Goal: Transaction & Acquisition: Purchase product/service

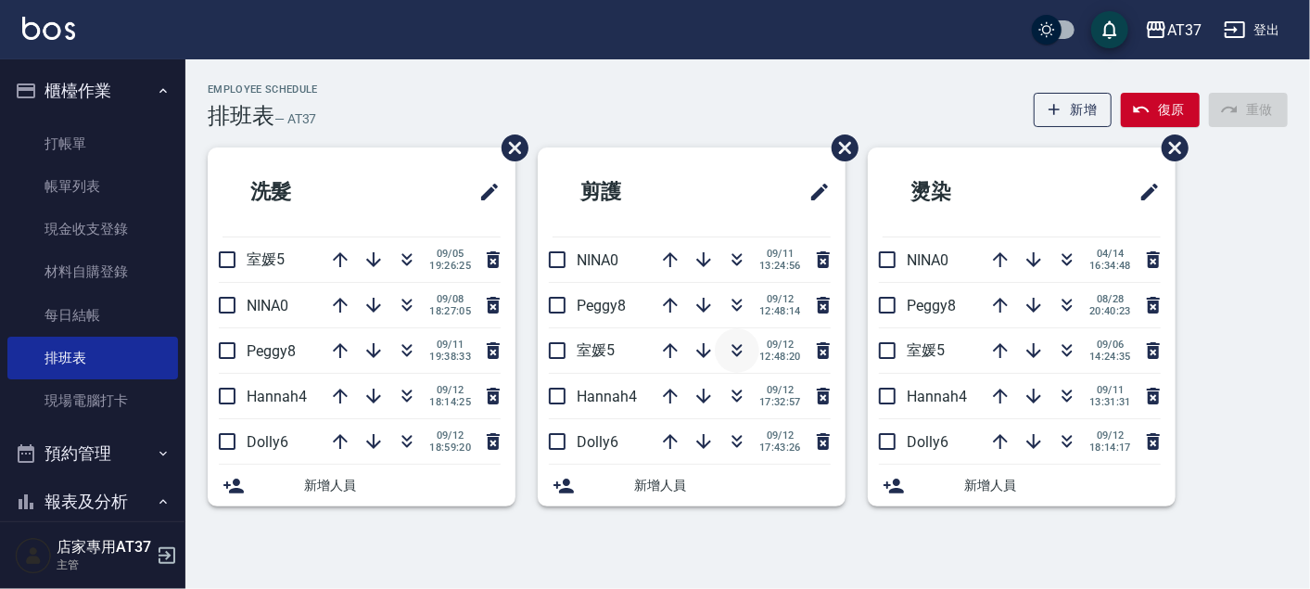
click at [729, 344] on icon "button" at bounding box center [737, 350] width 22 height 22
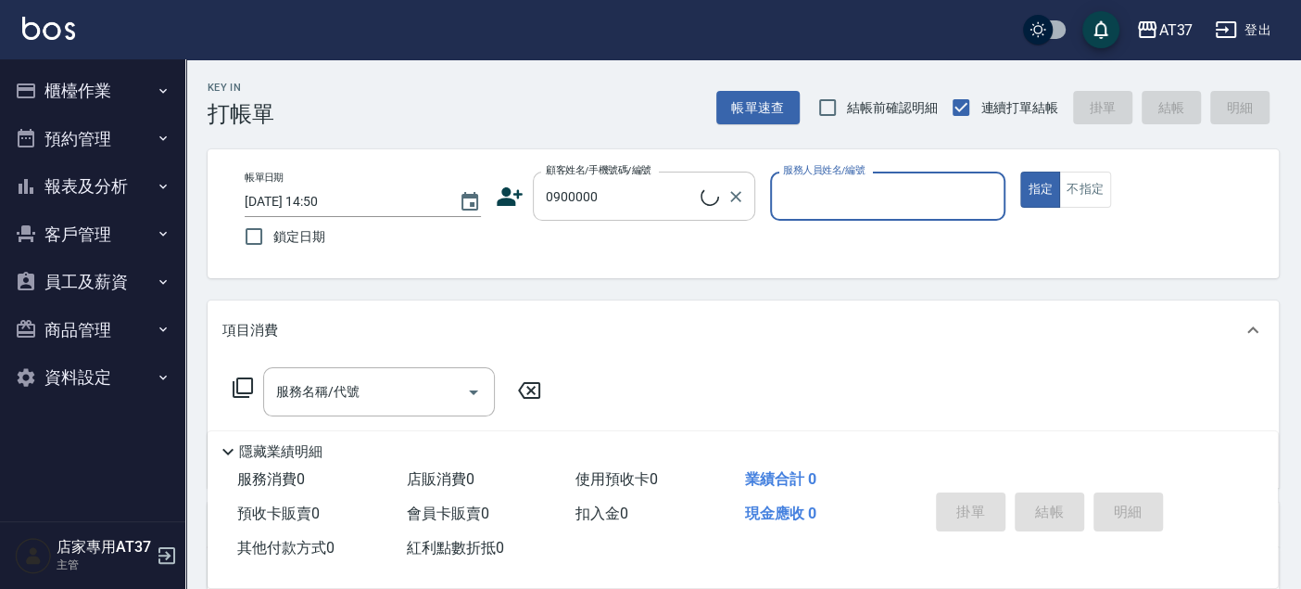
type input "新客人 姓名未設定/0900000/null"
click at [1020, 171] on button "指定" at bounding box center [1040, 189] width 40 height 36
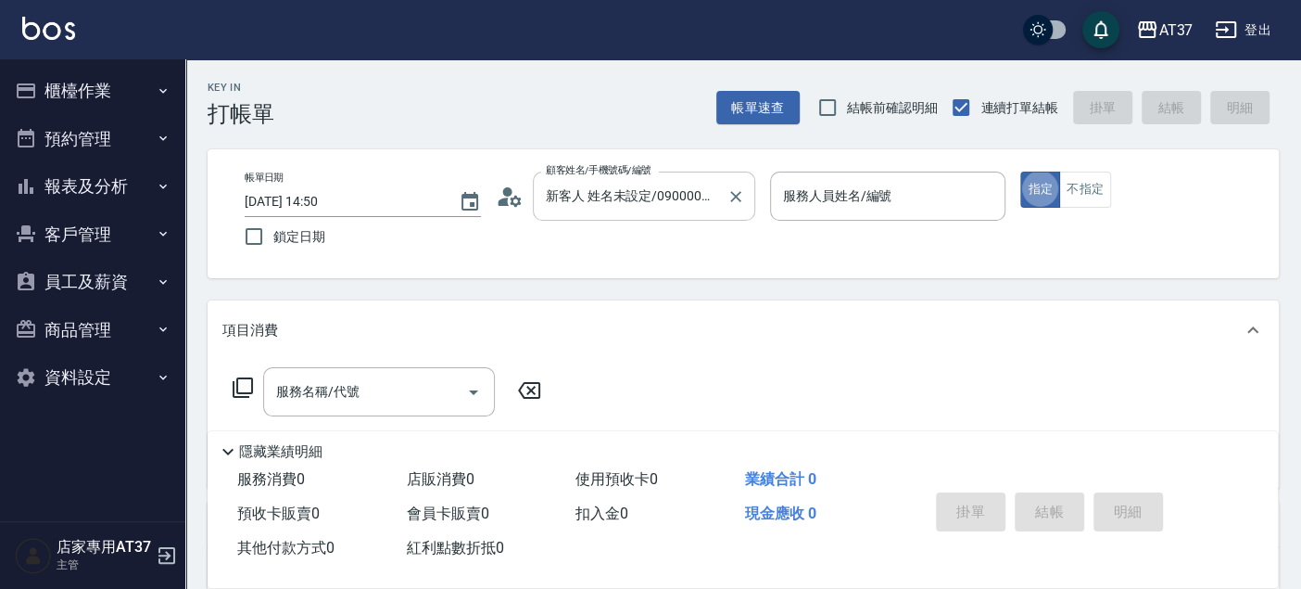
type button "true"
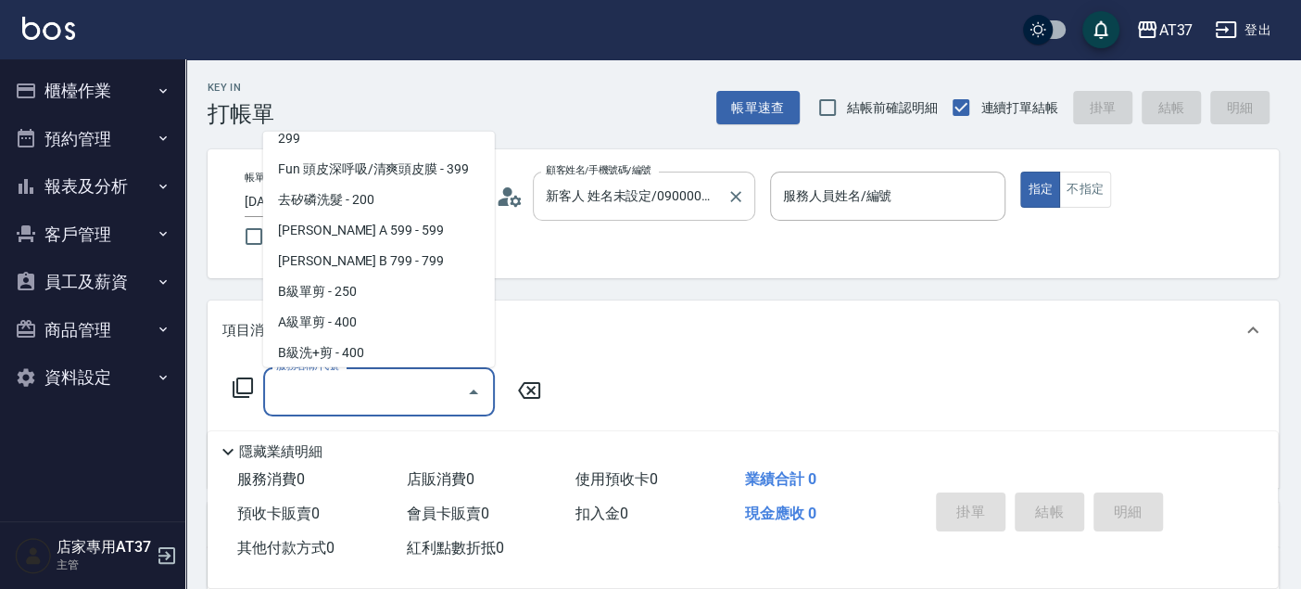
scroll to position [373, 0]
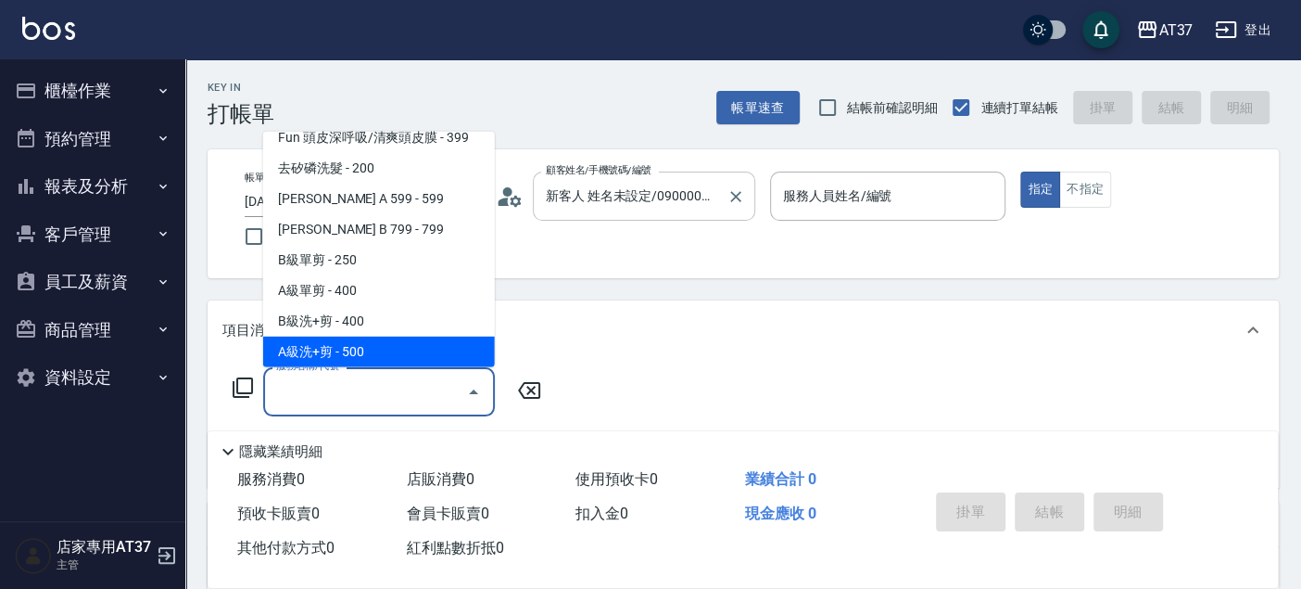
type input "A級洗+剪(204)"
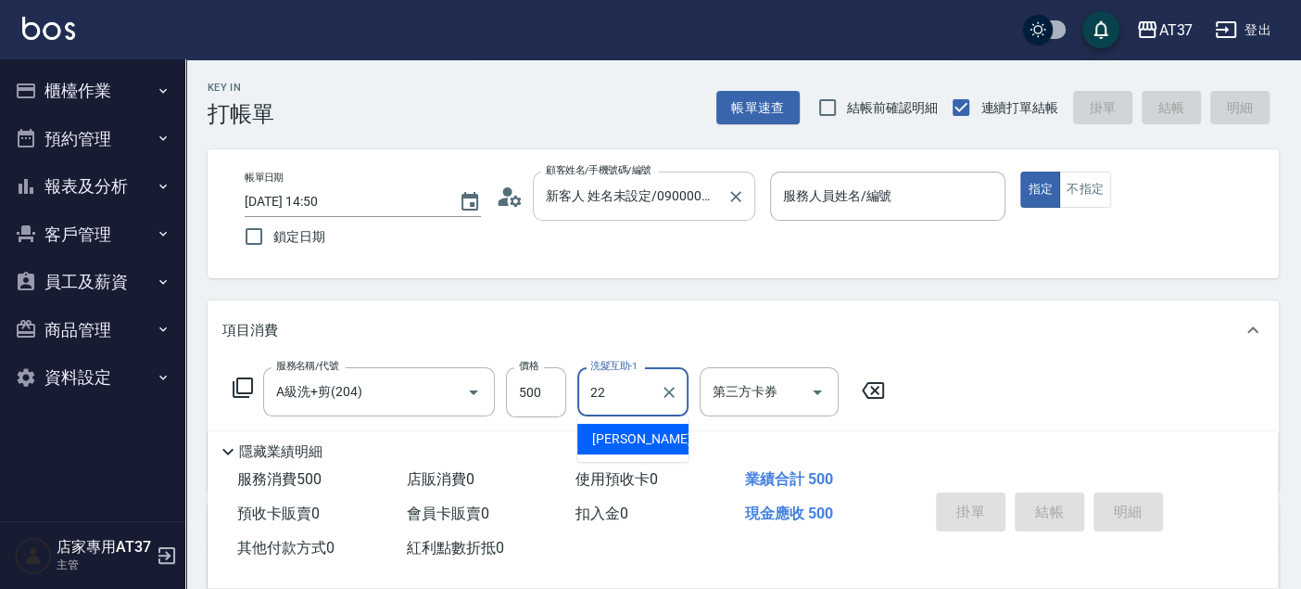
type input "[PERSON_NAME]-22"
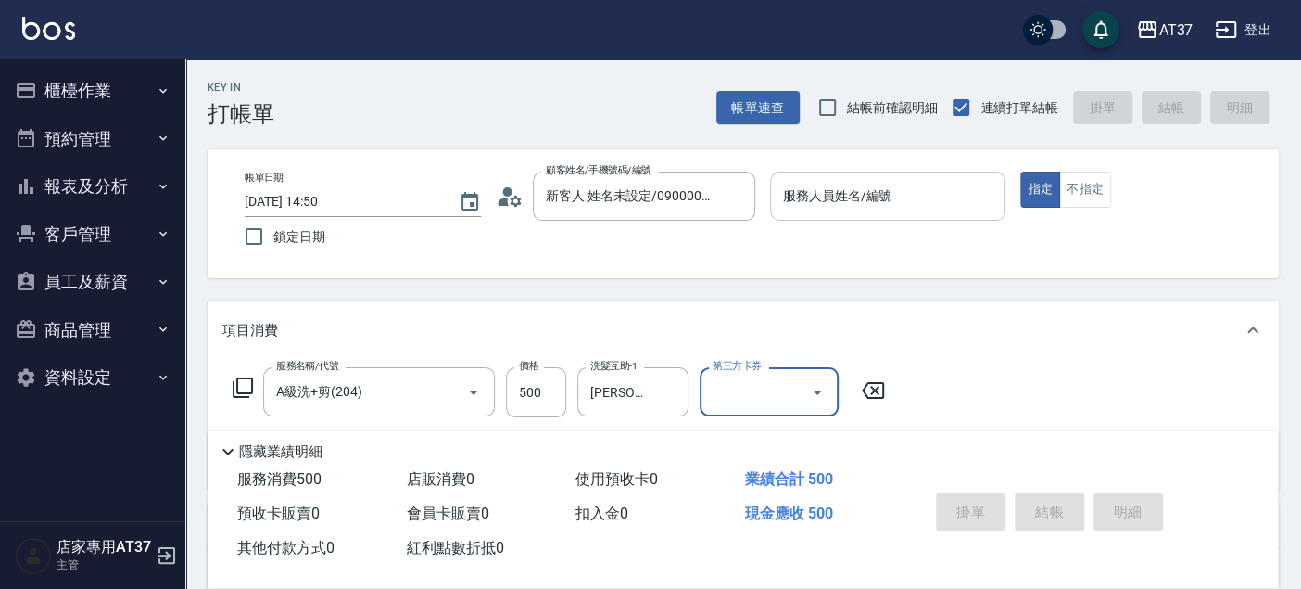
click at [894, 190] on input "服務人員姓名/編號" at bounding box center [889, 196] width 220 height 32
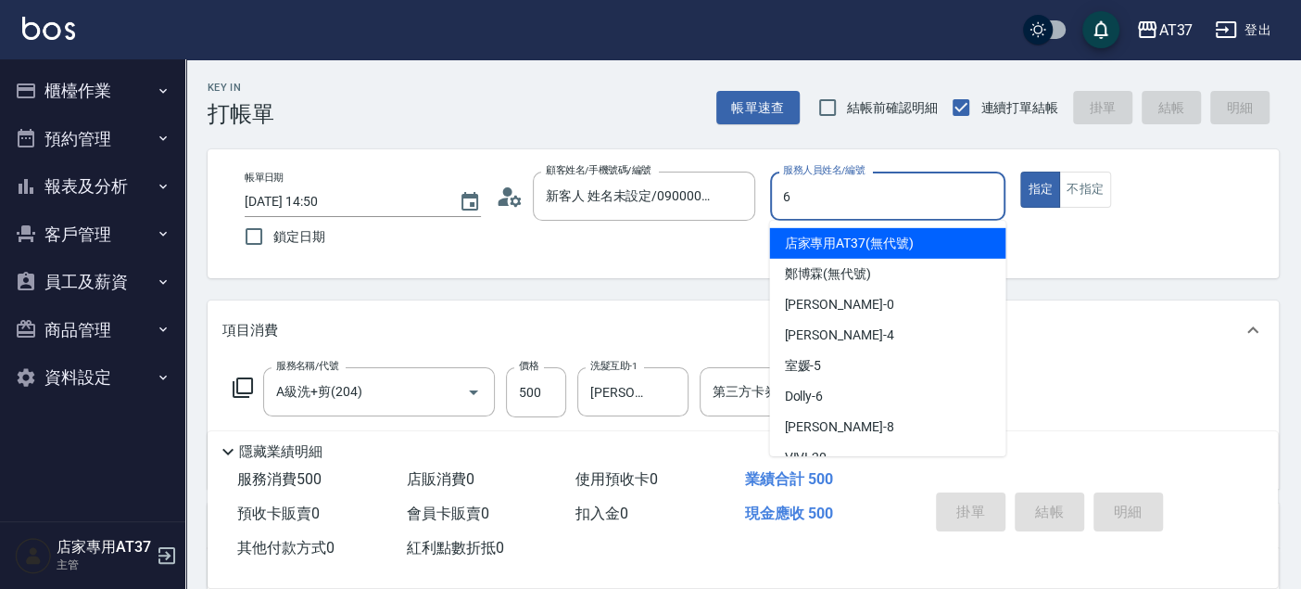
type input "Dolly-6"
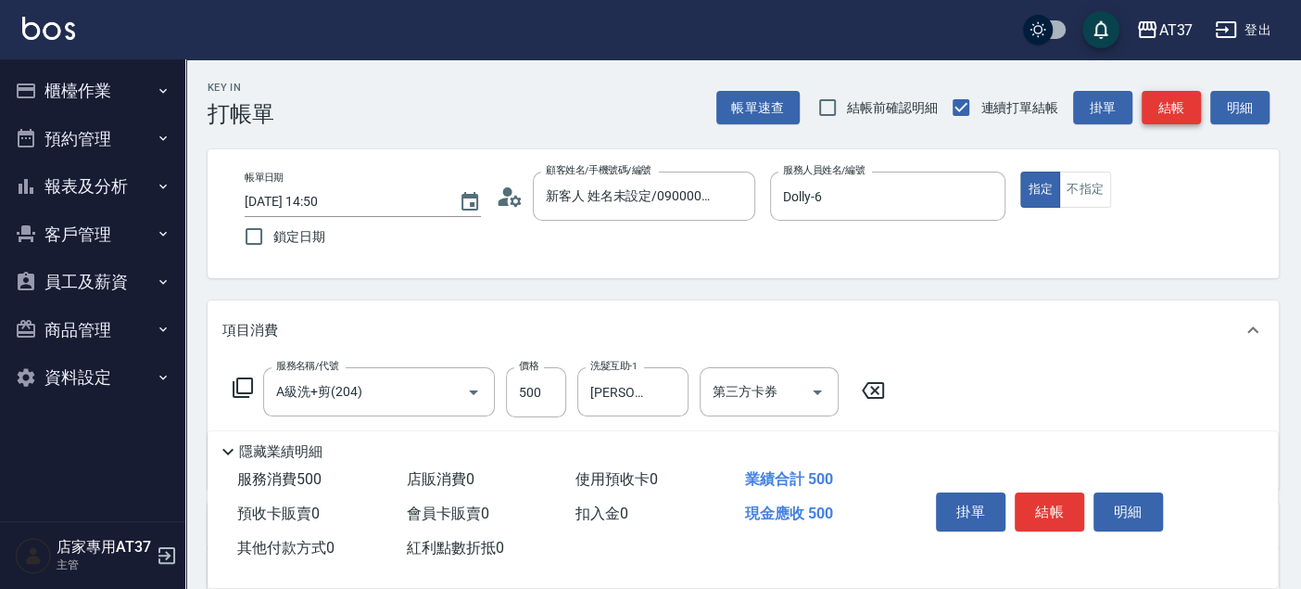
click at [1194, 114] on button "結帳" at bounding box center [1171, 108] width 59 height 34
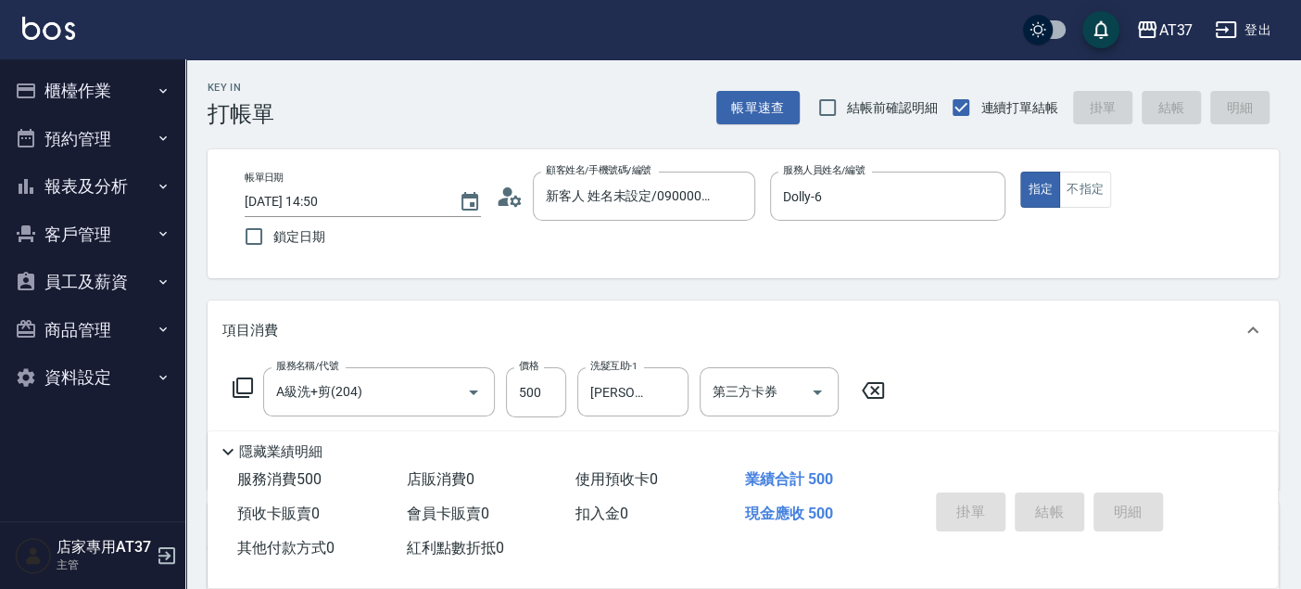
type input "2025/09/13 15:39"
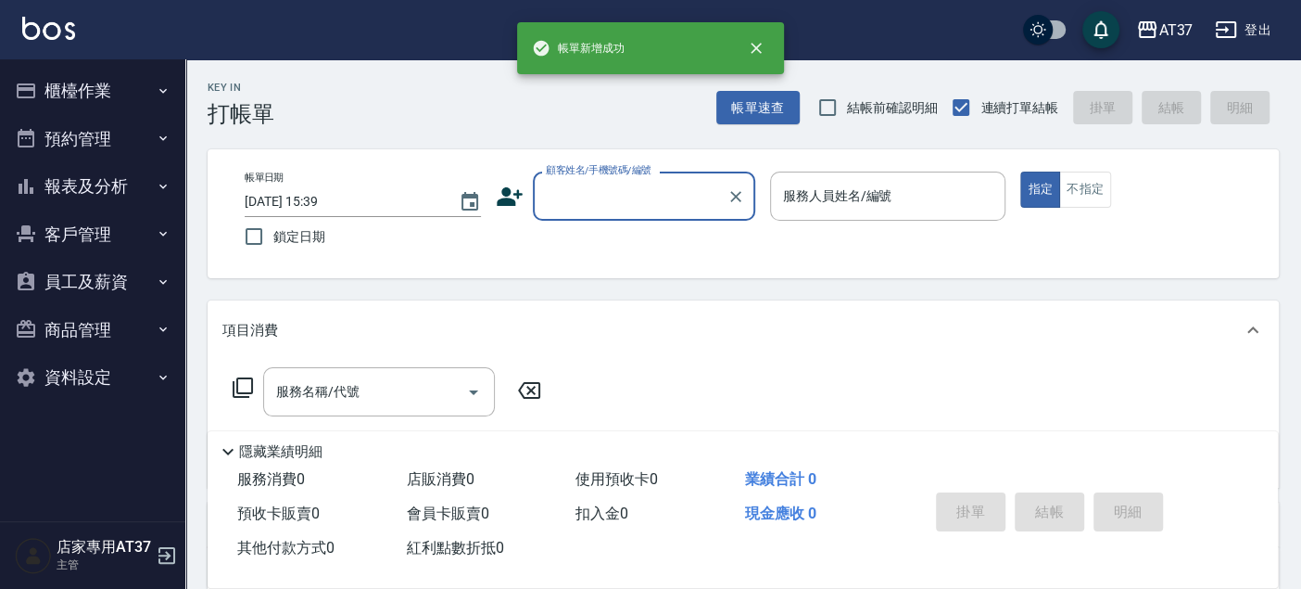
scroll to position [0, 0]
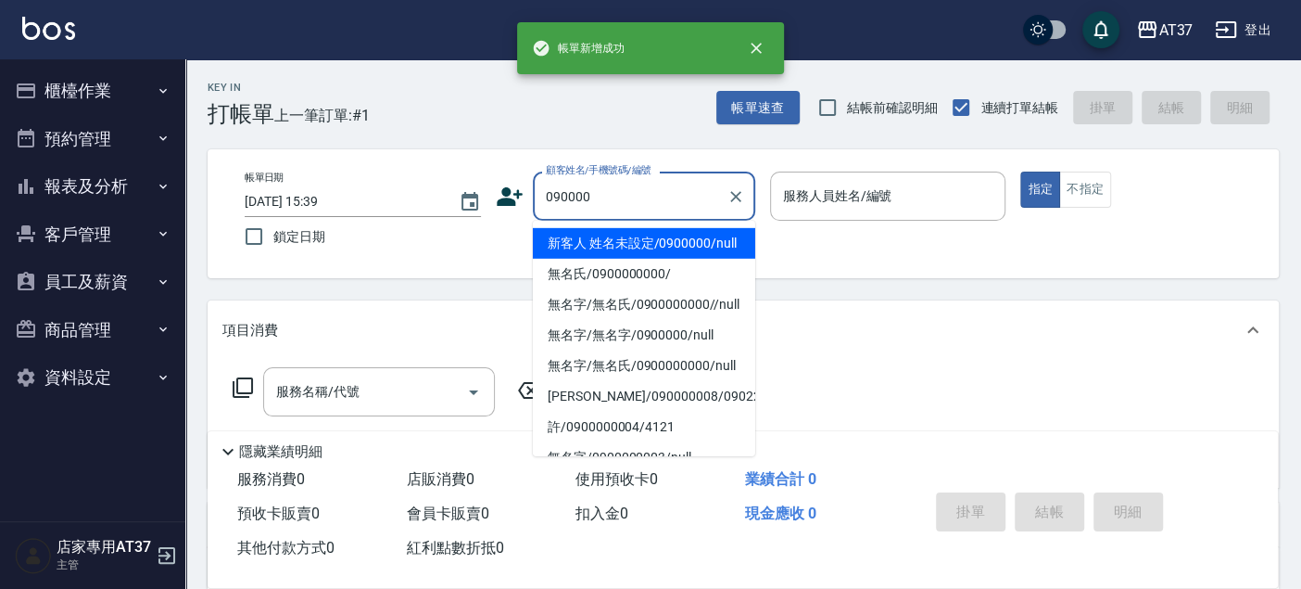
type input "新客人 姓名未設定/0900000/null"
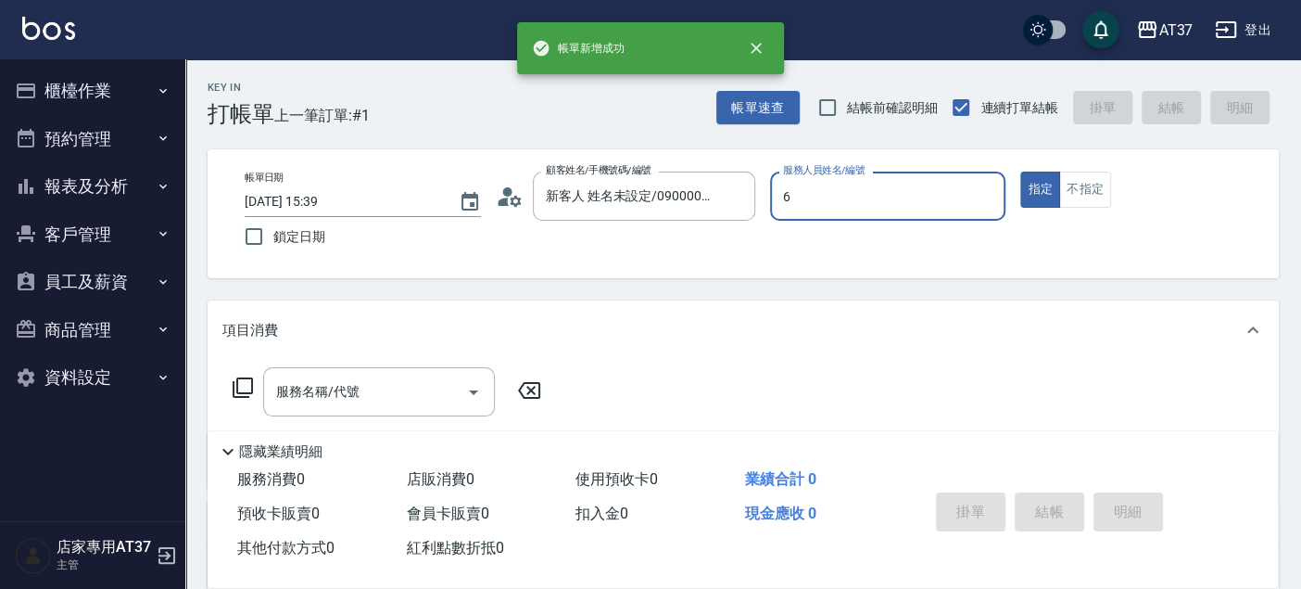
type input "Dolly-6"
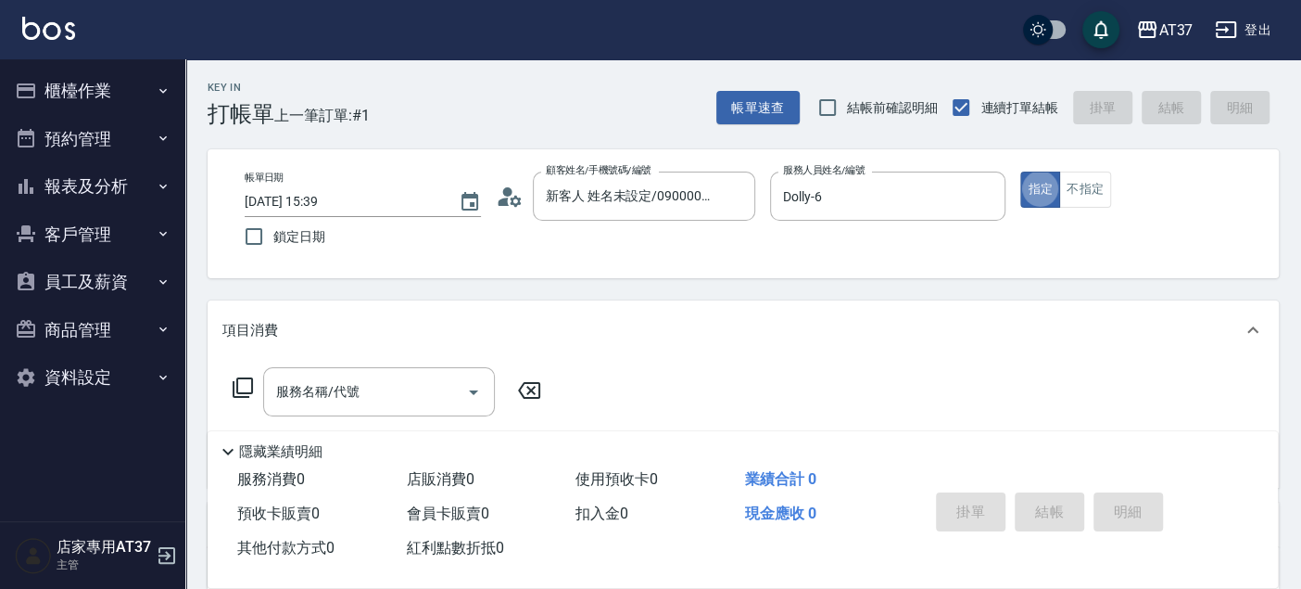
type input "新客人 姓名未設定/090000/null"
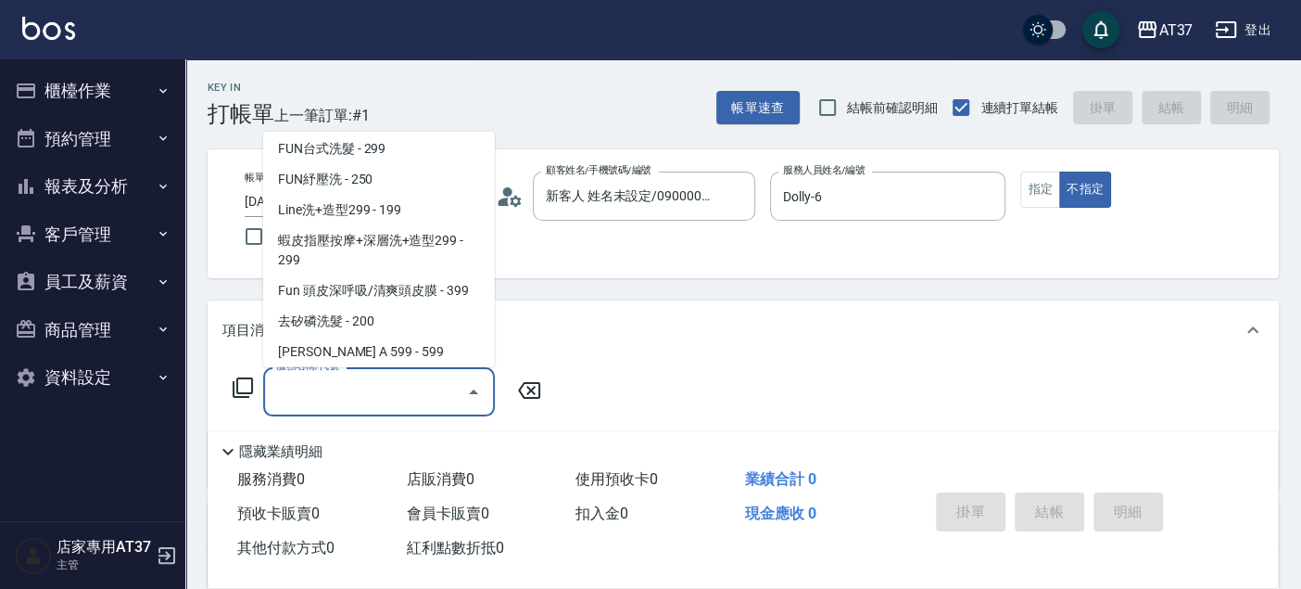
scroll to position [311, 0]
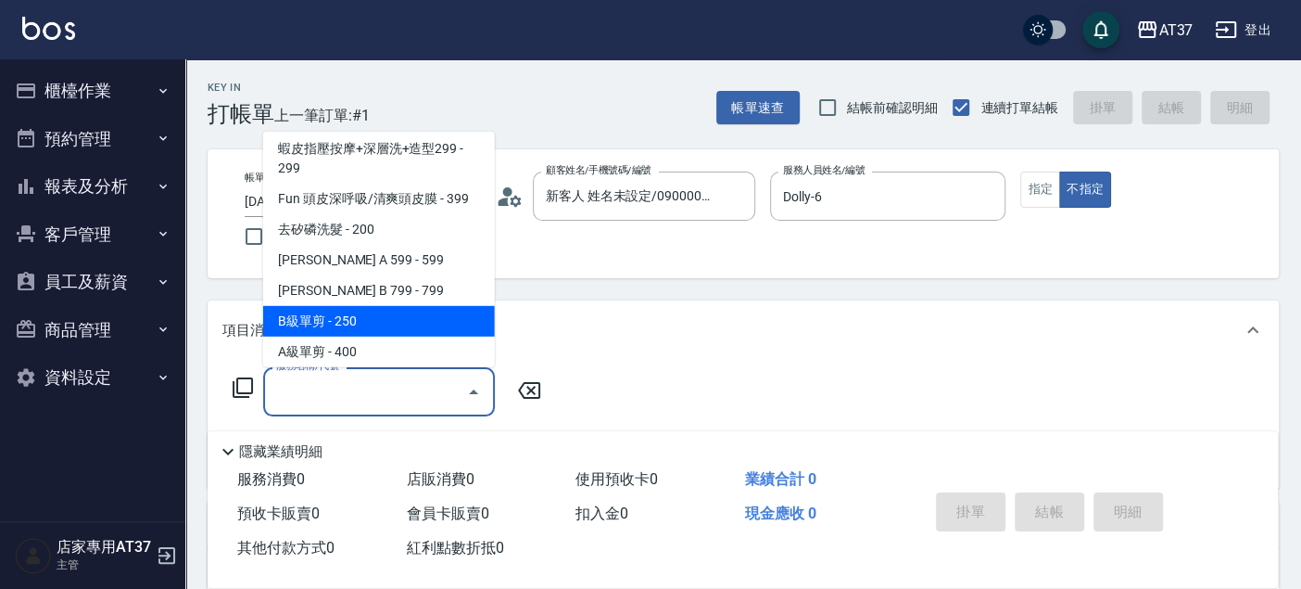
type input "B級單剪(201)"
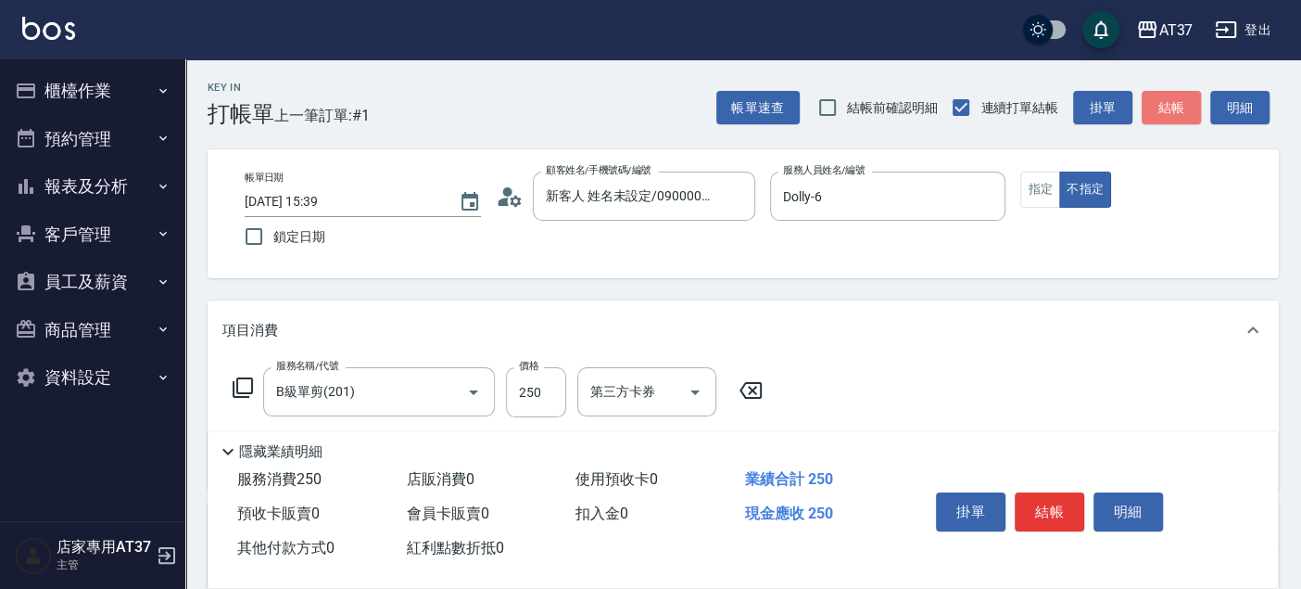
click at [1193, 114] on button "結帳" at bounding box center [1171, 108] width 59 height 34
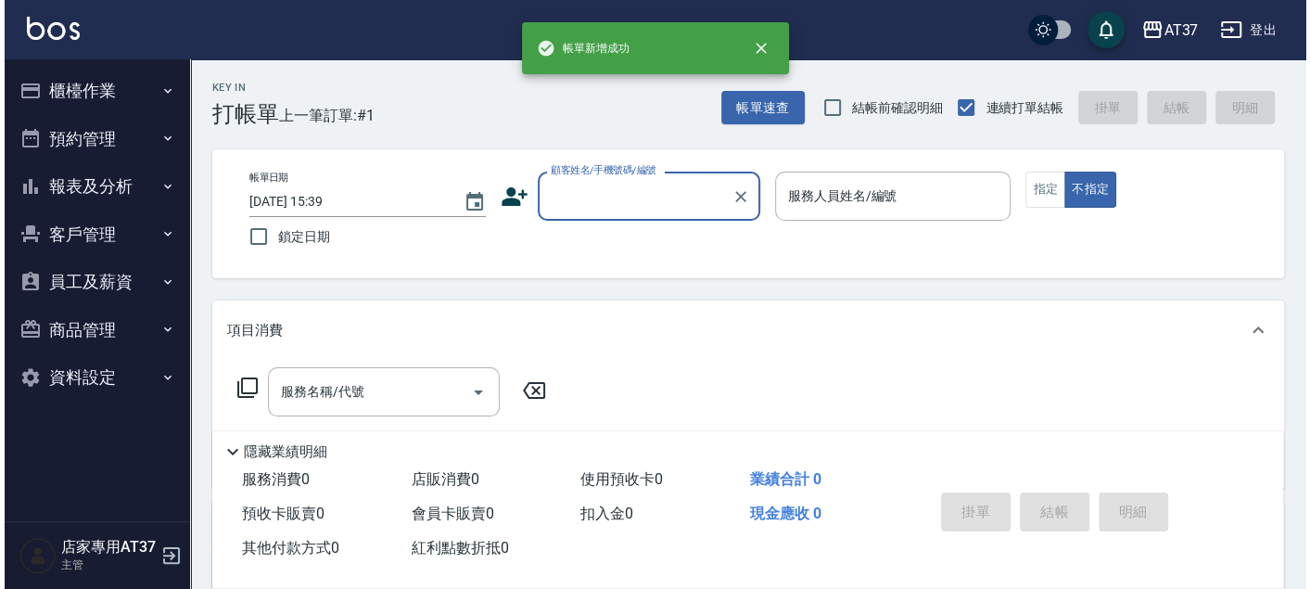
scroll to position [0, 0]
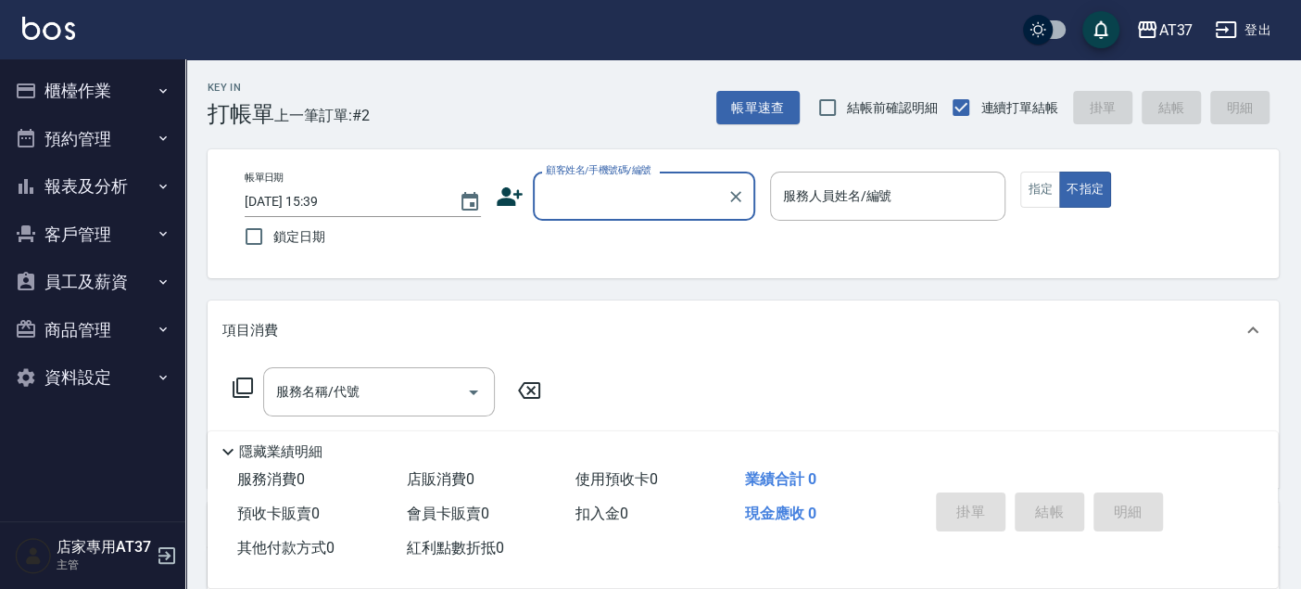
click at [511, 197] on icon at bounding box center [510, 197] width 28 height 28
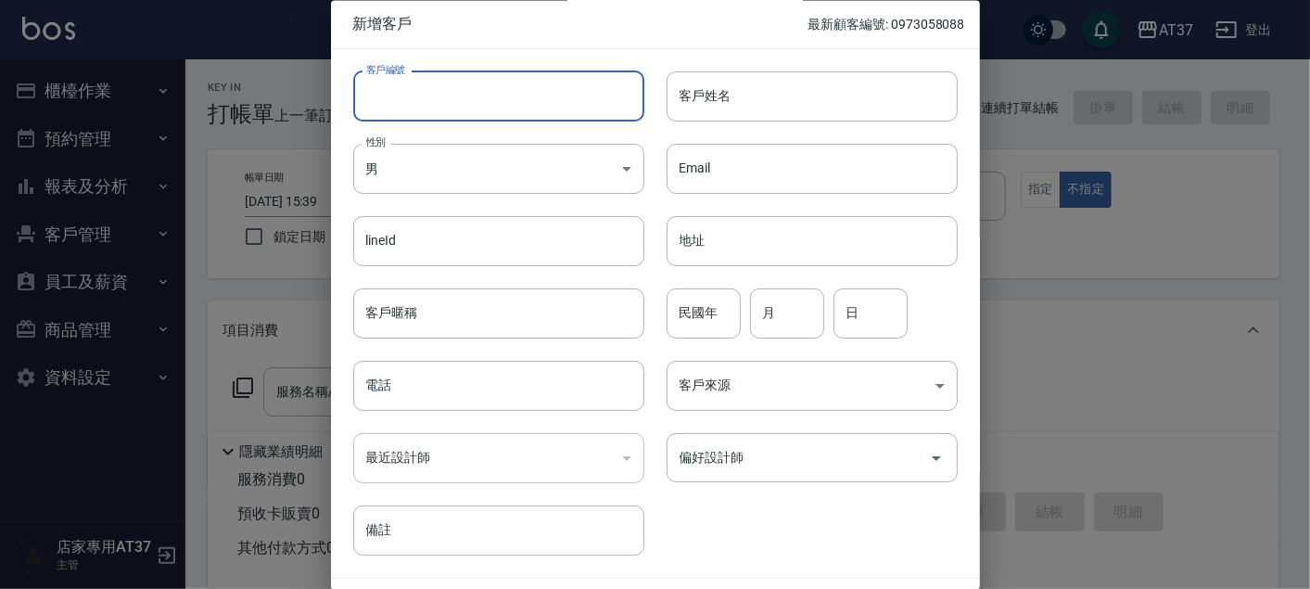
click at [498, 83] on input "客戶編號" at bounding box center [498, 96] width 291 height 50
drag, startPoint x: 498, startPoint y: 84, endPoint x: 343, endPoint y: 123, distance: 159.6
click at [343, 124] on div "客戶編號 0900182685 ​ 客戶編號 客戶姓名 客戶姓名 性別 男 MALE 性別 Email Email lineId lineId 地址 地址 客…" at bounding box center [644, 302] width 627 height 507
type input "0900182685"
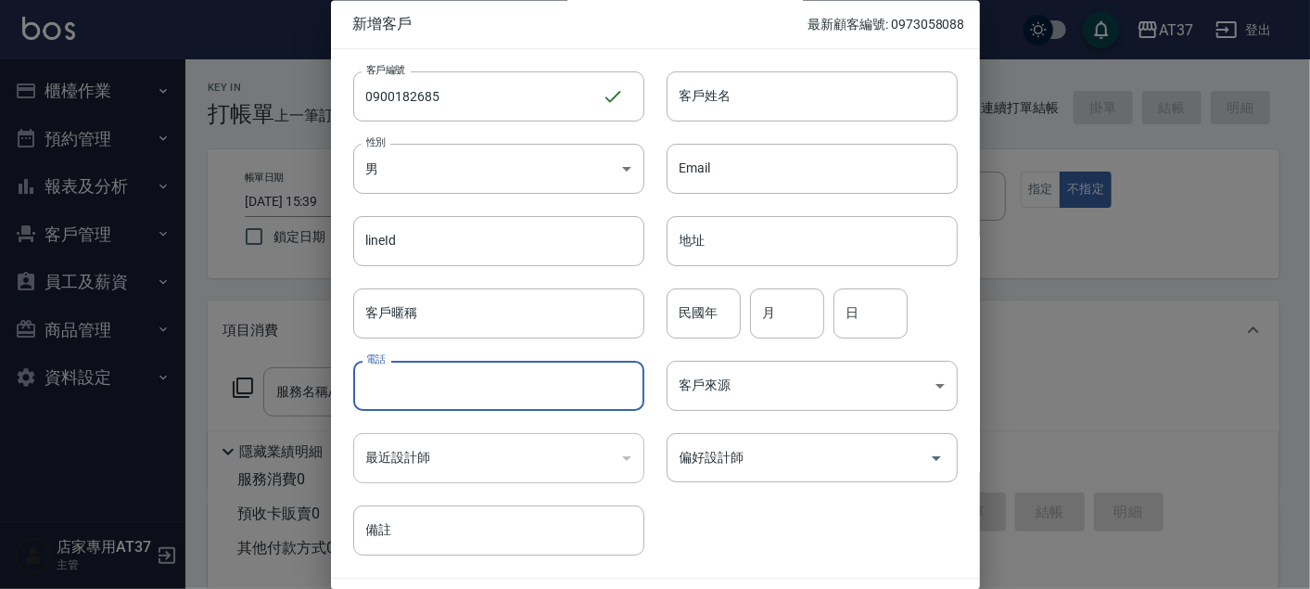
paste input "0900182685"
type input "0900182685"
click at [804, 95] on input "客戶姓名" at bounding box center [811, 96] width 291 height 50
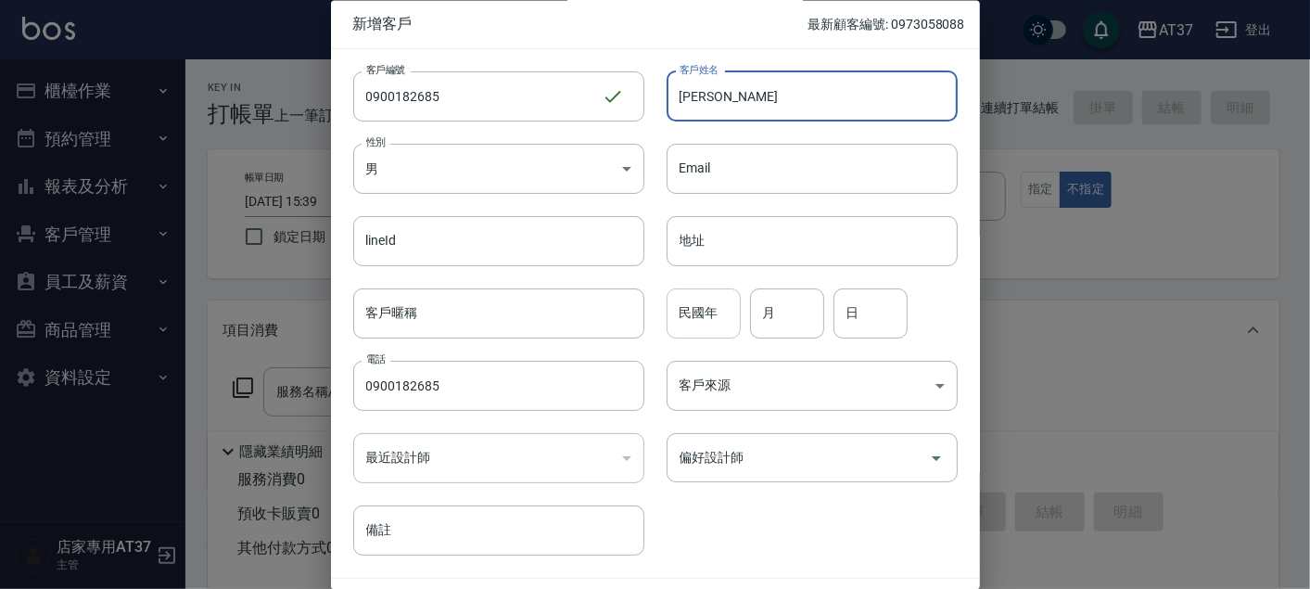
type input "黃以翔"
click at [708, 312] on div "民國年 民國年" at bounding box center [703, 313] width 74 height 50
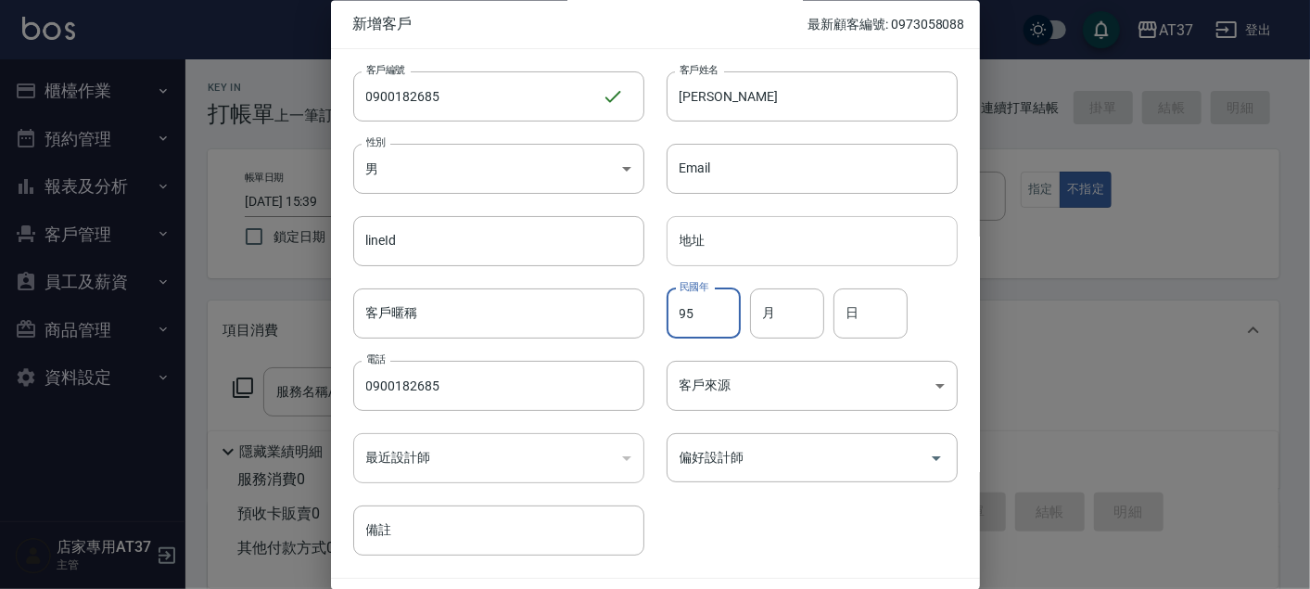
type input "95"
type input "10"
type input "4"
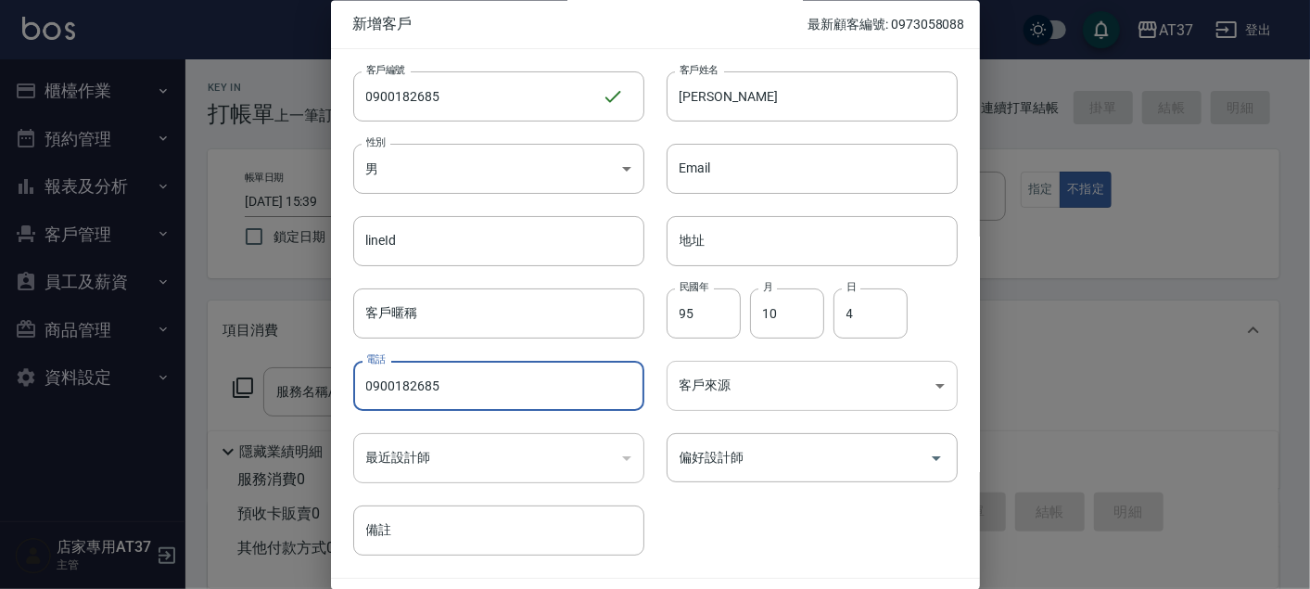
click at [808, 381] on body "AT37 登出 櫃檯作業 打帳單 帳單列表 現金收支登錄 材料自購登錄 每日結帳 排班表 現場電腦打卡 預約管理 預約管理 單日預約紀錄 單週預約紀錄 報表及…" at bounding box center [655, 450] width 1310 height 900
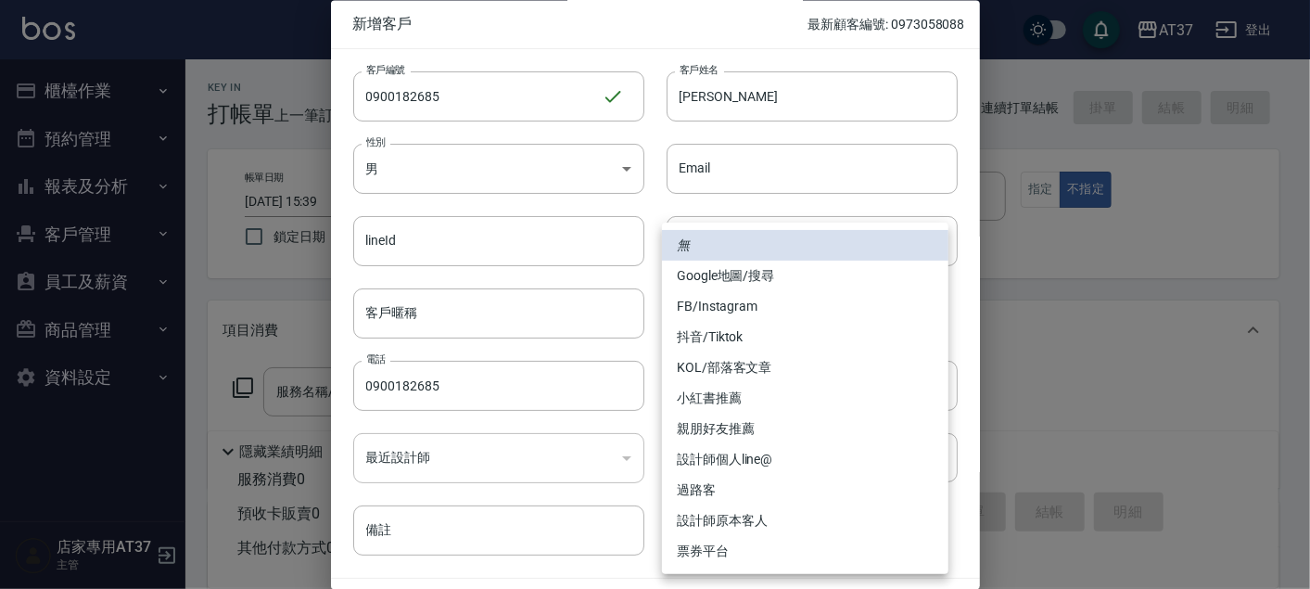
click at [763, 487] on li "過路客" at bounding box center [805, 490] width 286 height 31
type input "過路客"
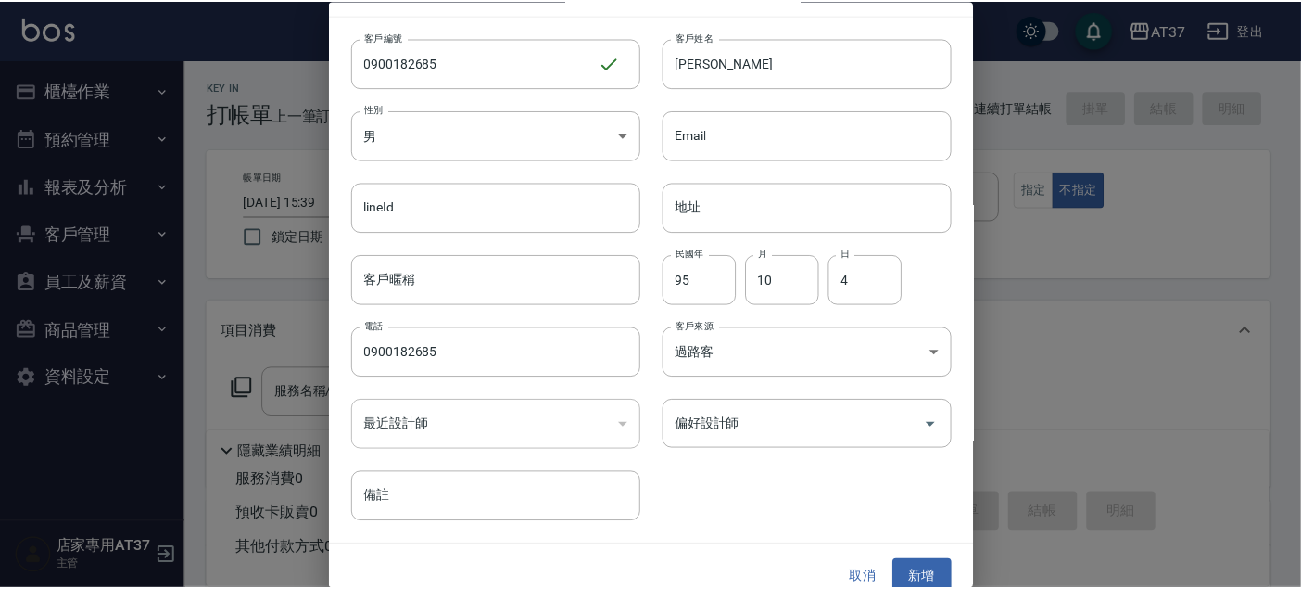
scroll to position [53, 0]
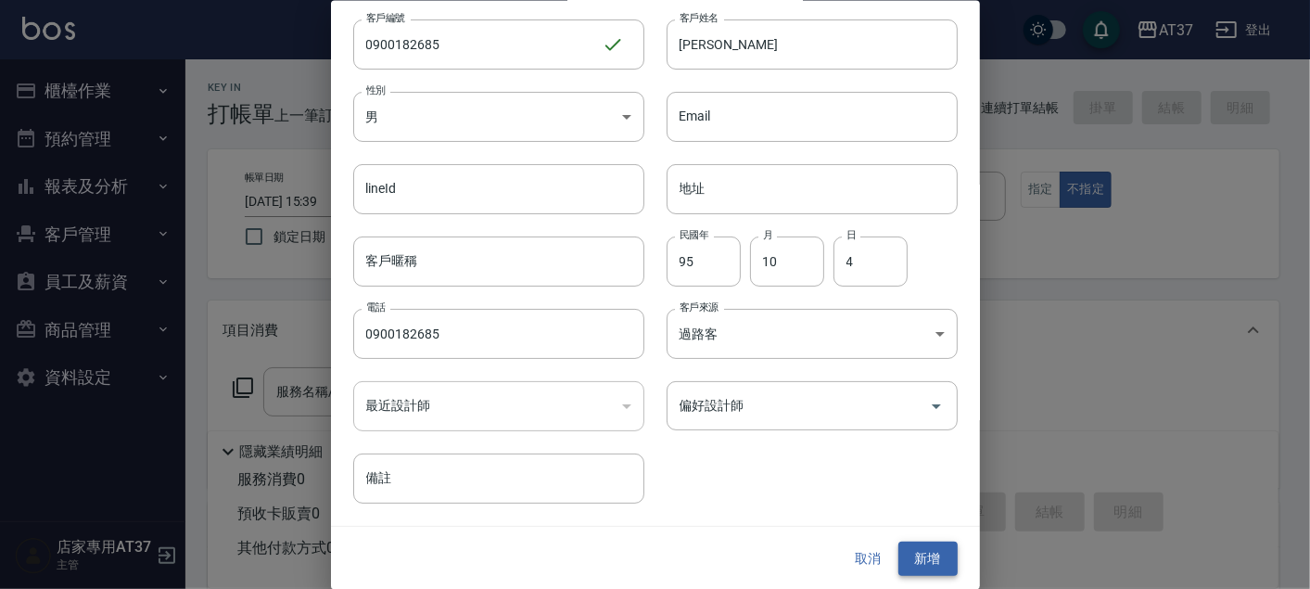
click at [917, 553] on button "新增" at bounding box center [927, 558] width 59 height 34
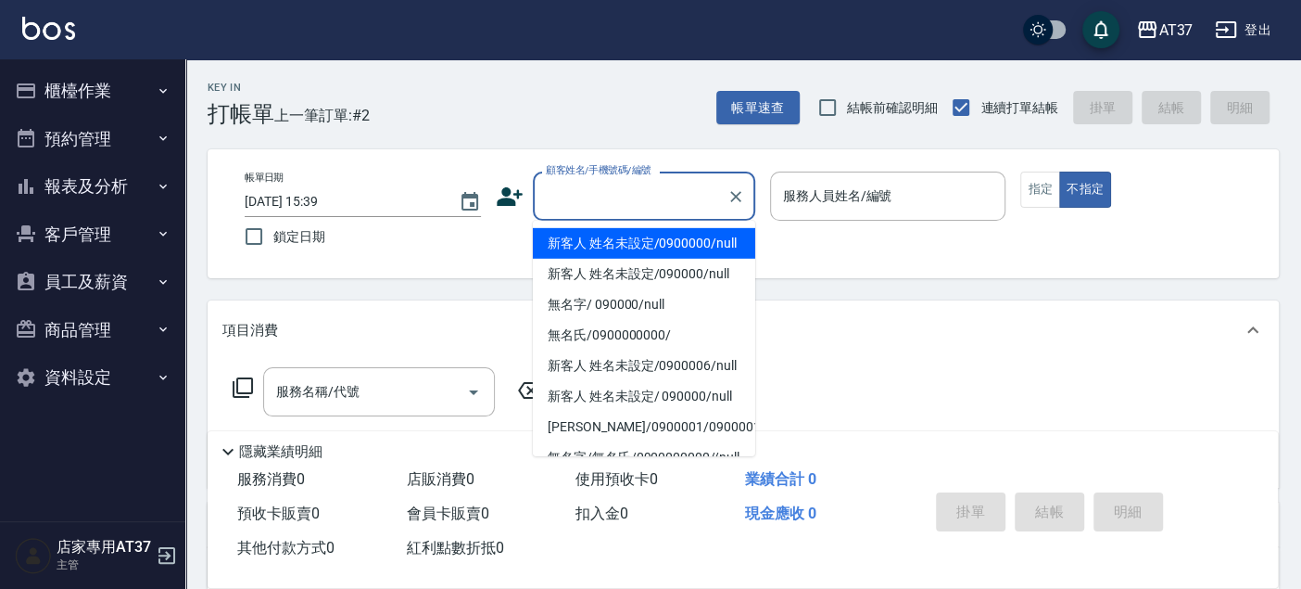
drag, startPoint x: 649, startPoint y: 182, endPoint x: 582, endPoint y: 196, distance: 68.2
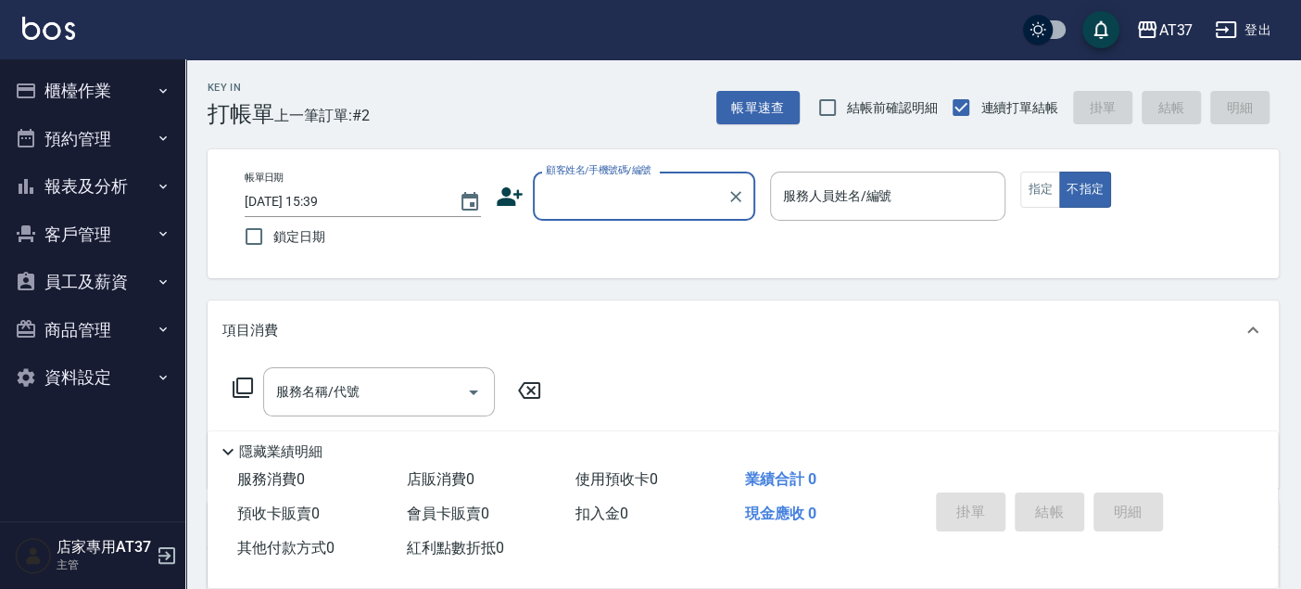
paste input "0900182685"
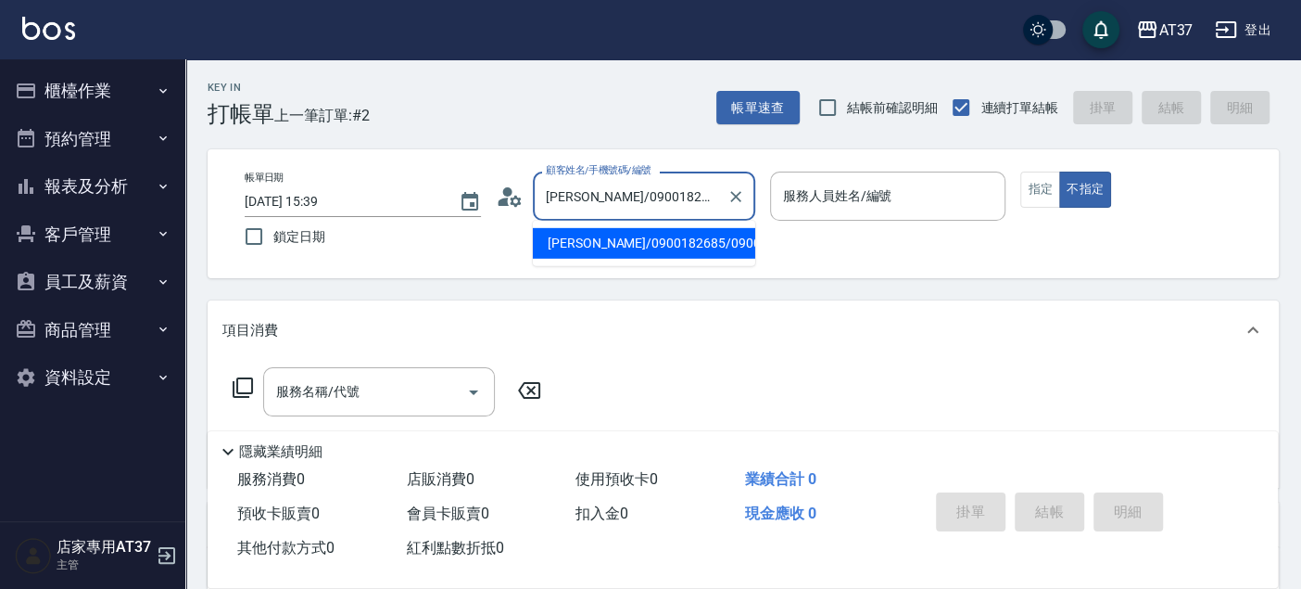
click at [669, 259] on li "黃以翔/0900182685/0900182685" at bounding box center [644, 243] width 222 height 31
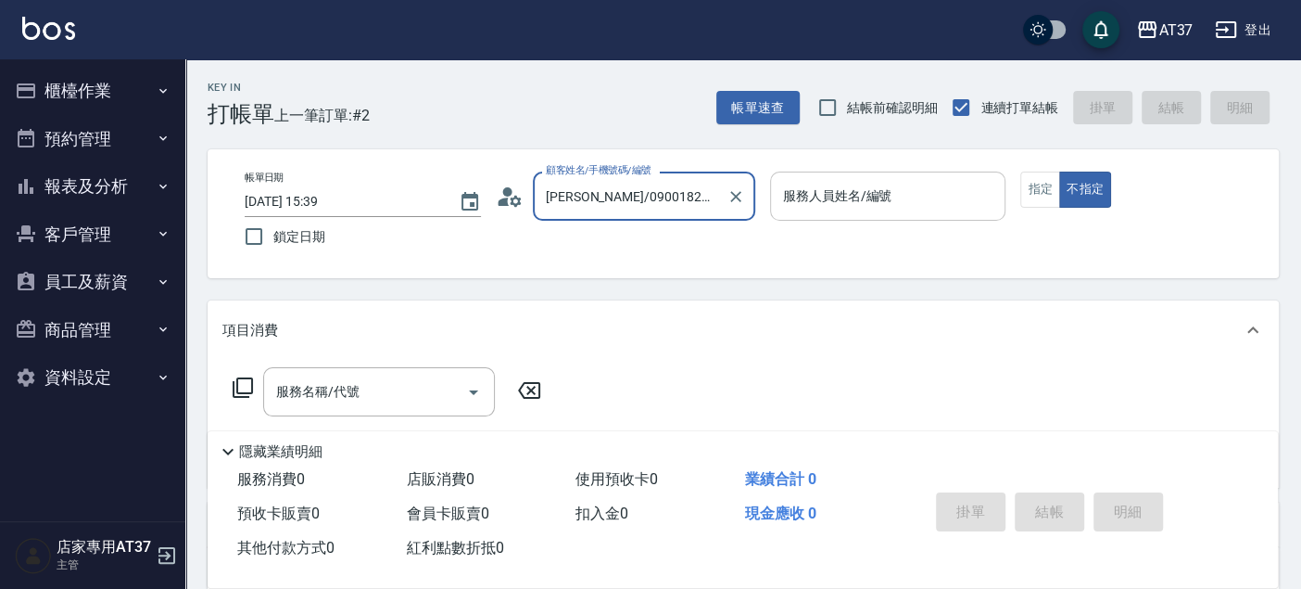
type input "黃以翔/0900182685/0900182685"
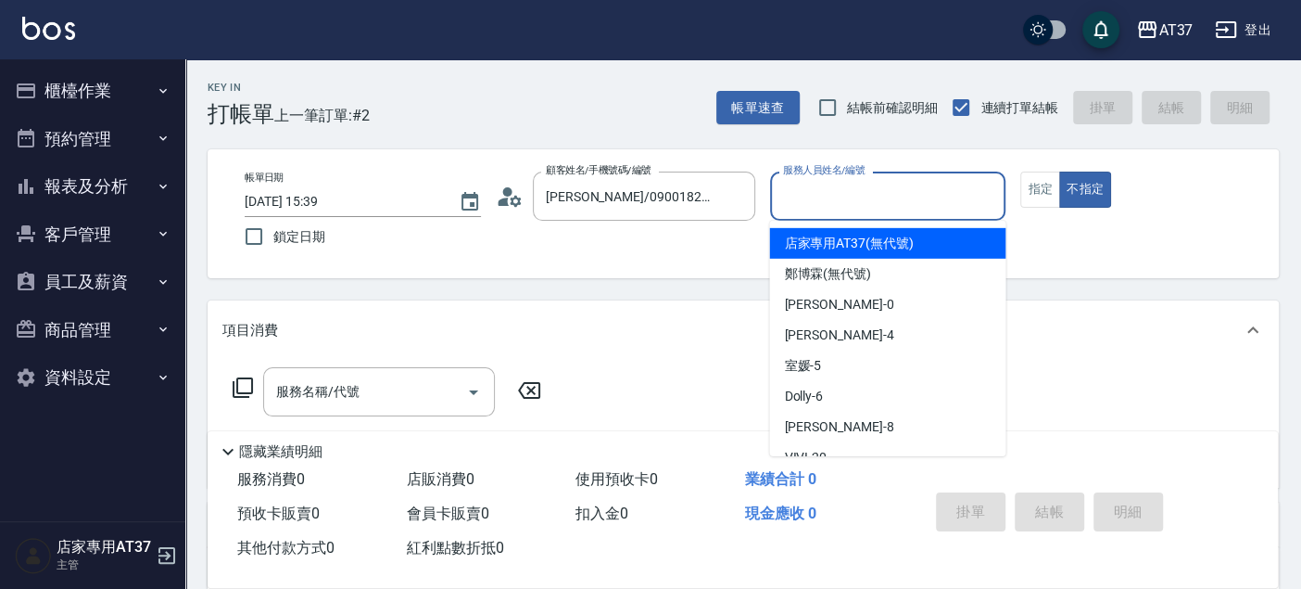
click at [847, 194] on div "服務人員姓名/編號 服務人員姓名/編號" at bounding box center [888, 195] width 236 height 49
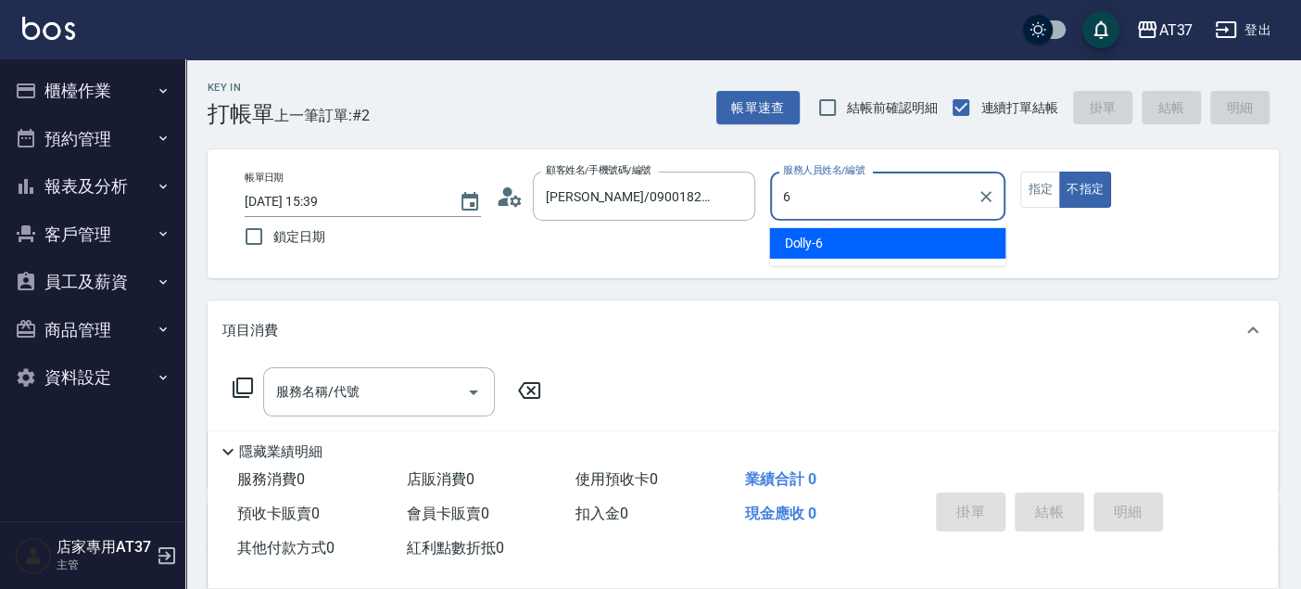
type input "Dolly-6"
type button "false"
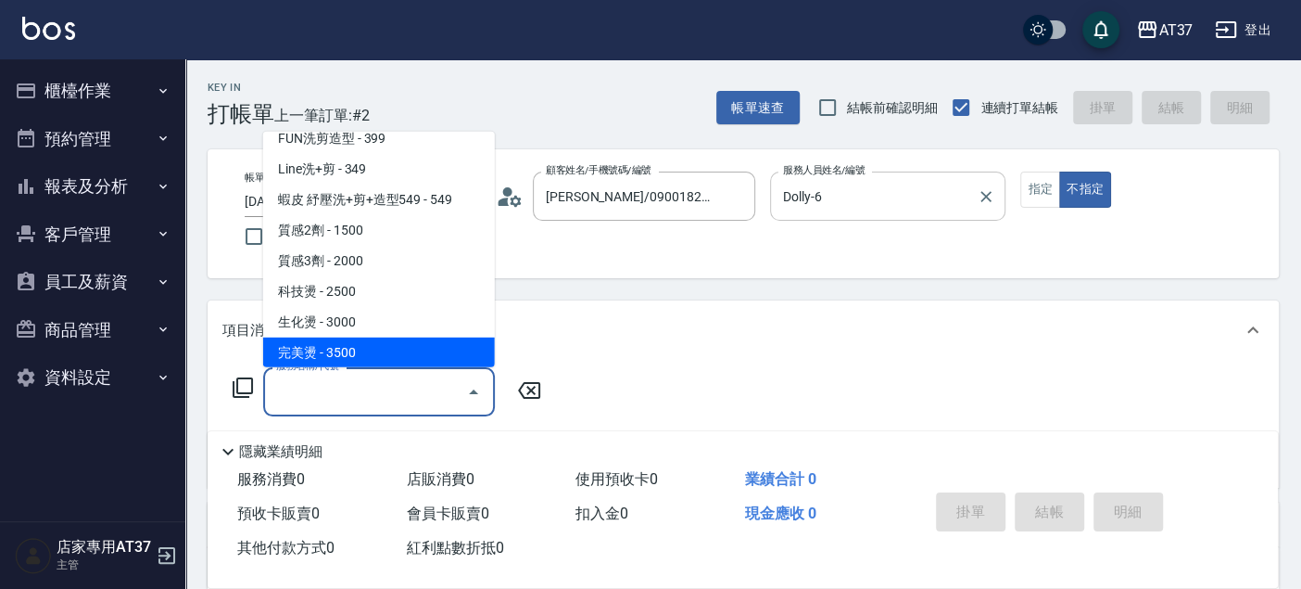
scroll to position [770, 0]
type input "離子燙(306)"
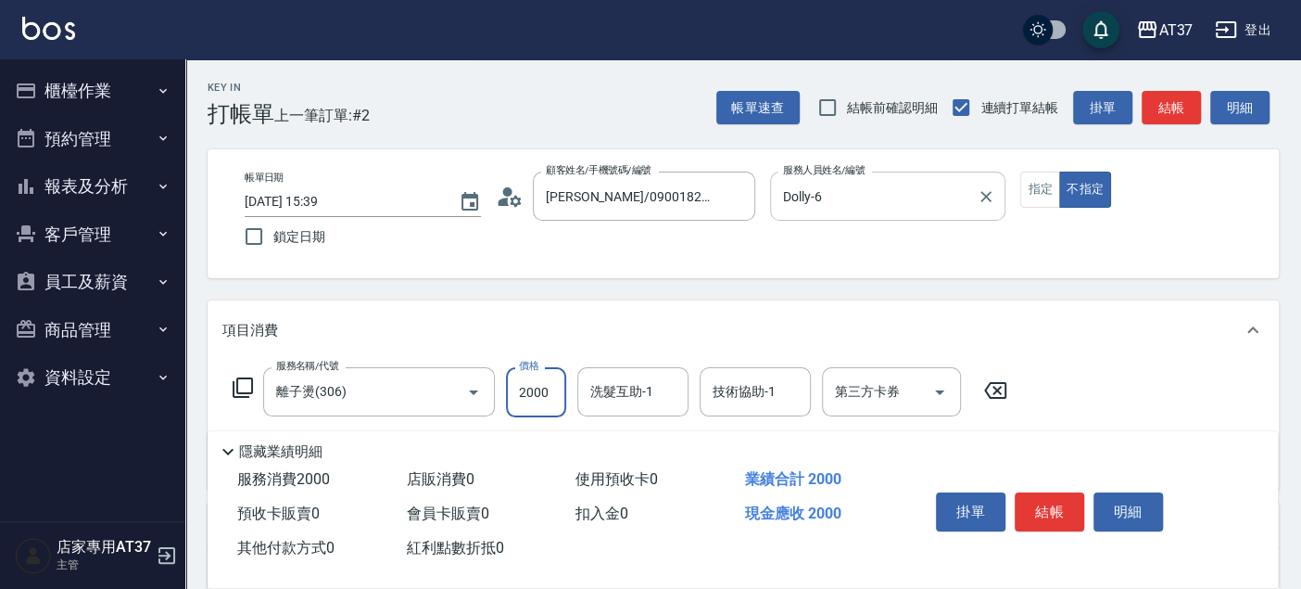
type input "2000"
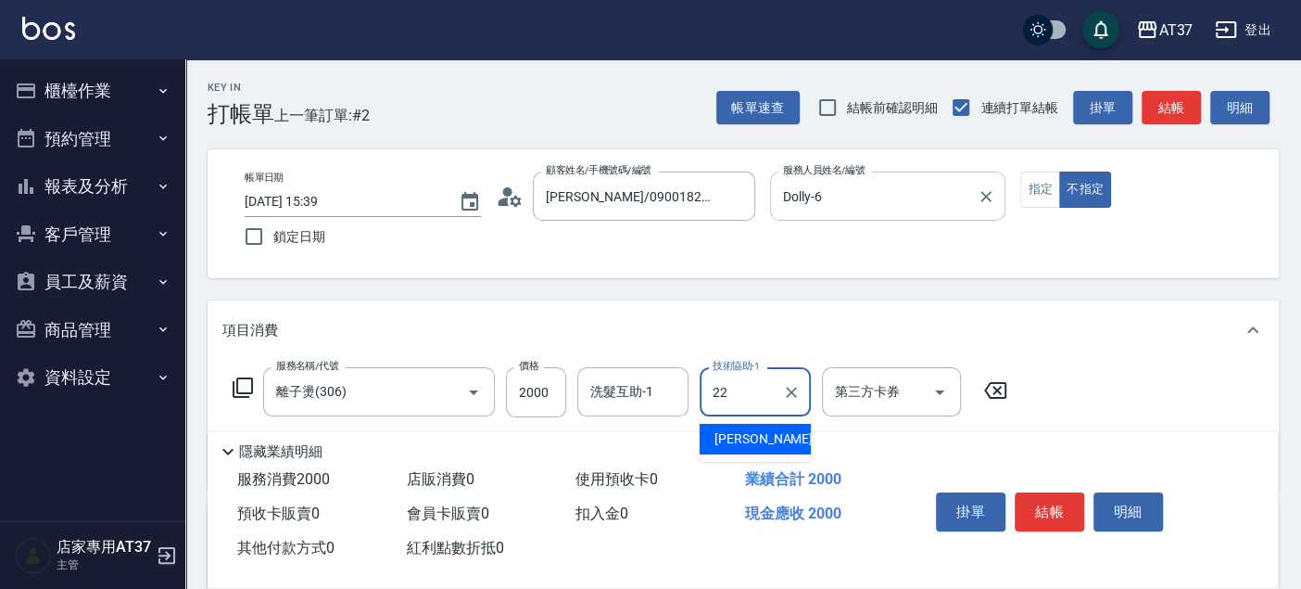
type input "威廉-22"
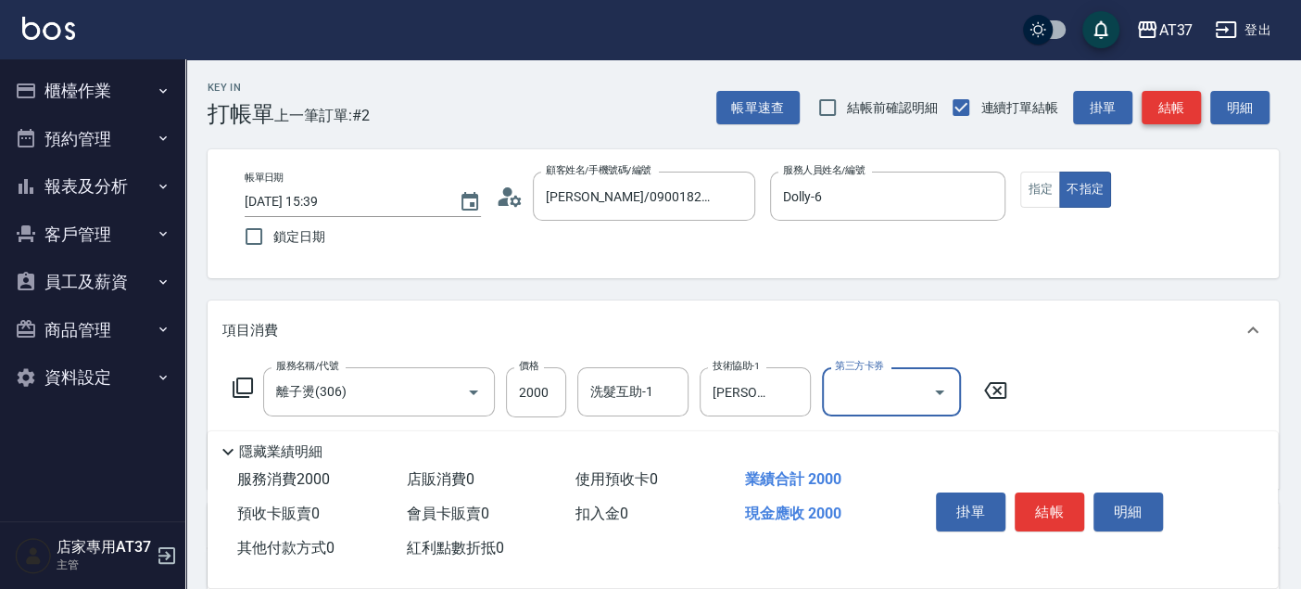
click at [1166, 113] on button "結帳" at bounding box center [1171, 108] width 59 height 34
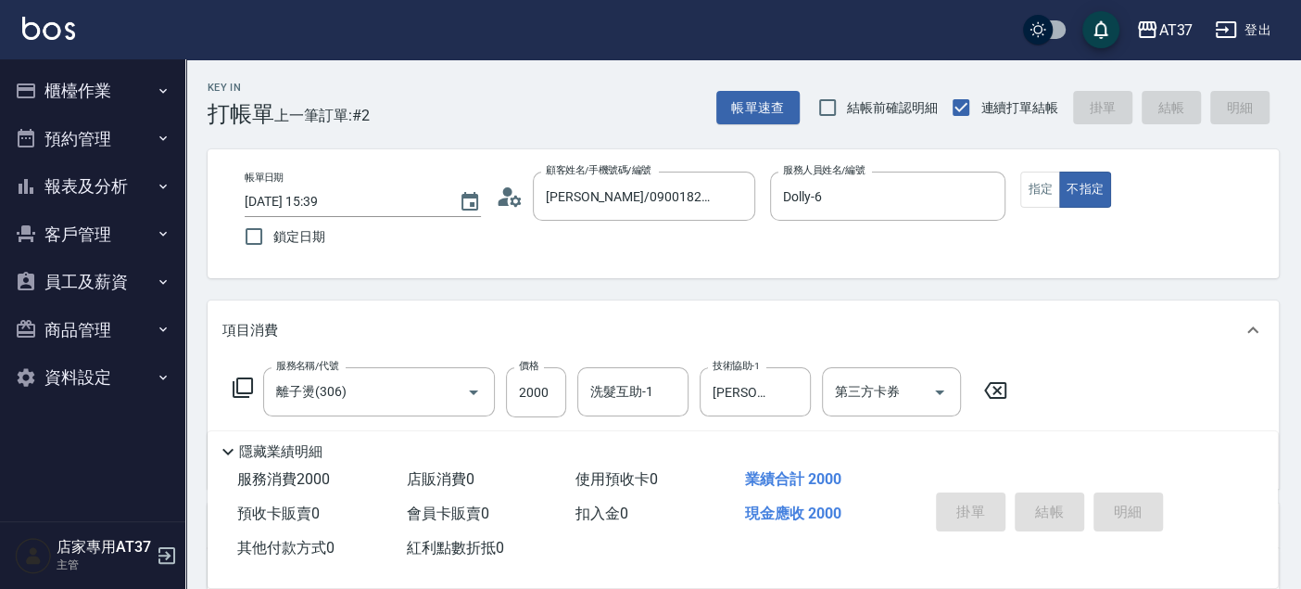
type input "2025/09/13 15:41"
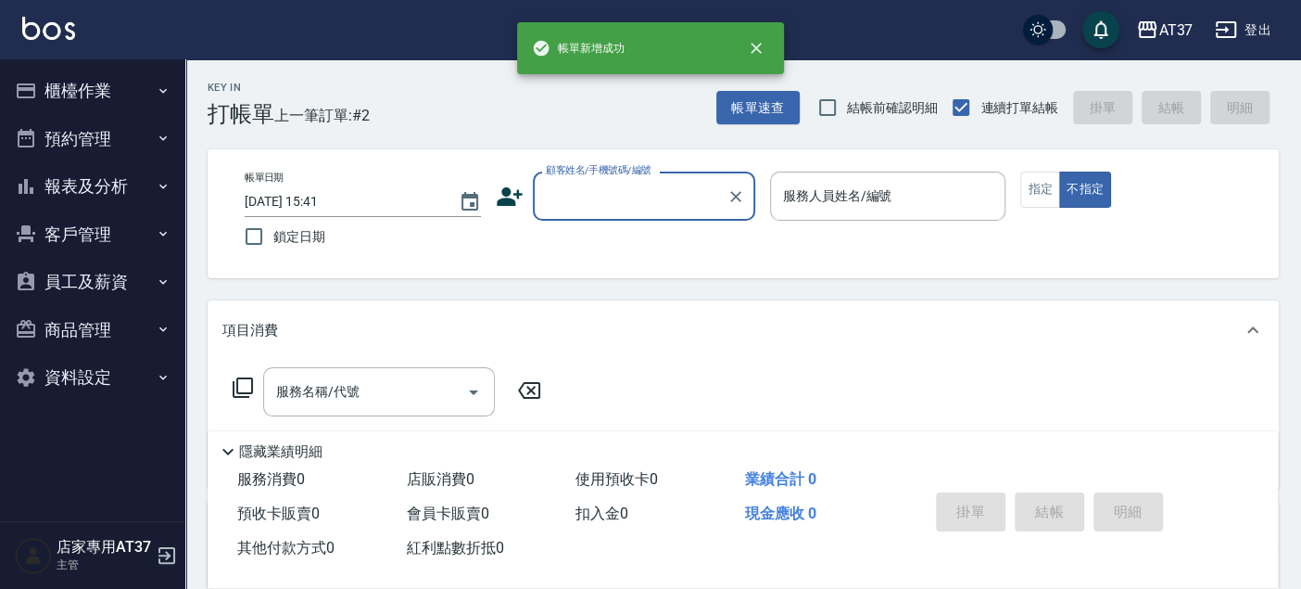
scroll to position [0, 0]
click at [95, 193] on button "報表及分析" at bounding box center [92, 186] width 171 height 48
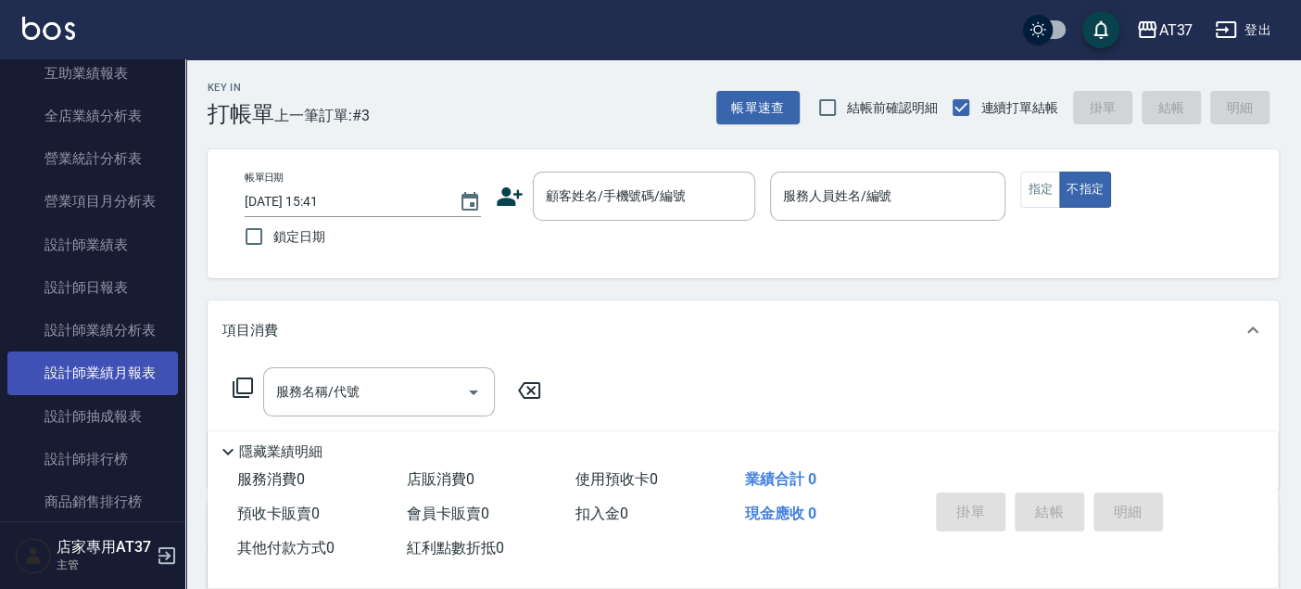
scroll to position [514, 0]
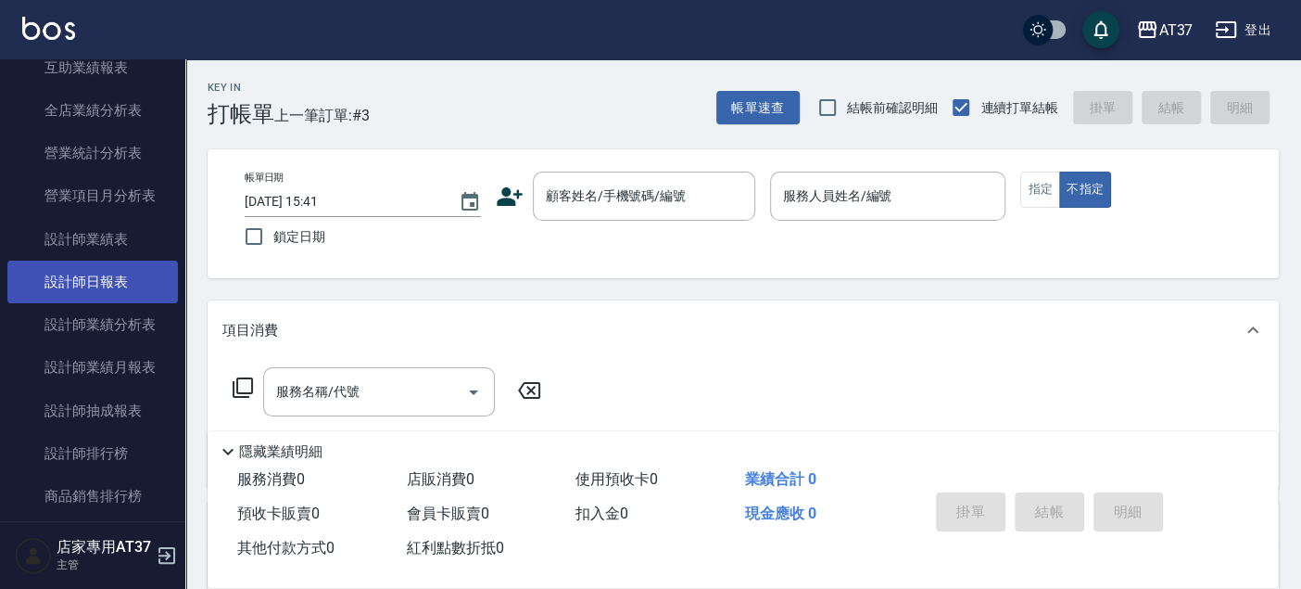
click at [132, 280] on link "設計師日報表" at bounding box center [92, 281] width 171 height 43
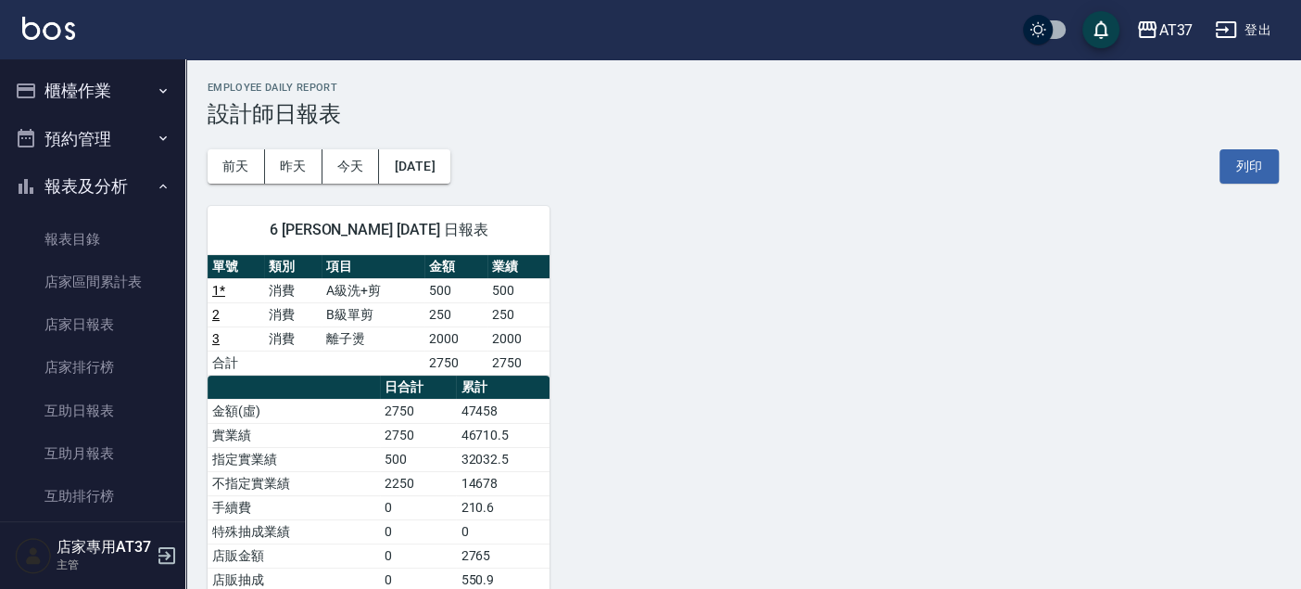
click at [108, 93] on button "櫃檯作業" at bounding box center [92, 91] width 171 height 48
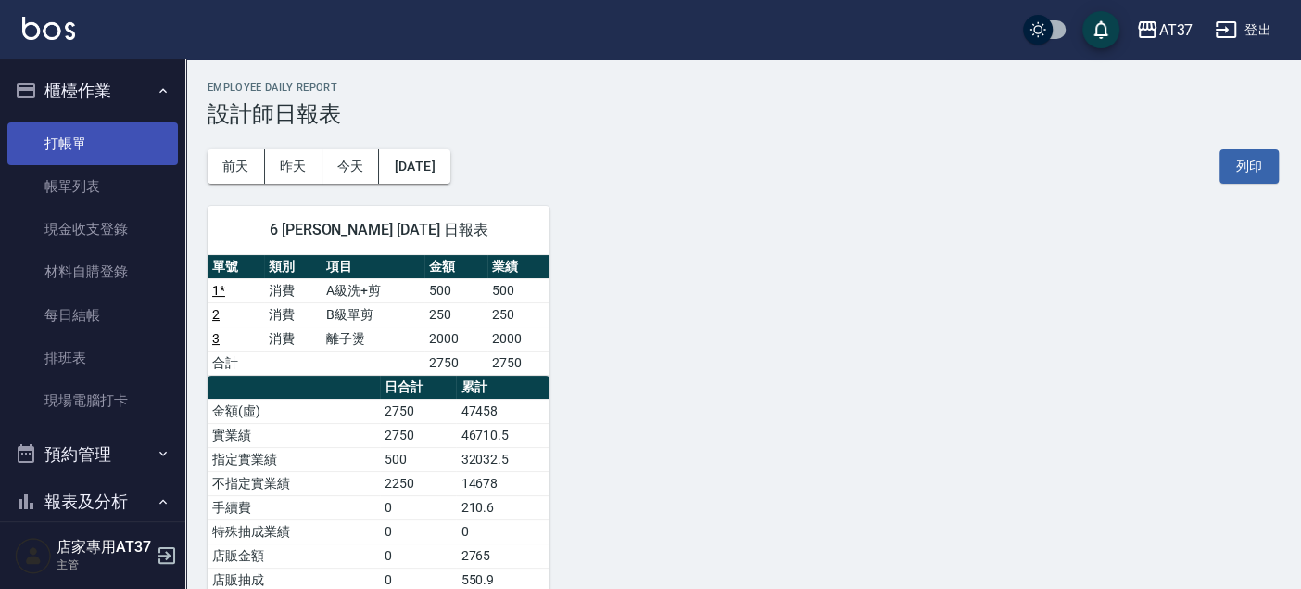
click at [85, 150] on link "打帳單" at bounding box center [92, 143] width 171 height 43
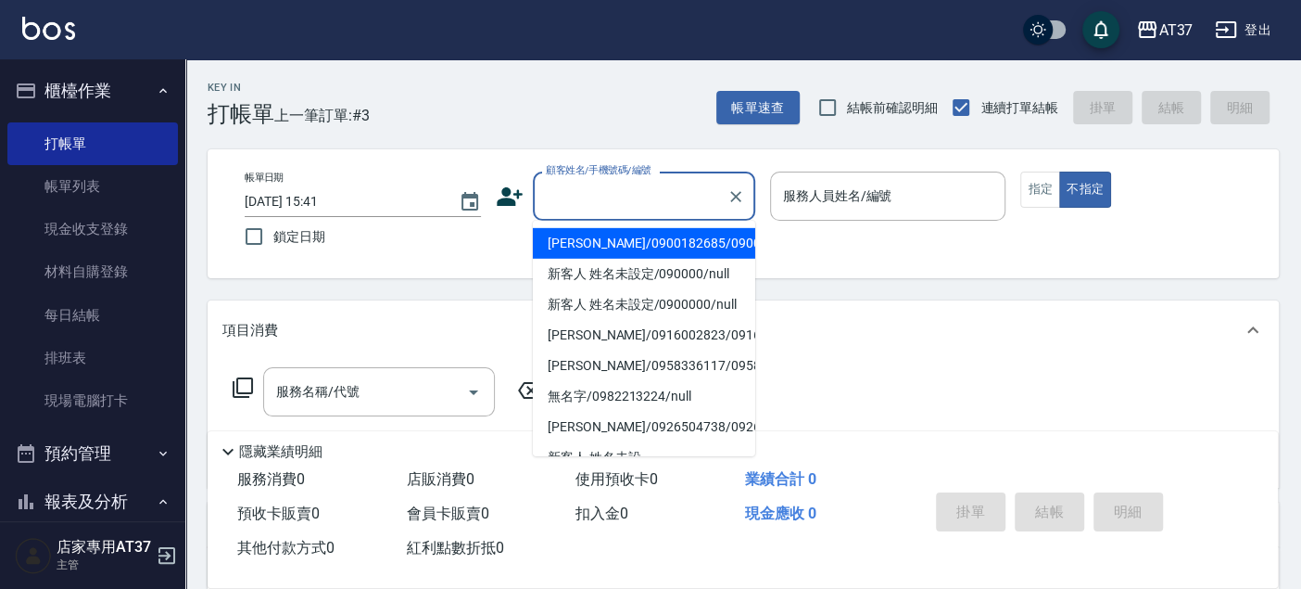
click at [644, 191] on input "顧客姓名/手機號碼/編號" at bounding box center [630, 196] width 178 height 32
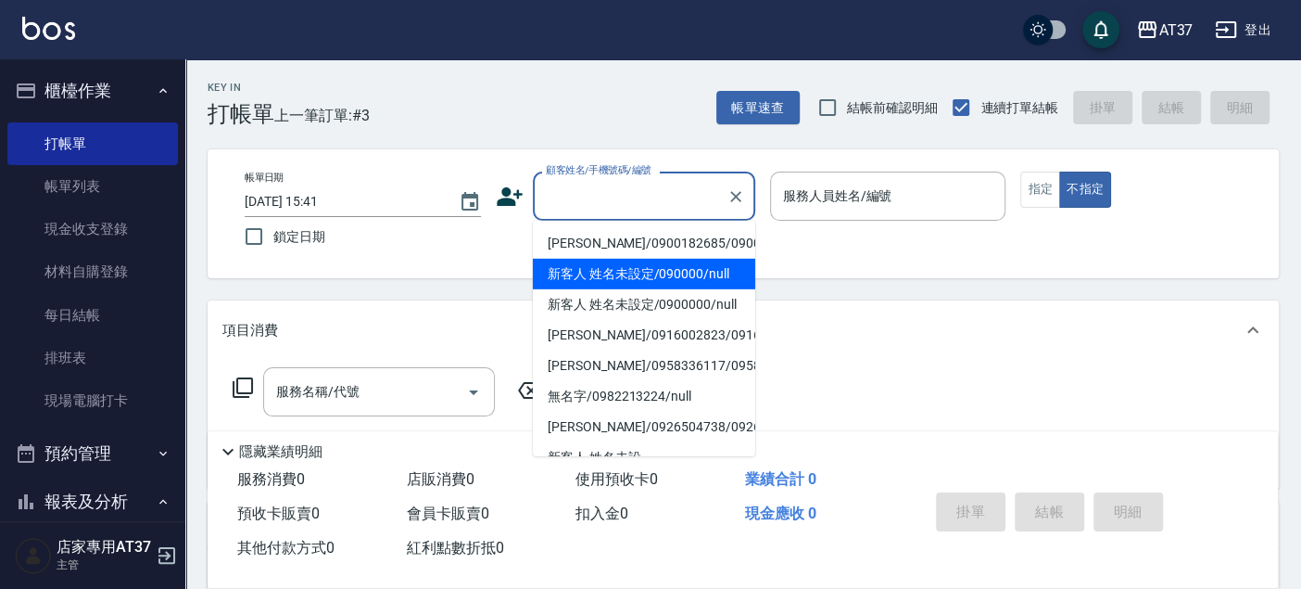
click at [673, 284] on li "新客人 姓名未設定/090000/null" at bounding box center [644, 274] width 222 height 31
type input "新客人 姓名未設定/090000/null"
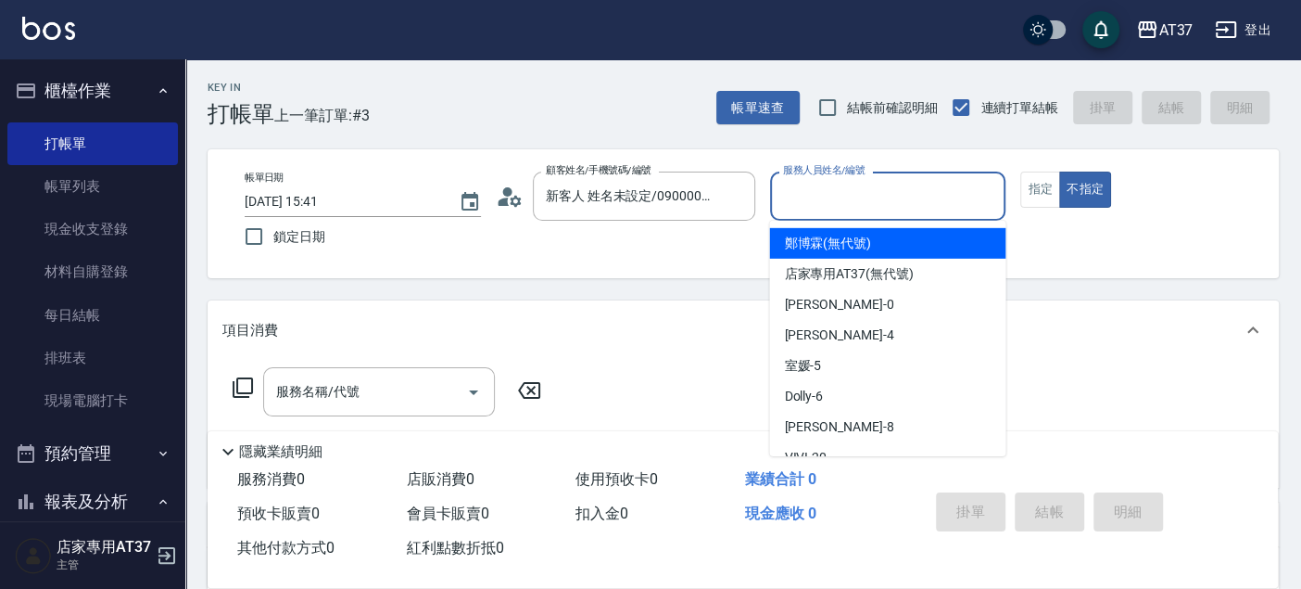
click at [837, 183] on input "服務人員姓名/編號" at bounding box center [889, 196] width 220 height 32
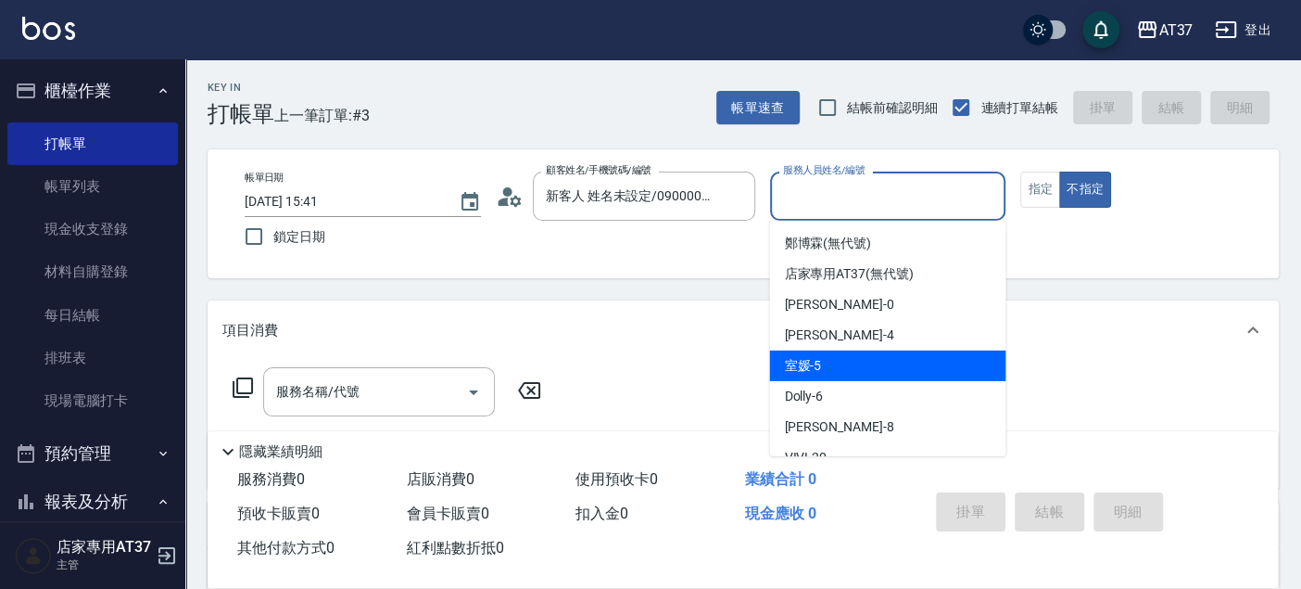
drag, startPoint x: 864, startPoint y: 357, endPoint x: 868, endPoint y: 348, distance: 10.4
click at [864, 357] on div "室媛 -5" at bounding box center [887, 365] width 236 height 31
type input "室媛-5"
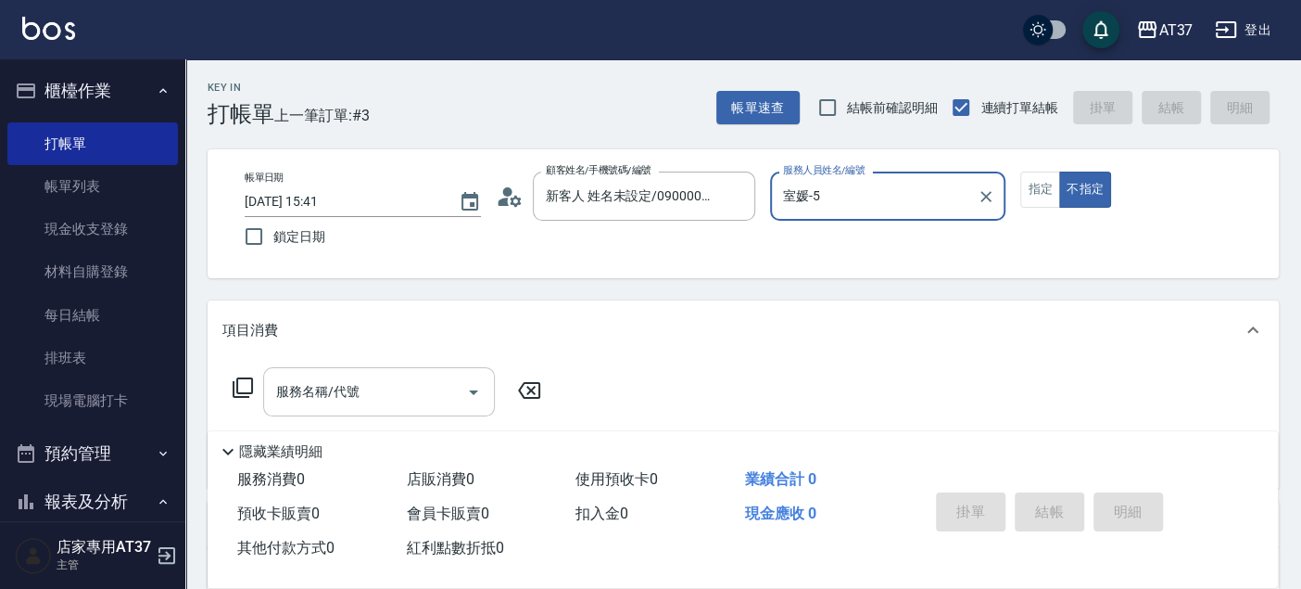
click at [421, 381] on input "服務名稱/代號" at bounding box center [365, 391] width 187 height 32
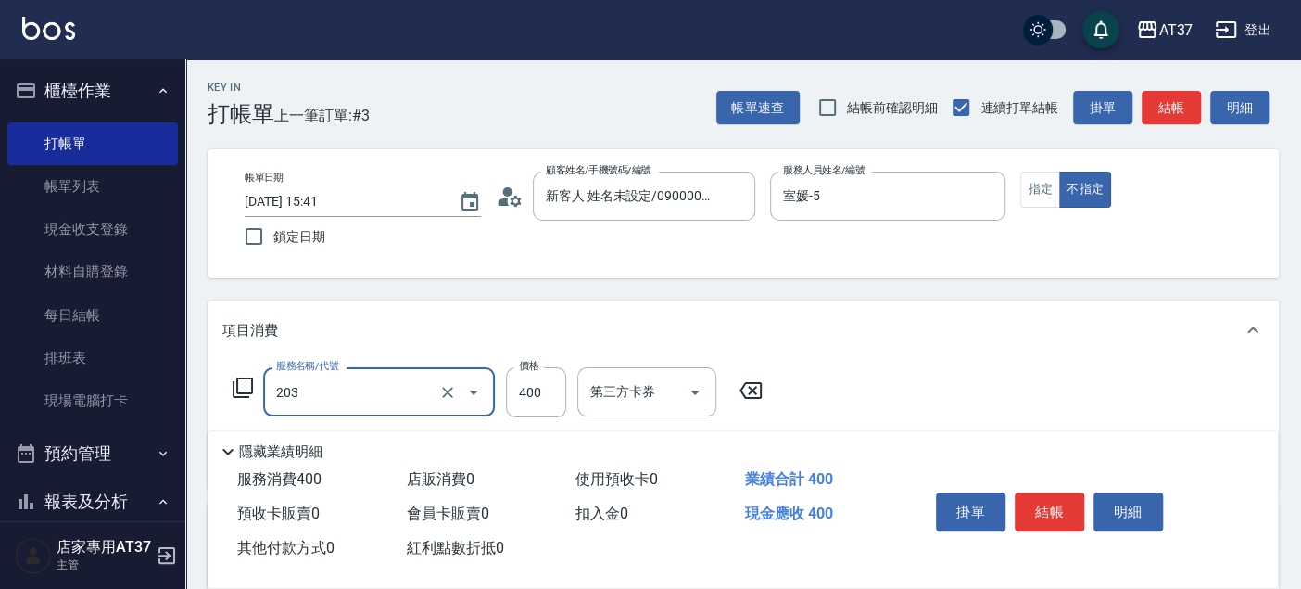
type input "B級洗+剪(203)"
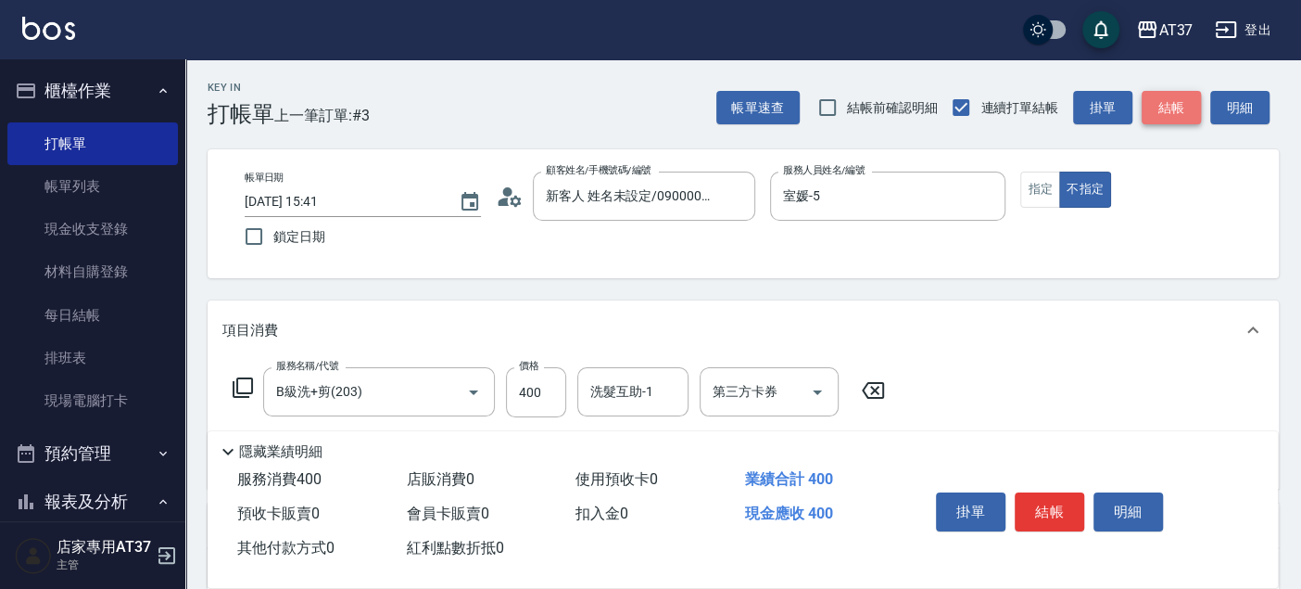
click at [1197, 108] on button "結帳" at bounding box center [1171, 108] width 59 height 34
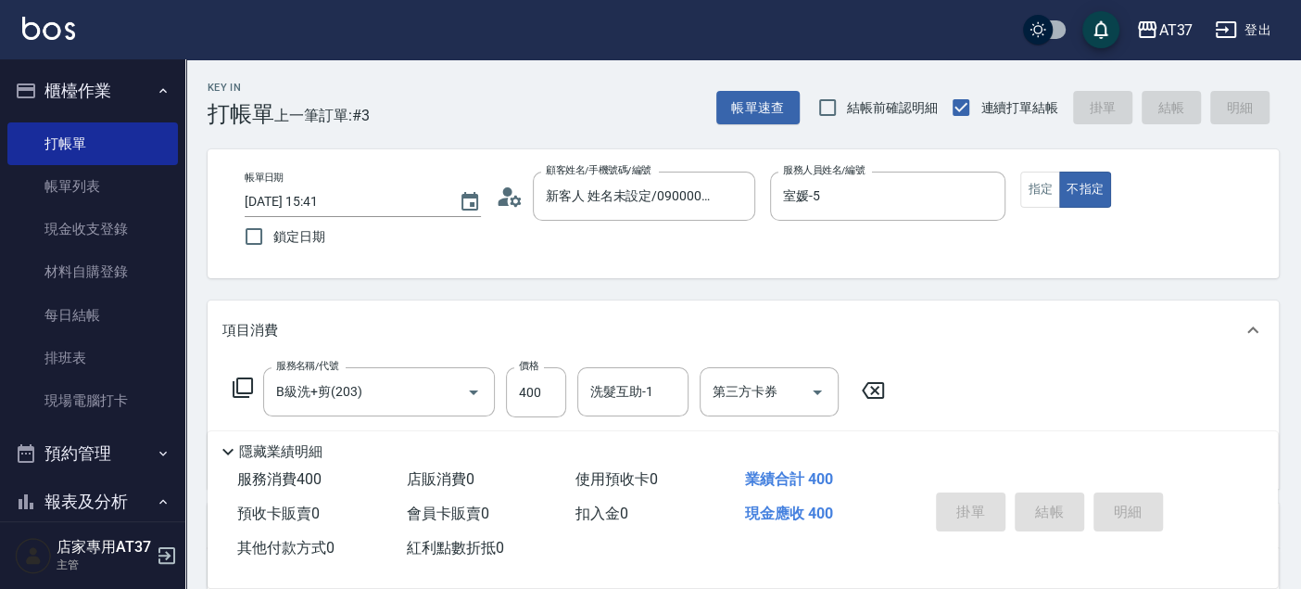
type input "2025/09/13 15:51"
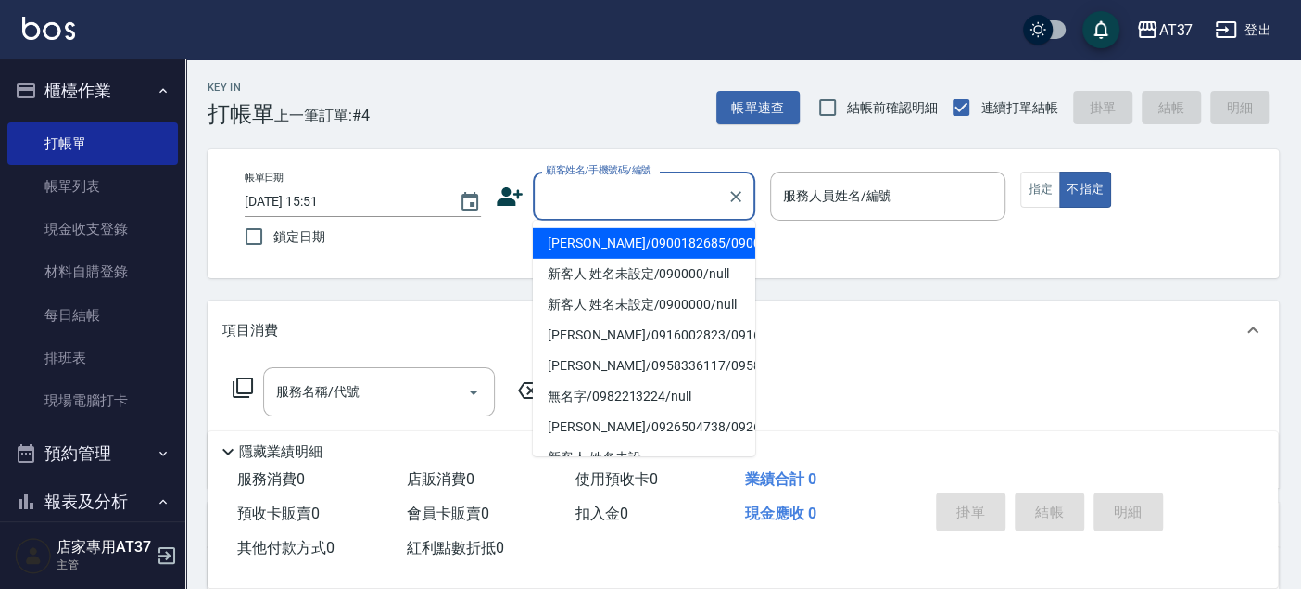
click at [547, 201] on input "顧客姓名/手機號碼/編號" at bounding box center [630, 196] width 178 height 32
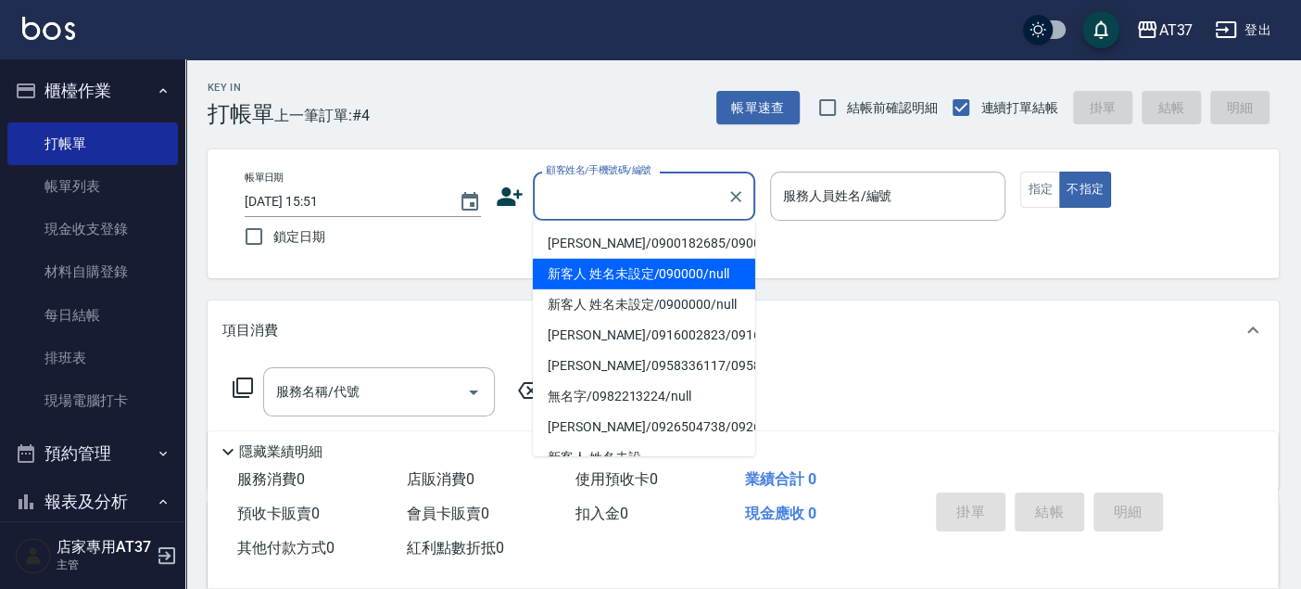
click at [607, 289] on li "新客人 姓名未設定/090000/null" at bounding box center [644, 274] width 222 height 31
type input "新客人 姓名未設定/090000/null"
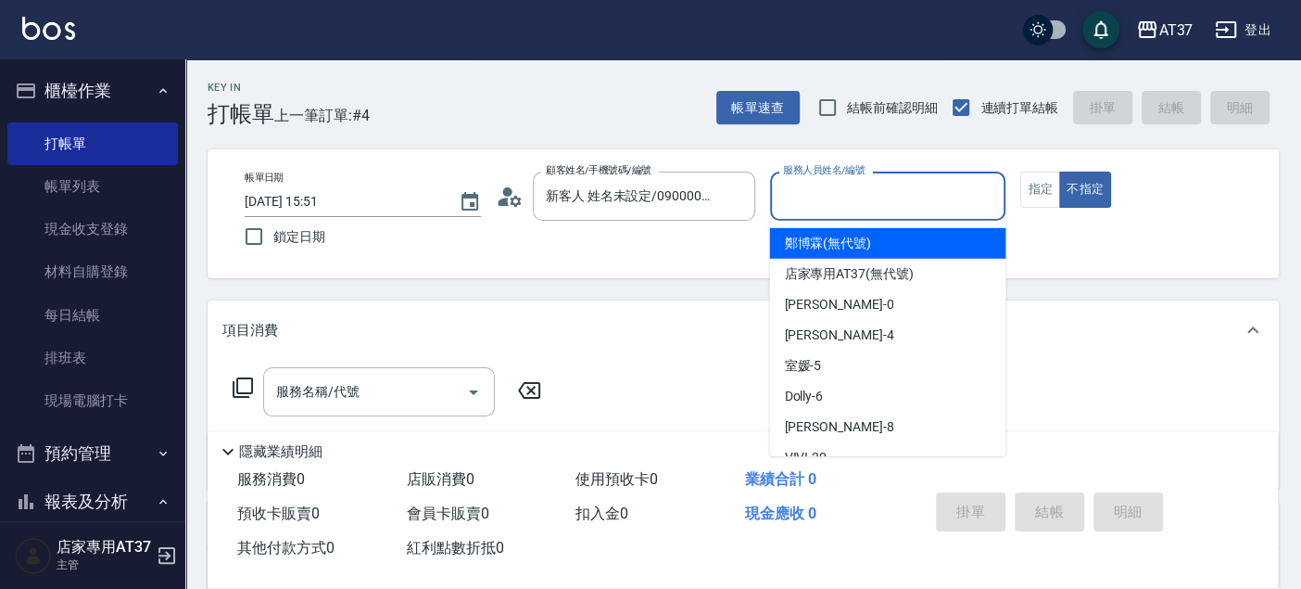
click at [826, 201] on input "服務人員姓名/編號" at bounding box center [889, 196] width 220 height 32
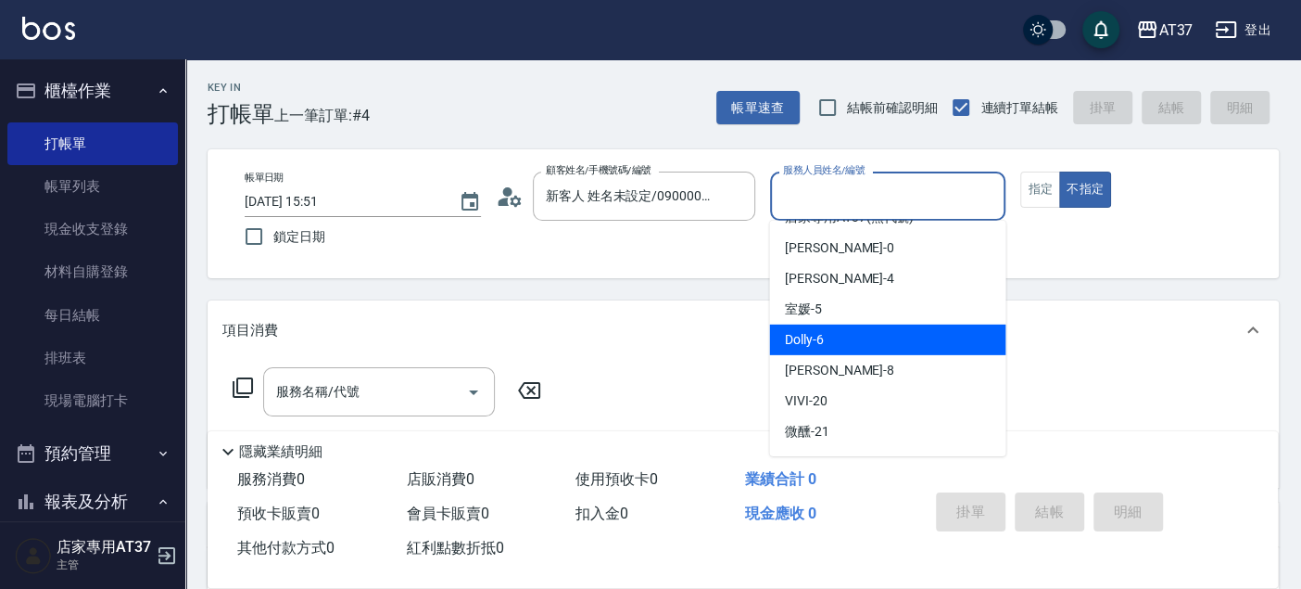
scroll to position [103, 0]
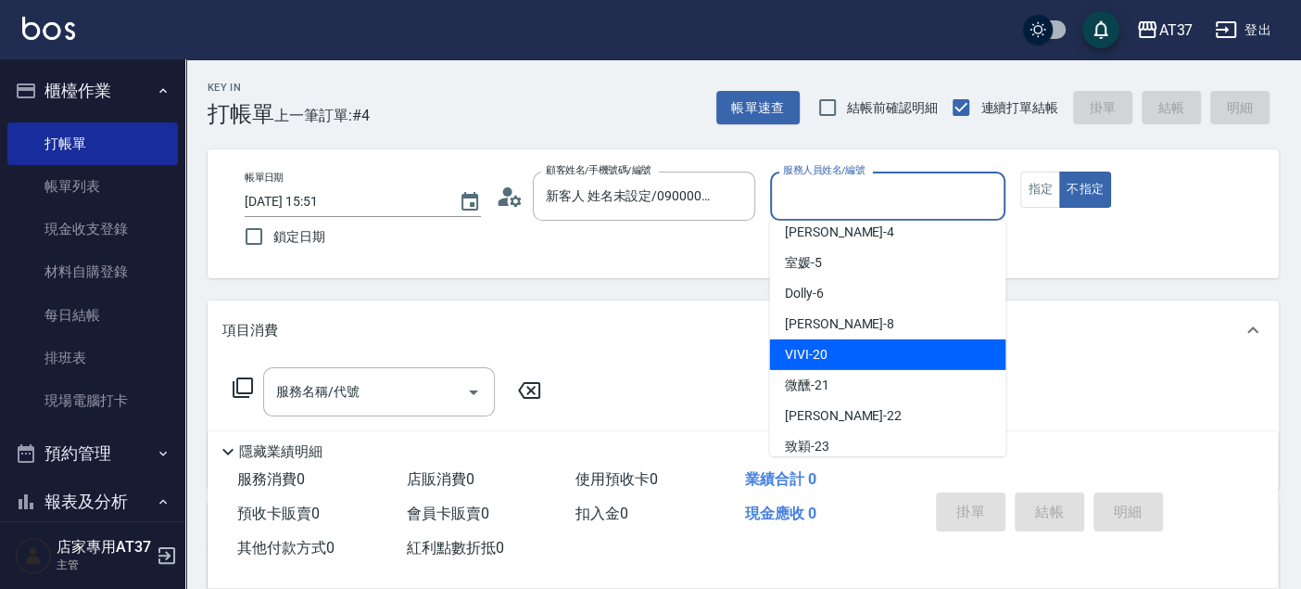
click at [830, 353] on div "VIVI -20" at bounding box center [887, 354] width 236 height 31
type input "VIVI-20"
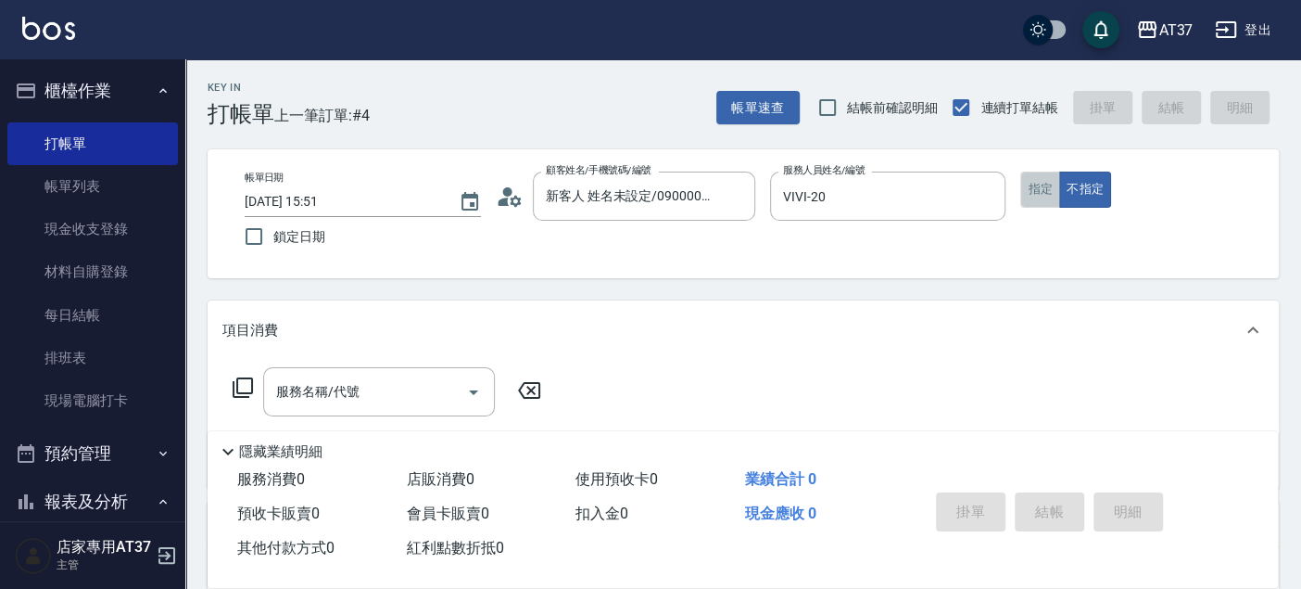
click at [1025, 197] on button "指定" at bounding box center [1040, 189] width 40 height 36
click at [400, 370] on div "服務名稱/代號" at bounding box center [379, 391] width 232 height 49
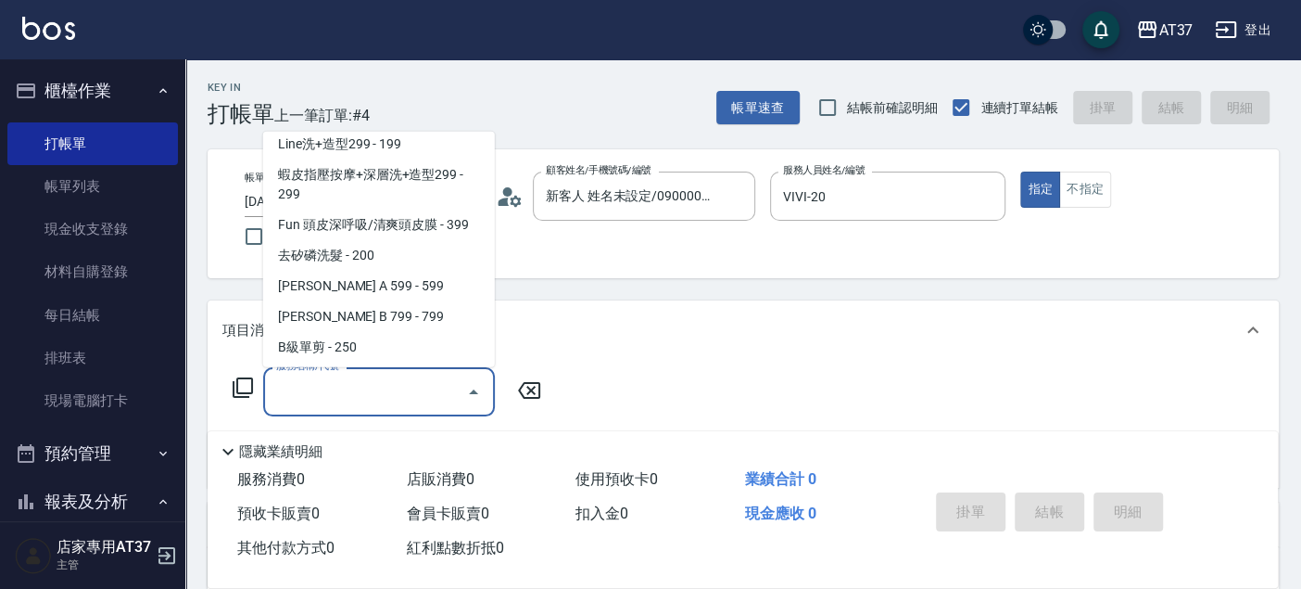
scroll to position [411, 0]
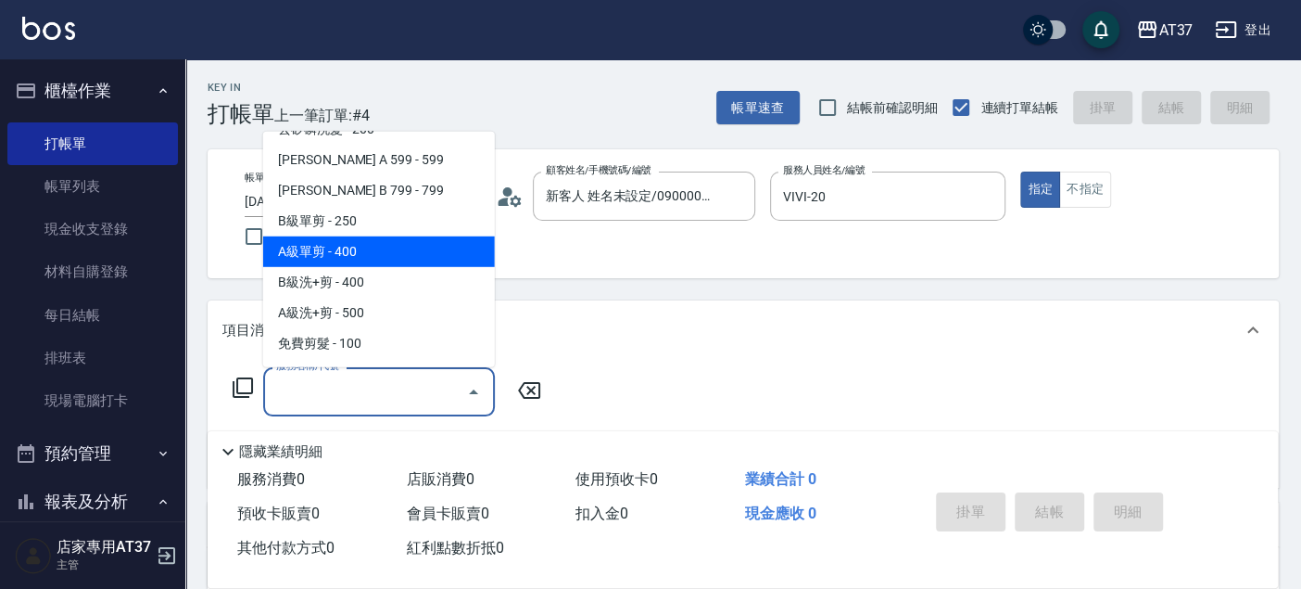
click at [405, 255] on span "A級單剪 - 400" at bounding box center [379, 251] width 232 height 31
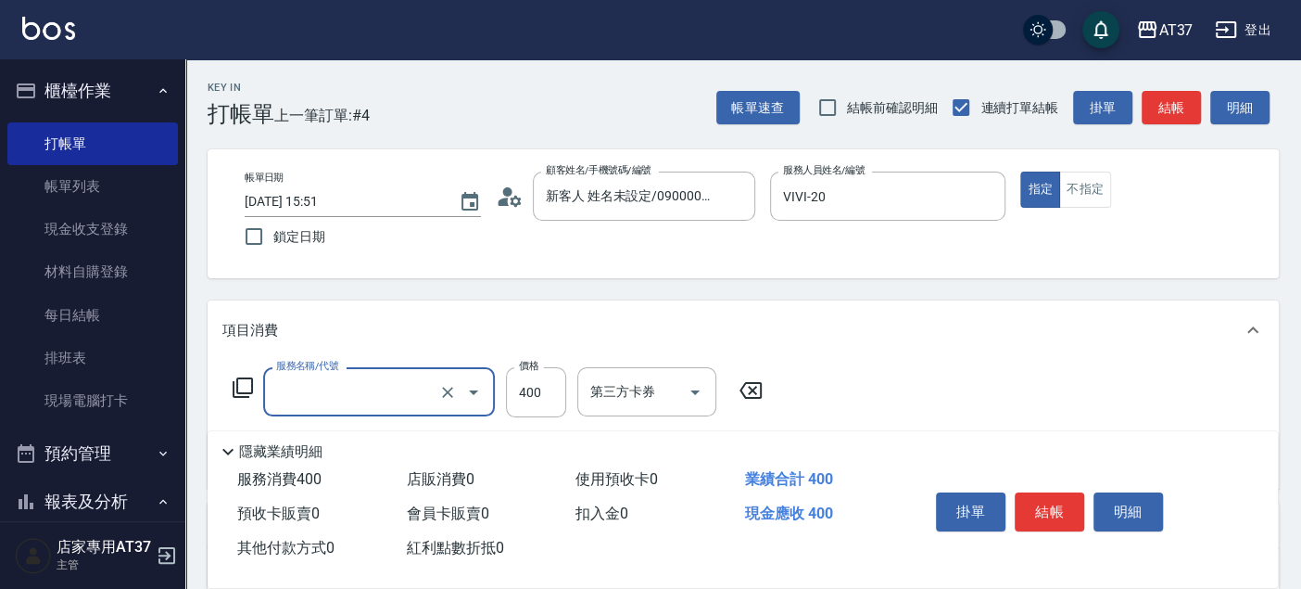
type input "A級單剪(202)"
click at [559, 383] on input "400" at bounding box center [536, 392] width 60 height 50
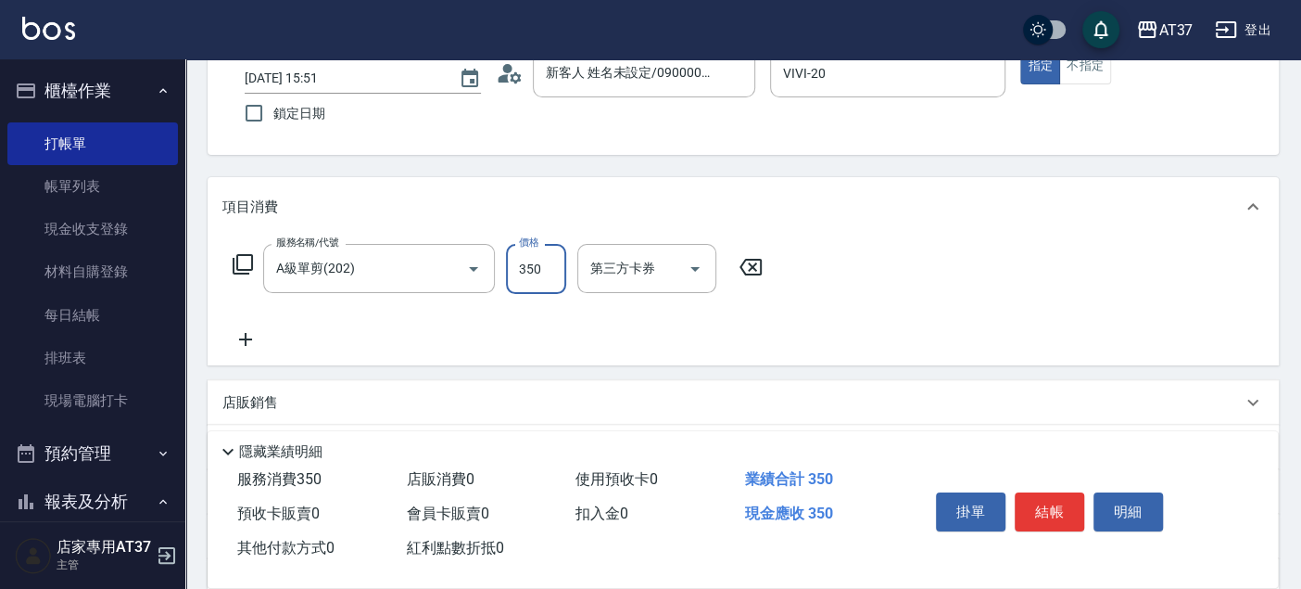
scroll to position [206, 0]
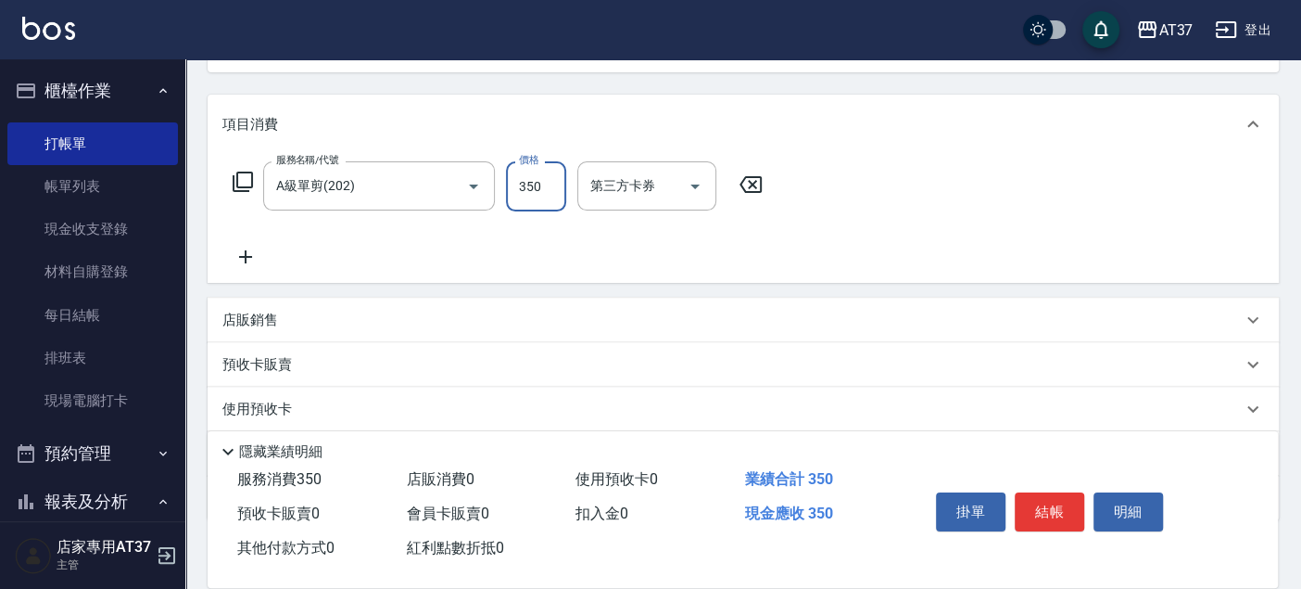
type input "350"
click at [246, 252] on icon at bounding box center [245, 256] width 13 height 13
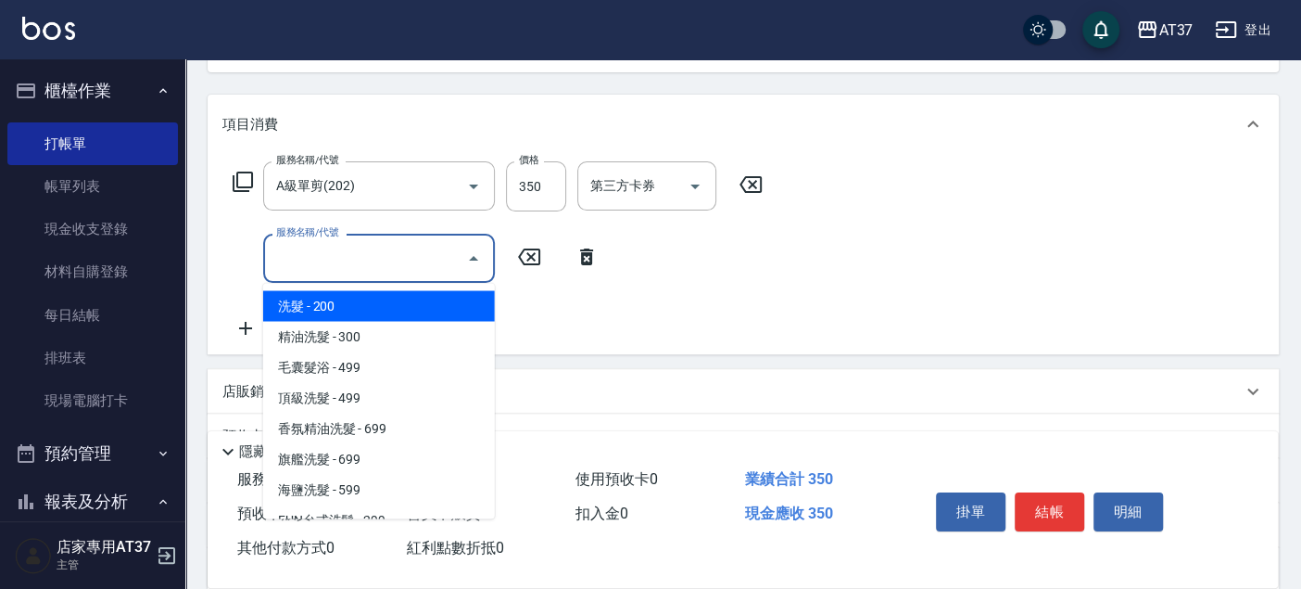
click at [299, 254] on input "服務名稱/代號" at bounding box center [365, 258] width 187 height 32
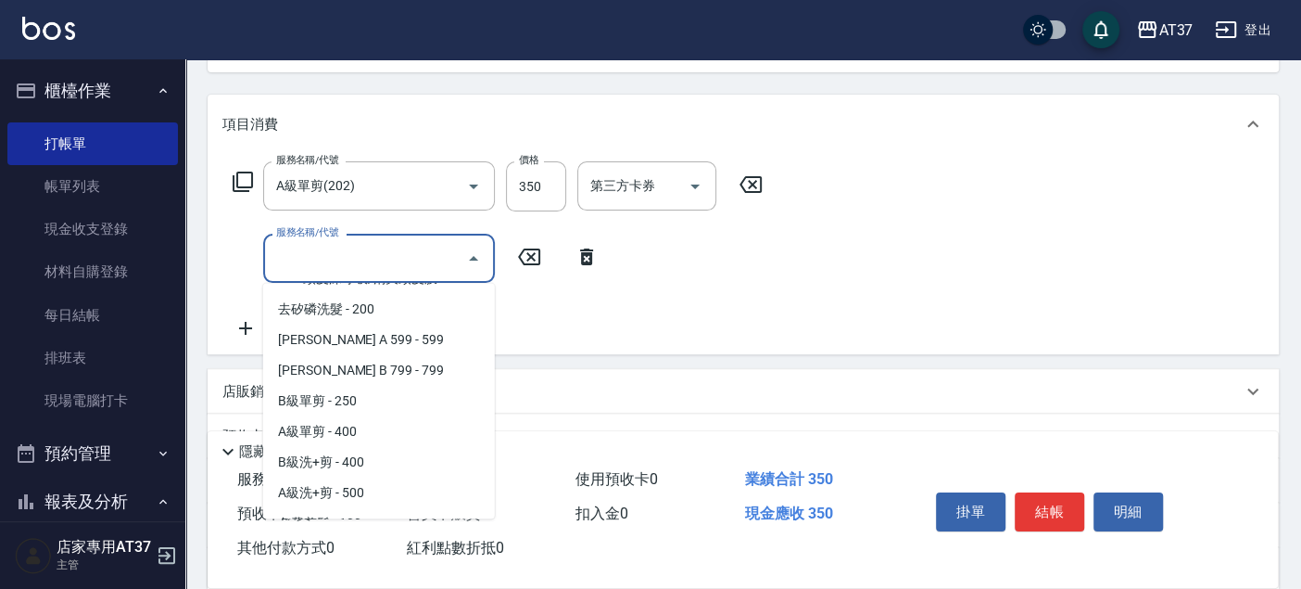
scroll to position [411, 0]
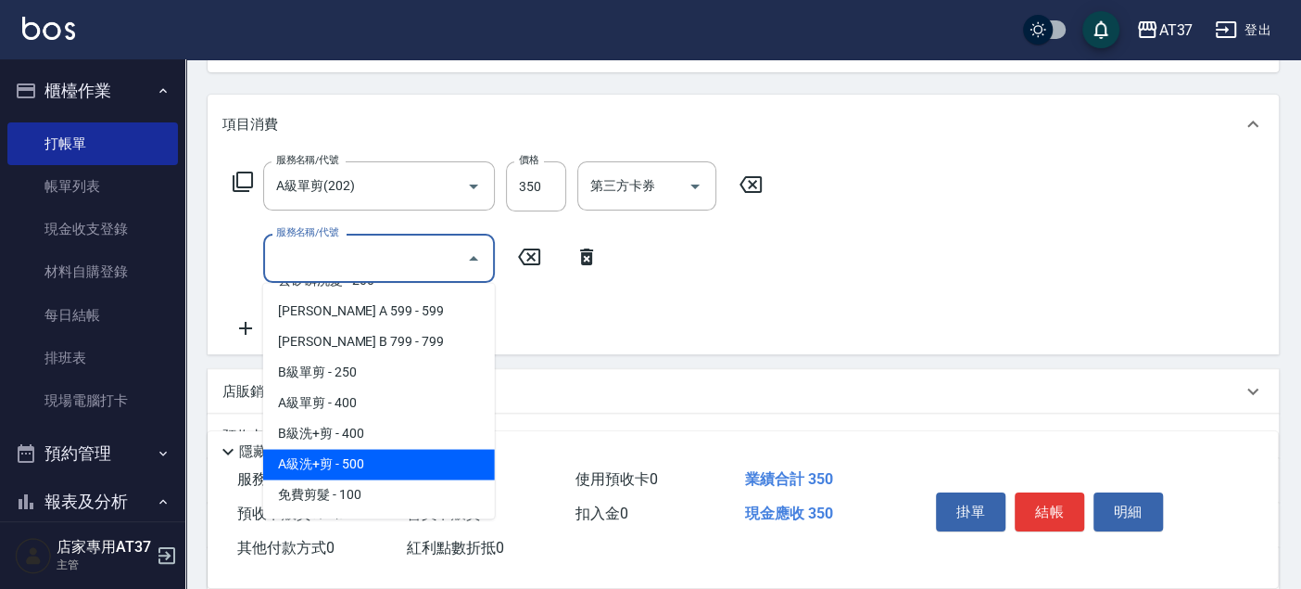
click at [362, 461] on span "A級洗+剪 - 500" at bounding box center [379, 464] width 232 height 31
type input "A級洗+剪(204)"
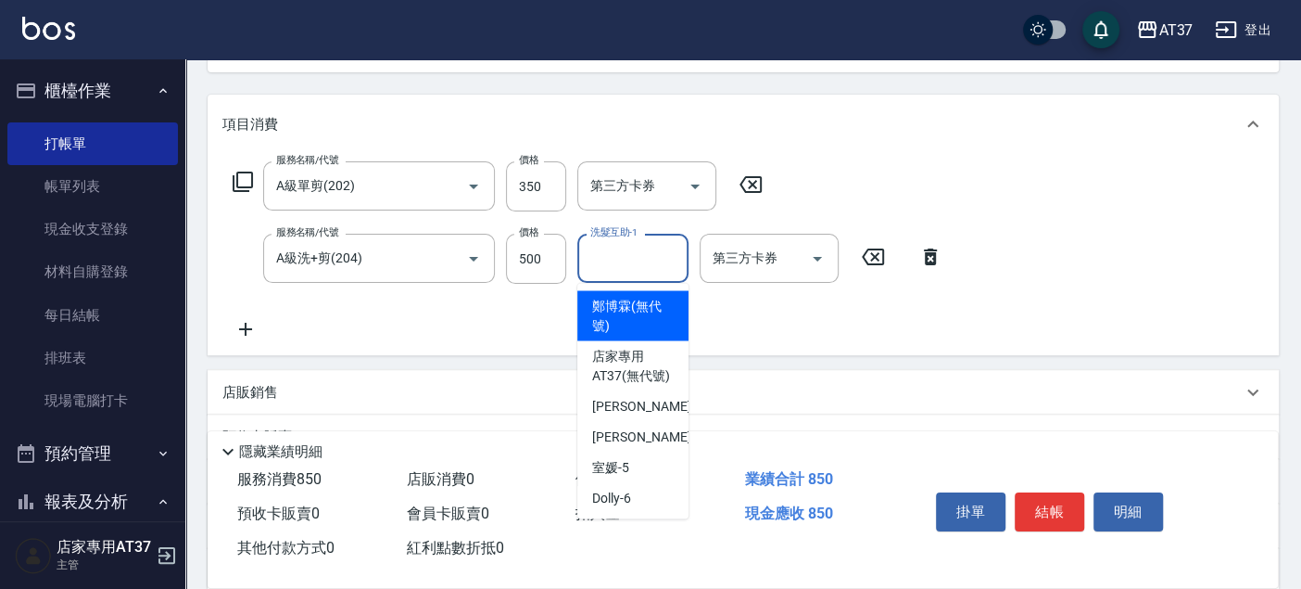
click at [630, 260] on div "洗髮互助-1 洗髮互助-1" at bounding box center [632, 258] width 111 height 49
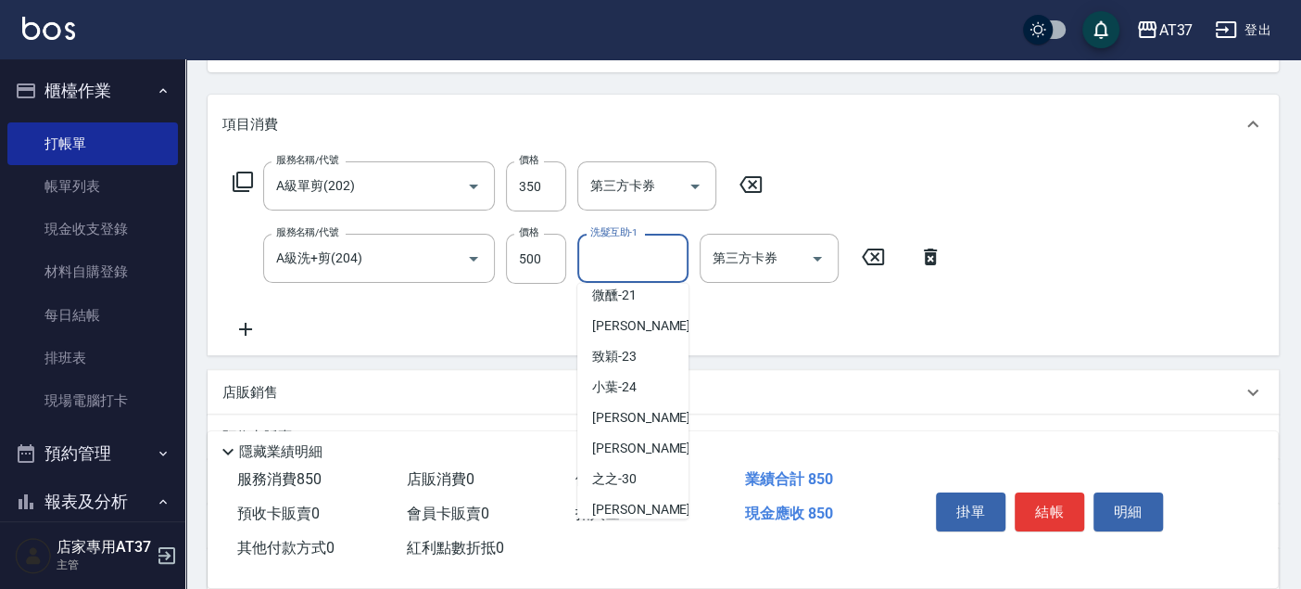
scroll to position [309, 0]
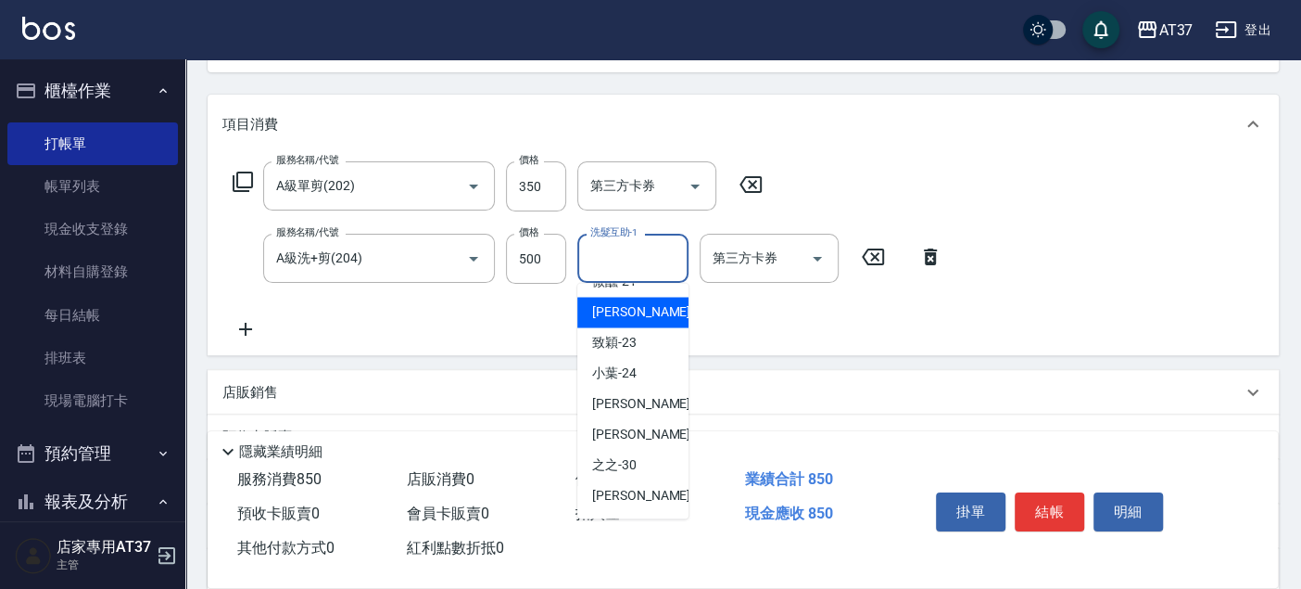
click at [639, 327] on div "威廉 -22" at bounding box center [632, 312] width 111 height 31
type input "威廉-22"
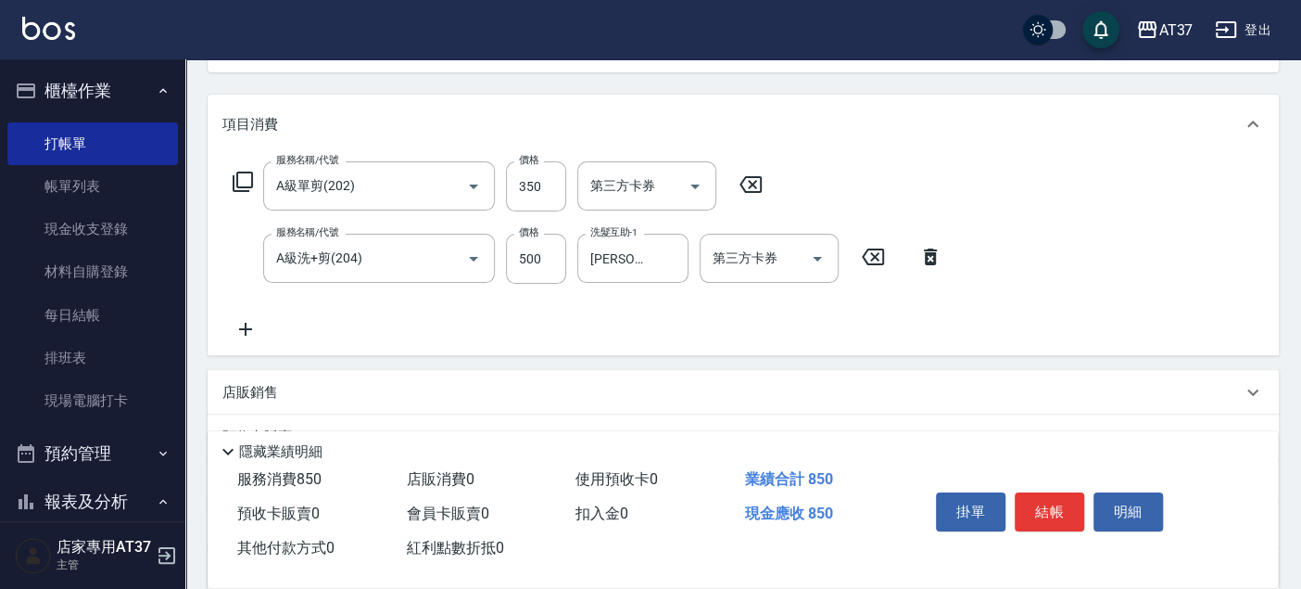
click at [246, 331] on icon at bounding box center [245, 329] width 13 height 13
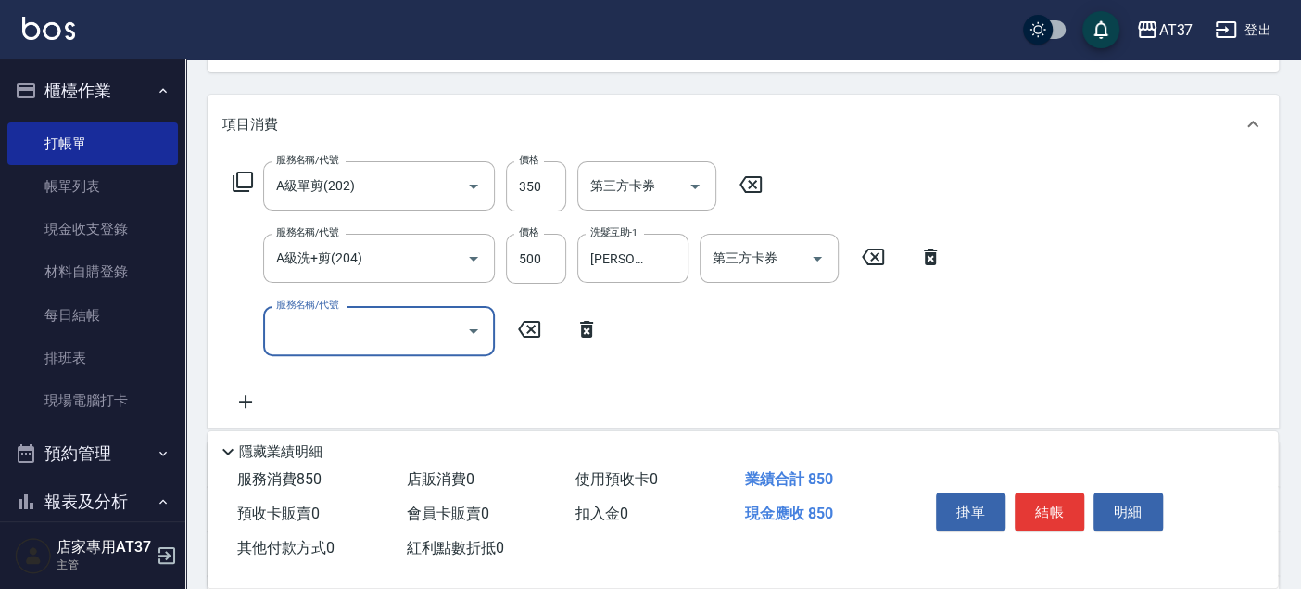
click at [334, 335] on input "服務名稱/代號" at bounding box center [365, 330] width 187 height 32
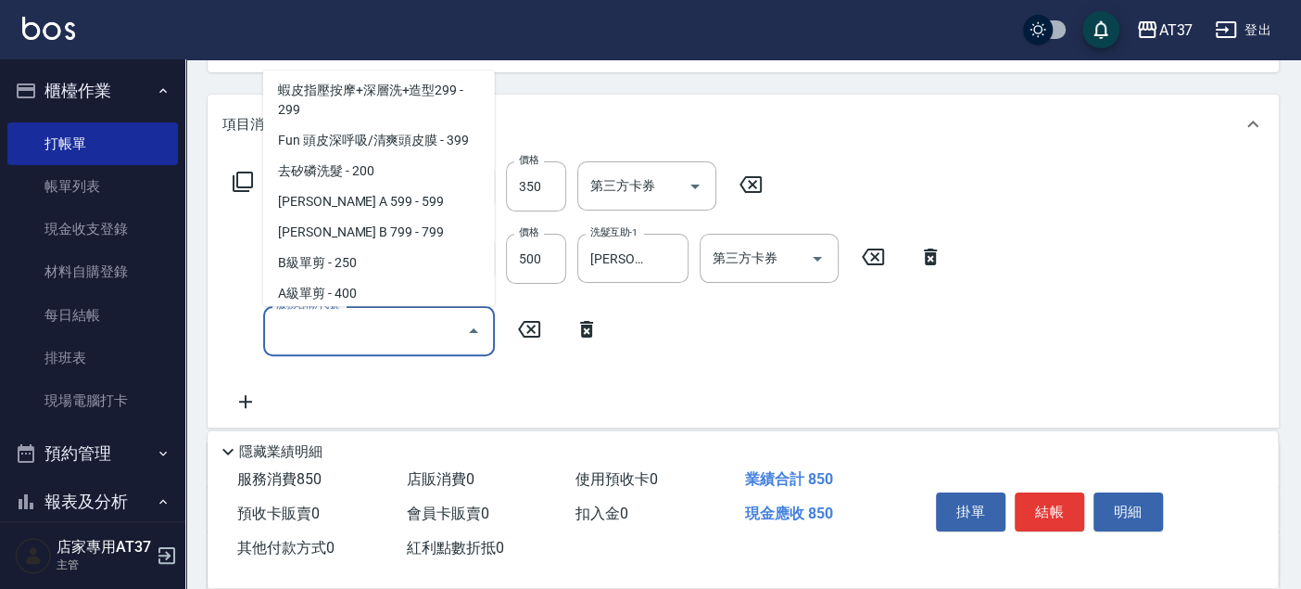
scroll to position [514, 0]
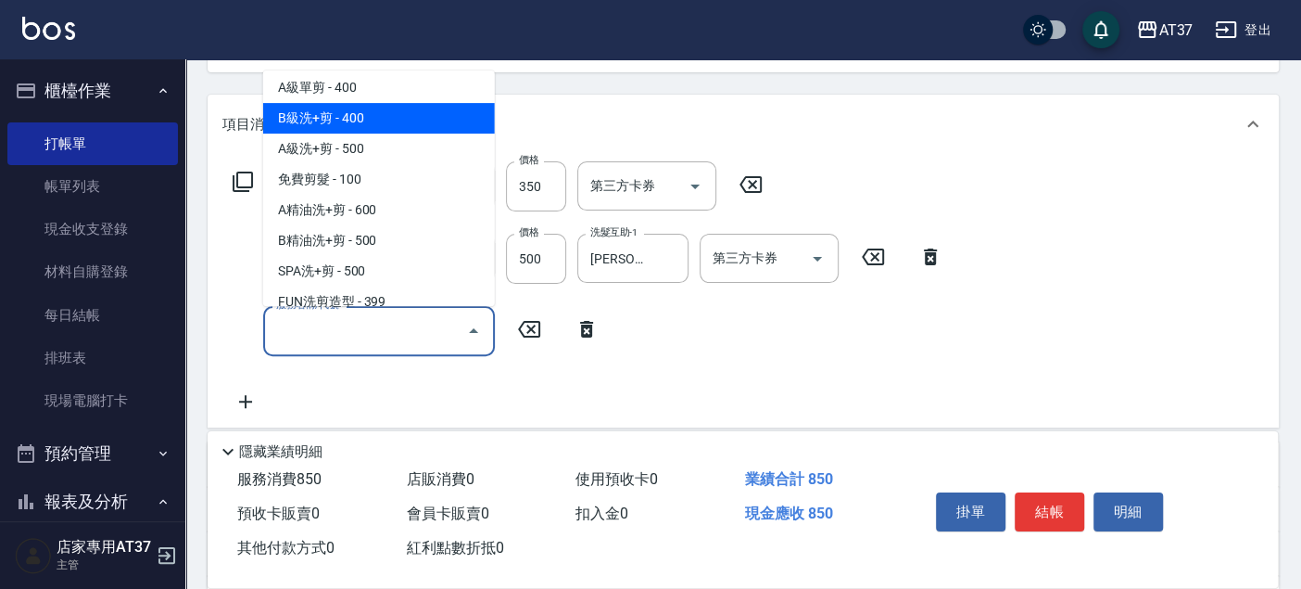
click at [362, 111] on span "B級洗+剪 - 400" at bounding box center [379, 118] width 232 height 31
type input "B級洗+剪(203)"
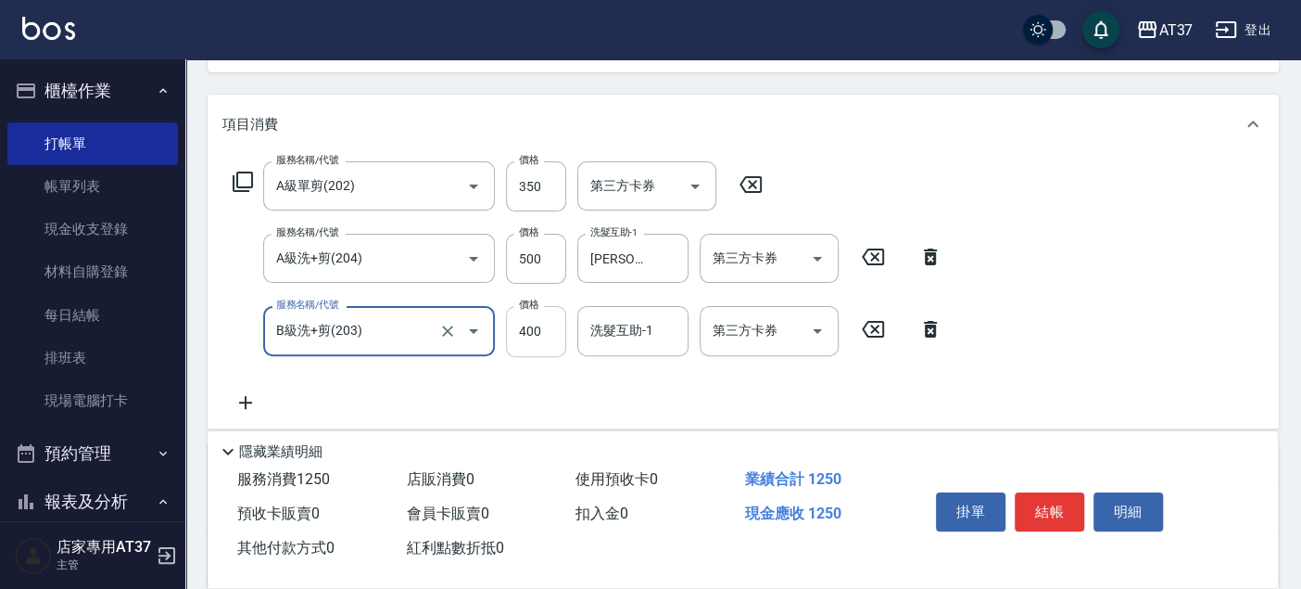
click at [545, 329] on input "400" at bounding box center [536, 331] width 60 height 50
type input "700"
click at [244, 394] on icon at bounding box center [245, 402] width 46 height 22
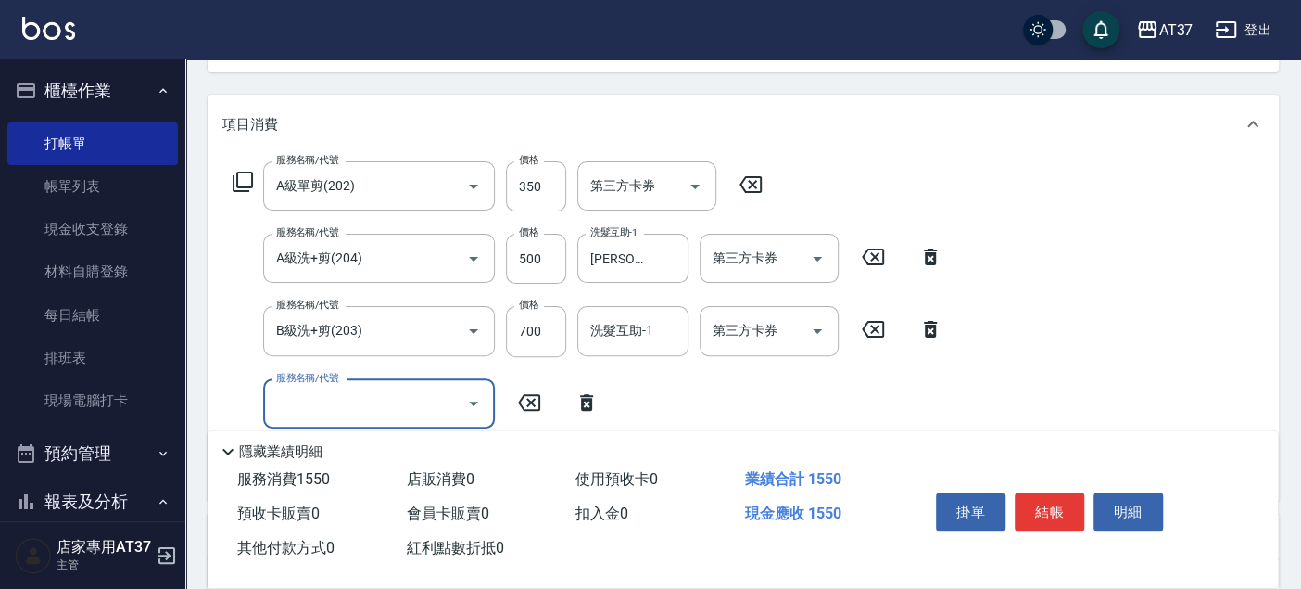
click at [310, 385] on div "服務名稱/代號" at bounding box center [379, 403] width 232 height 49
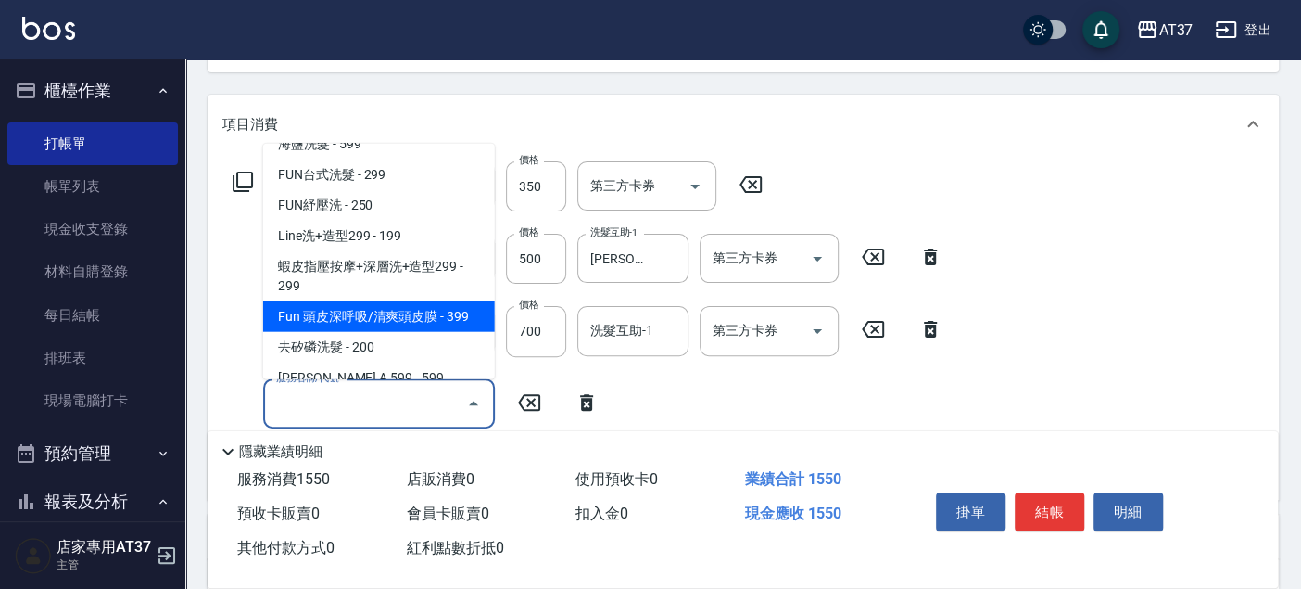
scroll to position [411, 0]
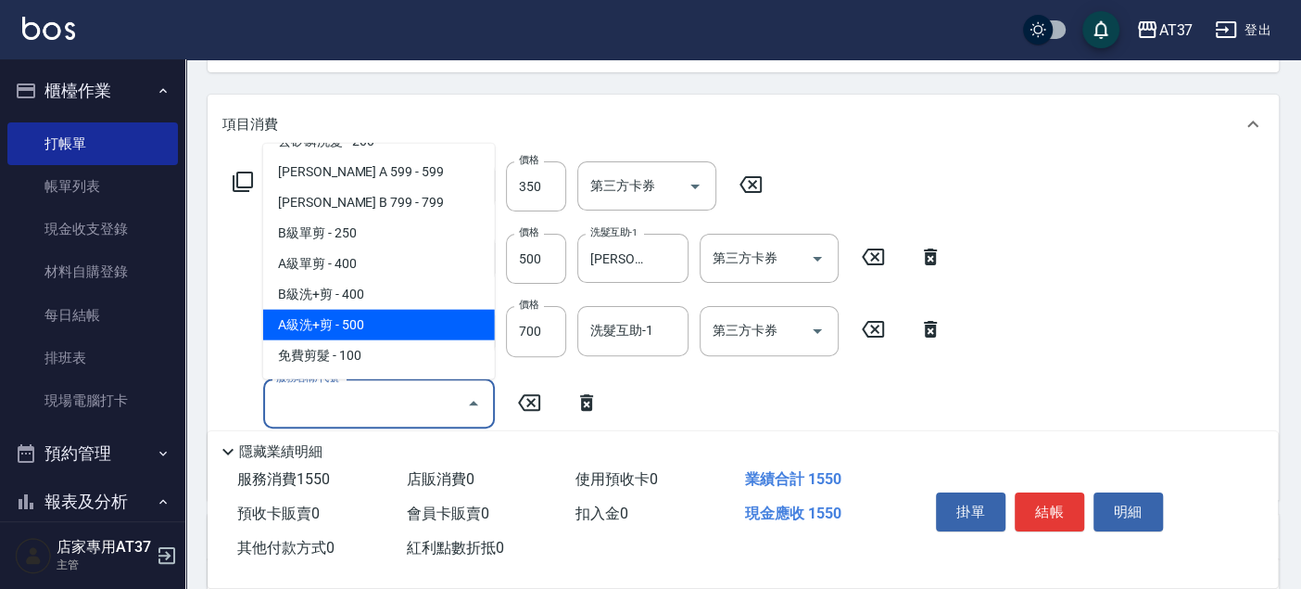
click at [353, 324] on span "A級洗+剪 - 500" at bounding box center [379, 325] width 232 height 31
type input "A級洗+剪(204)"
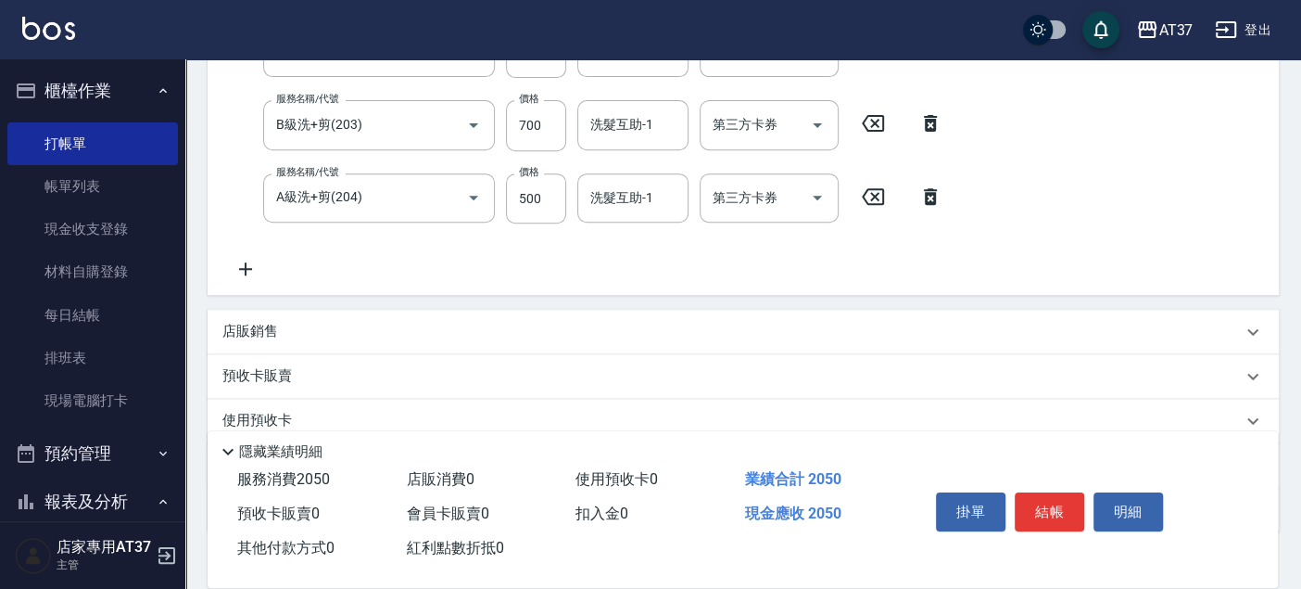
click at [254, 264] on icon at bounding box center [245, 269] width 46 height 22
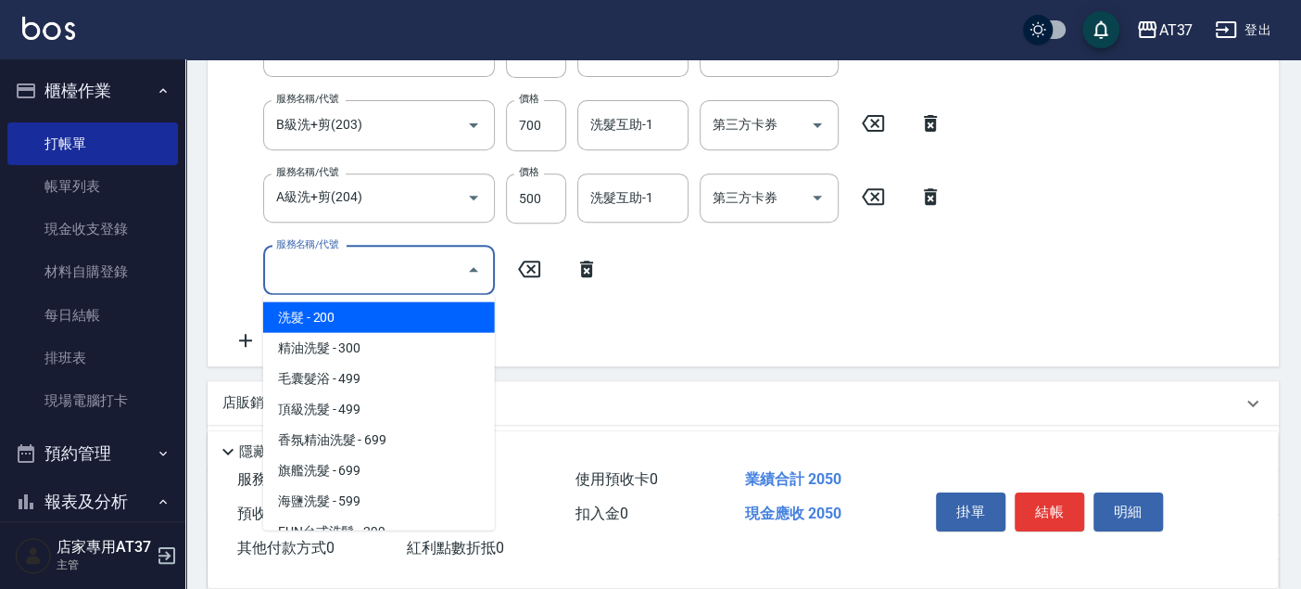
click at [331, 270] on input "服務名稱/代號" at bounding box center [365, 270] width 187 height 32
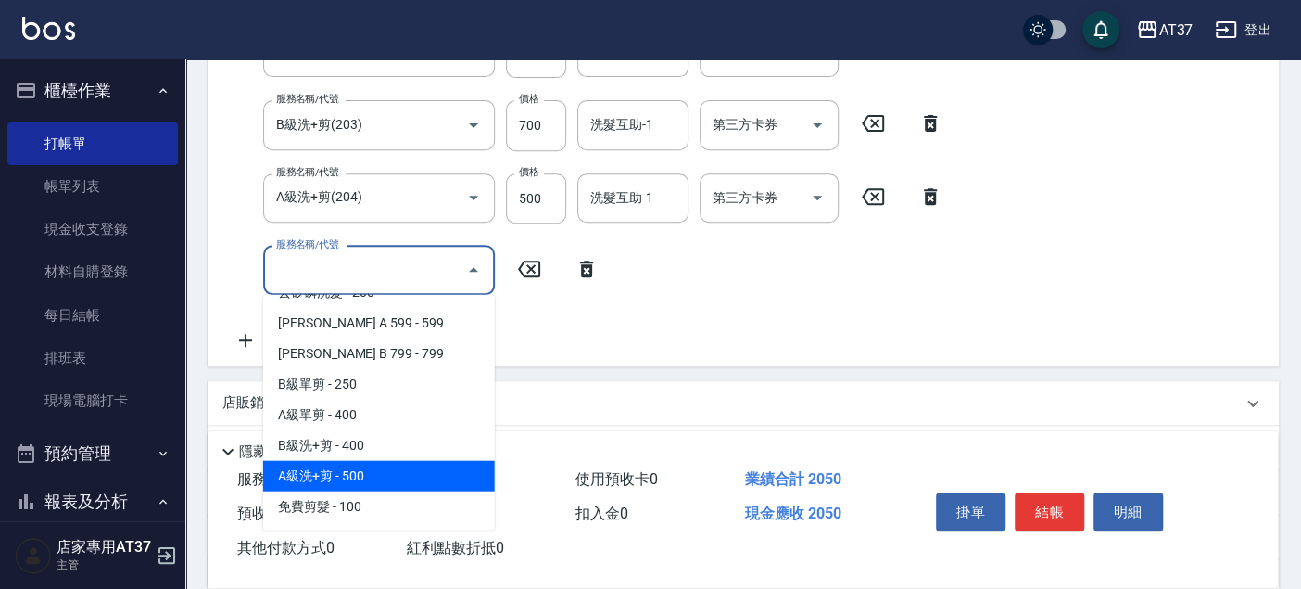
click at [376, 470] on span "A級洗+剪 - 500" at bounding box center [379, 475] width 232 height 31
type input "A級洗+剪(204)"
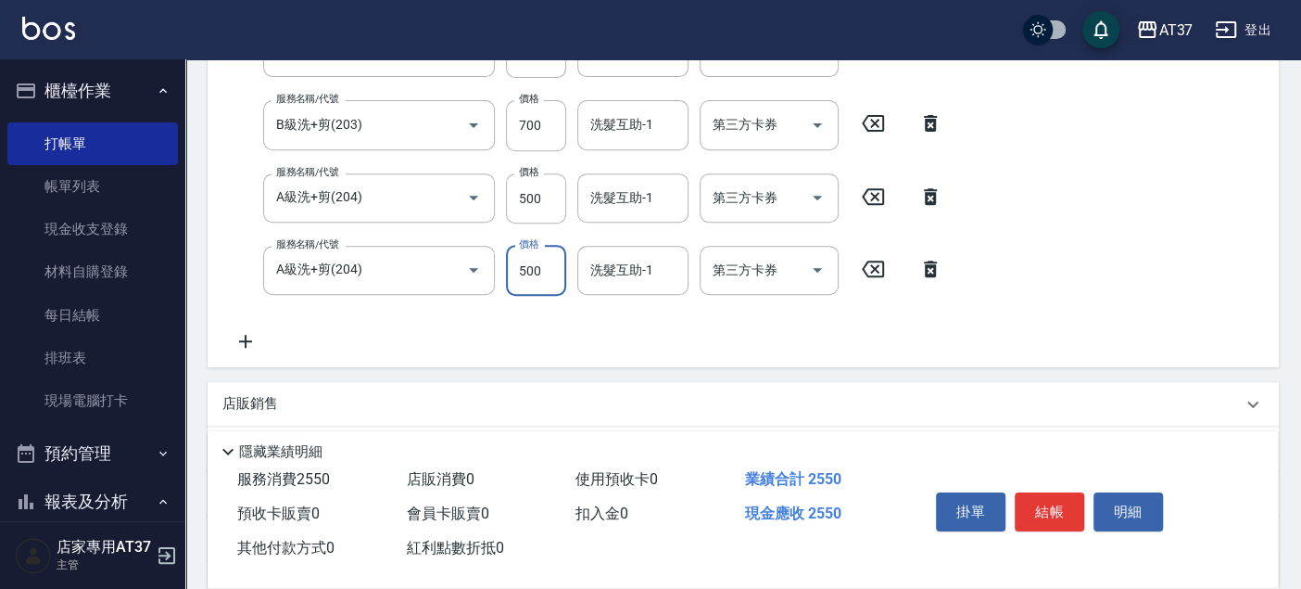
click at [543, 269] on div "服務名稱/代號 A級單剪(202) 服務名稱/代號 價格 350 價格 第三方卡券 第三方卡券 服務名稱/代號 A級洗+剪(204) 服務名稱/代號 價格 5…" at bounding box center [587, 154] width 731 height 397
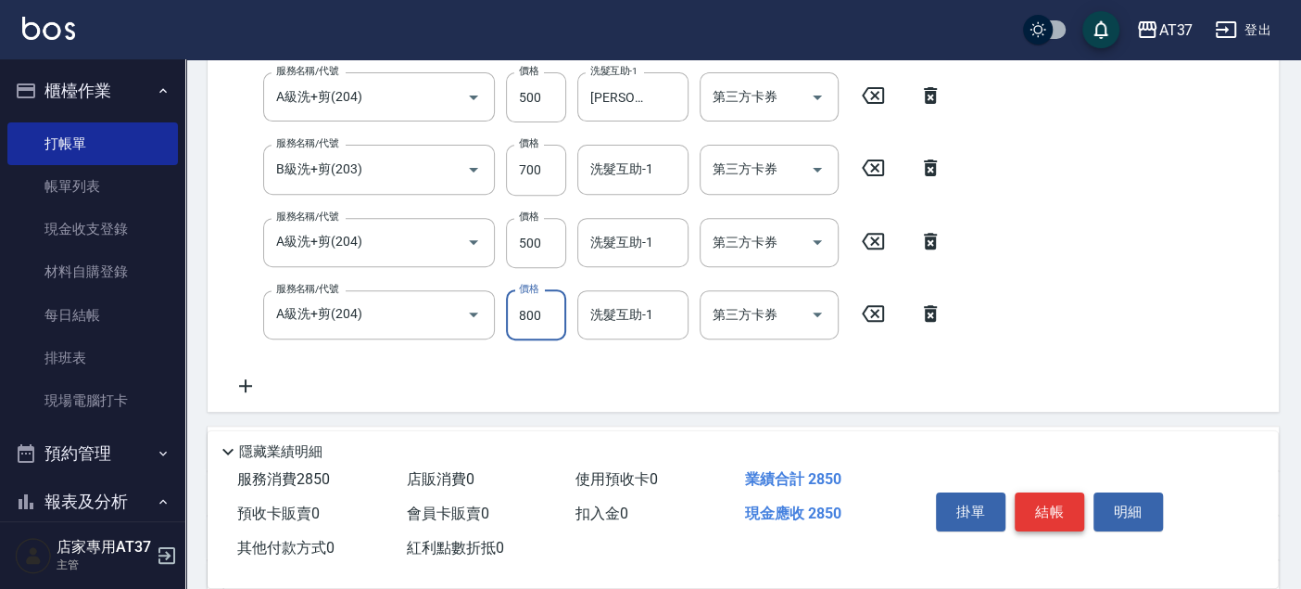
type input "800"
click at [1052, 505] on button "結帳" at bounding box center [1050, 511] width 70 height 39
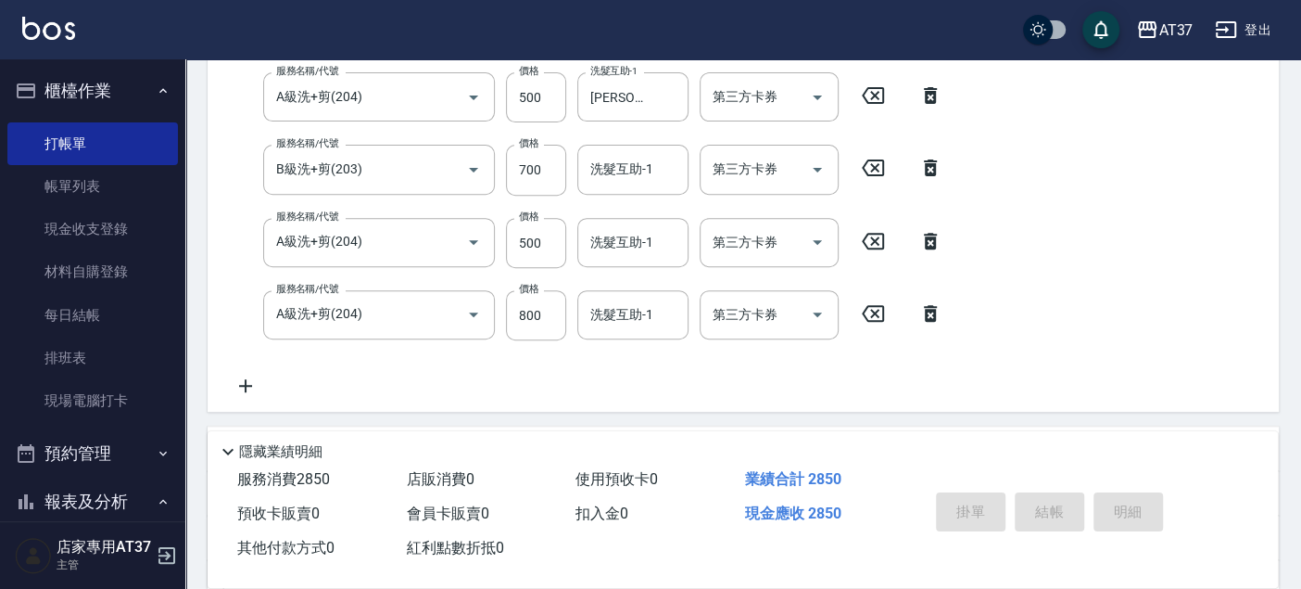
type input "2025/09/13 16:19"
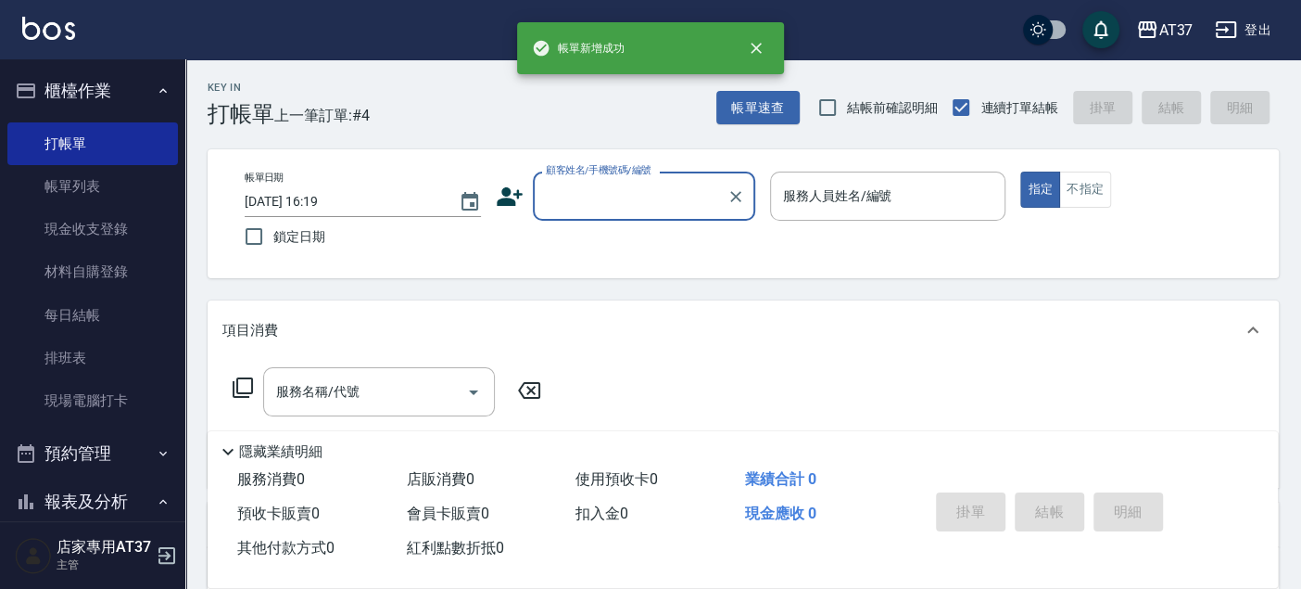
scroll to position [0, 0]
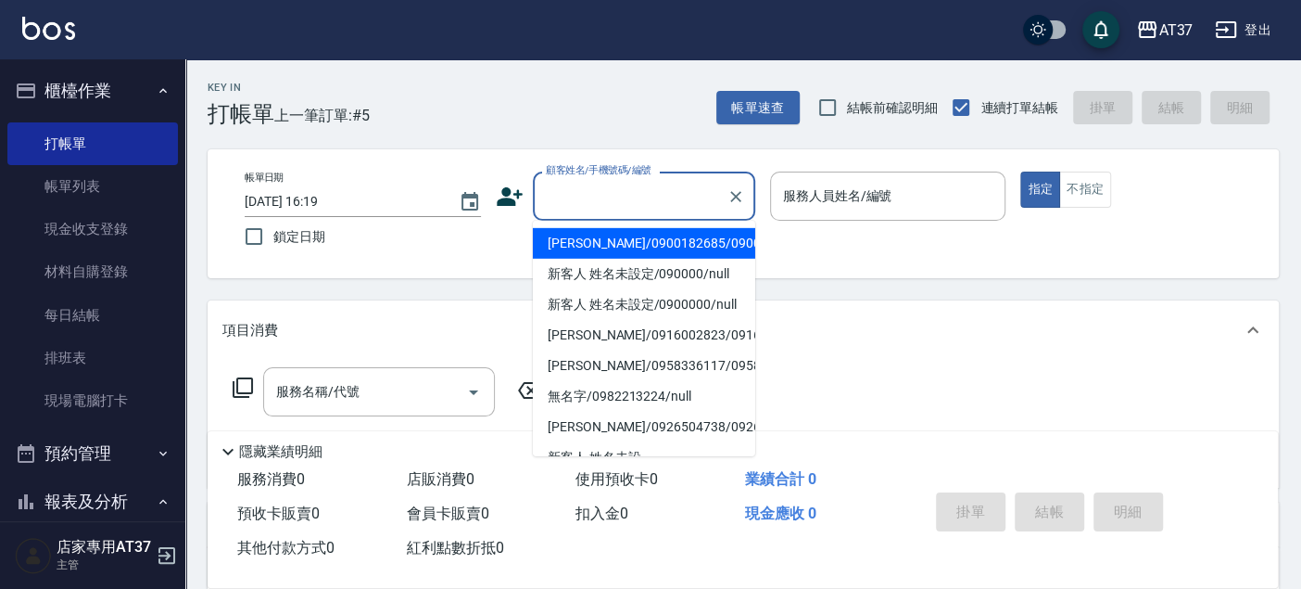
click at [627, 211] on input "顧客姓名/手機號碼/編號" at bounding box center [630, 196] width 178 height 32
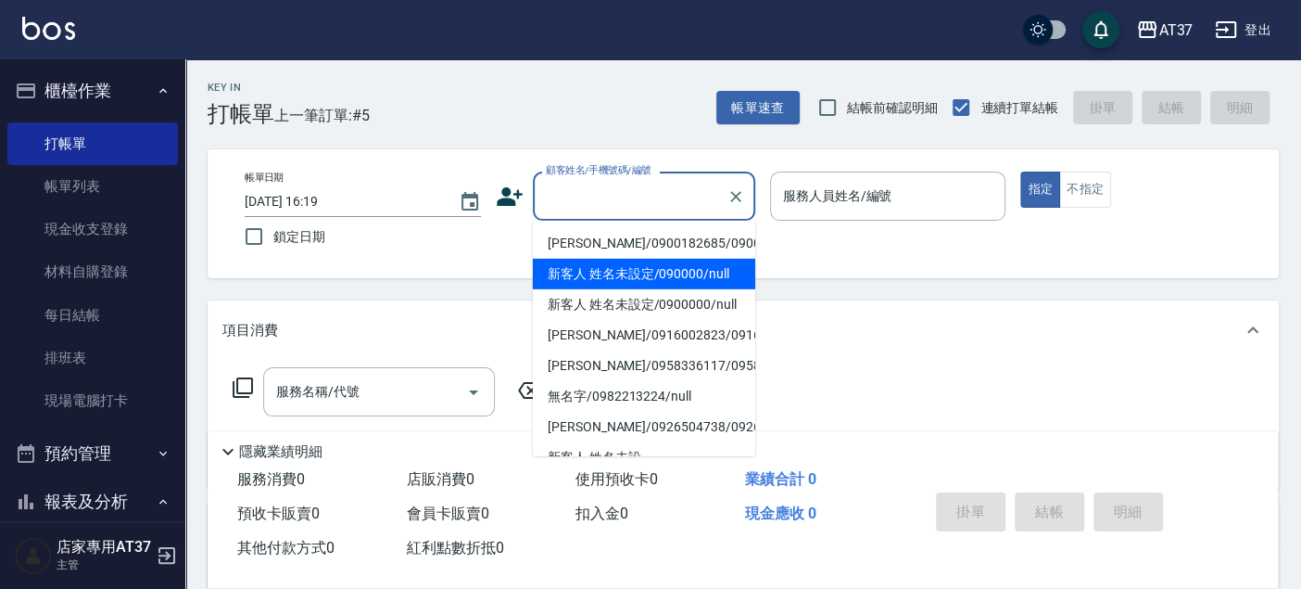
click at [632, 289] on li "新客人 姓名未設定/090000/null" at bounding box center [644, 274] width 222 height 31
type input "新客人 姓名未設定/090000/null"
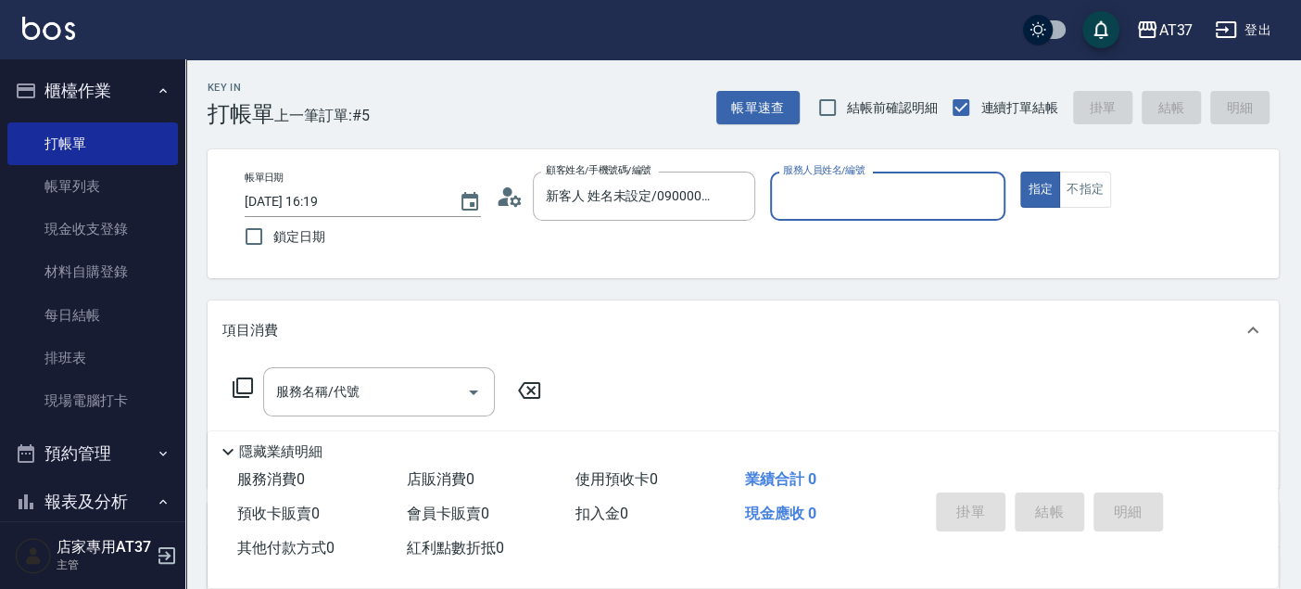
click at [857, 196] on input "服務人員姓名/編號" at bounding box center [889, 196] width 220 height 32
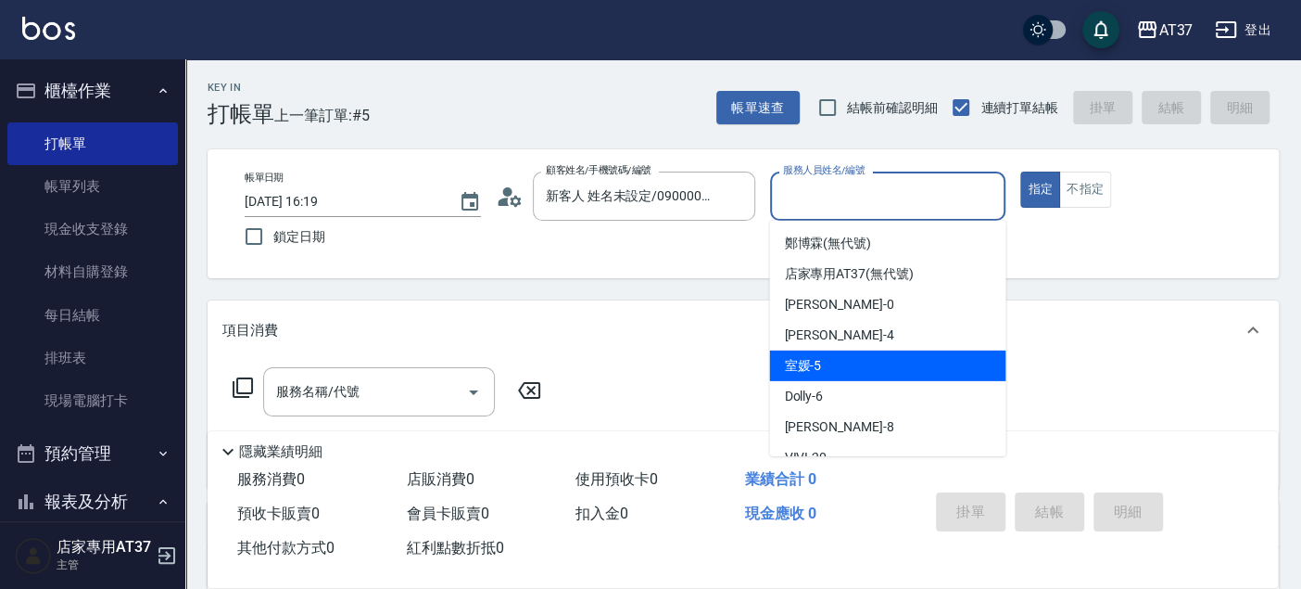
click at [881, 350] on div "室媛 -5" at bounding box center [887, 365] width 236 height 31
type input "室媛-5"
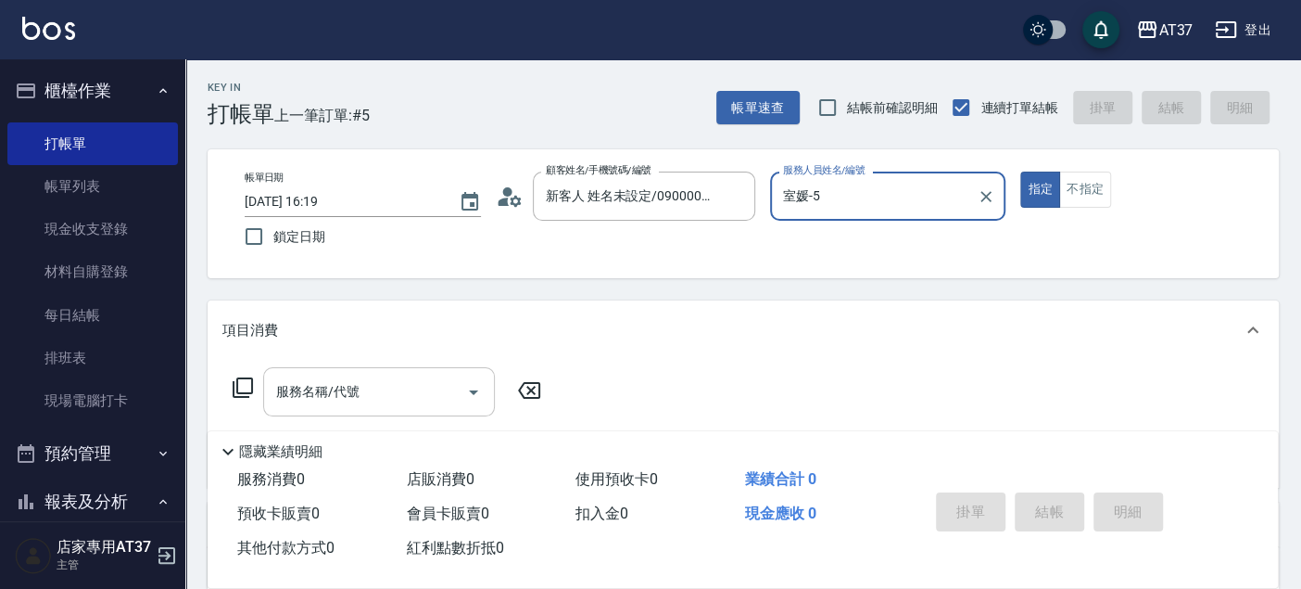
click at [377, 394] on input "服務名稱/代號" at bounding box center [365, 391] width 187 height 32
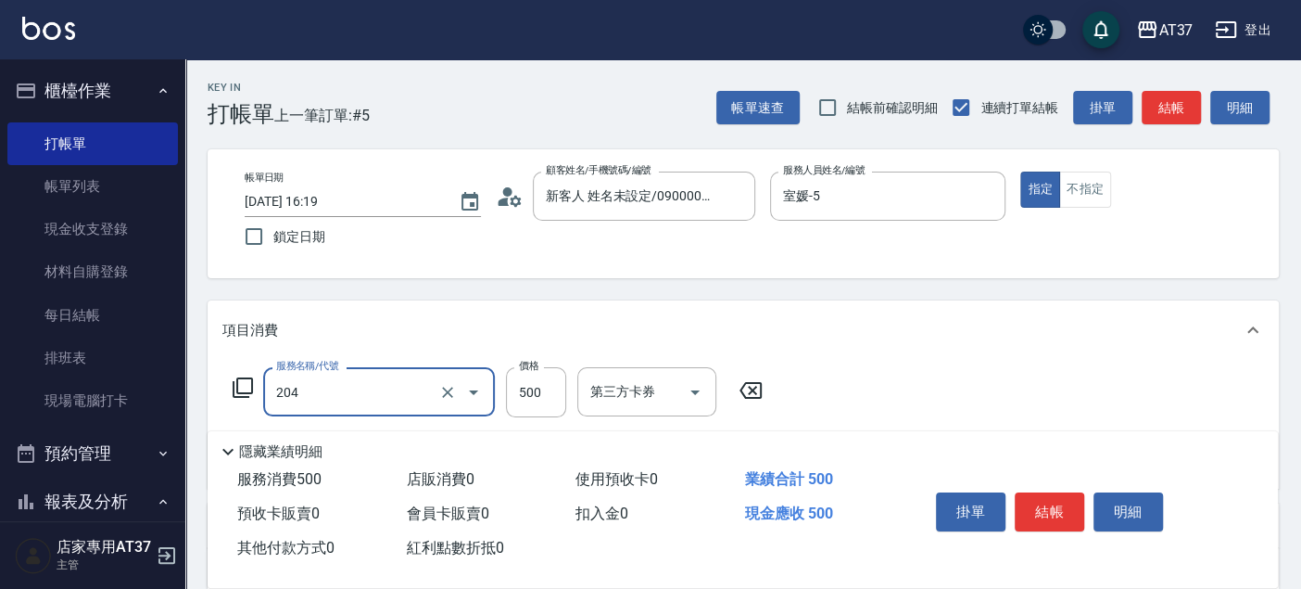
type input "A級洗+剪(204)"
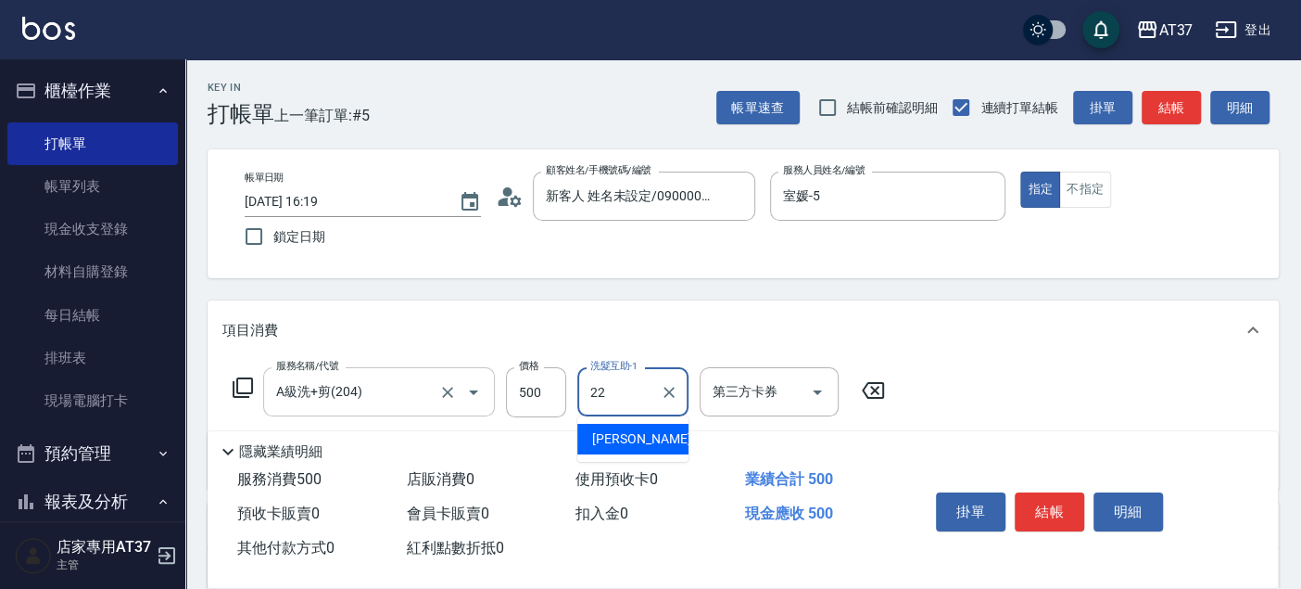
type input "威廉-22"
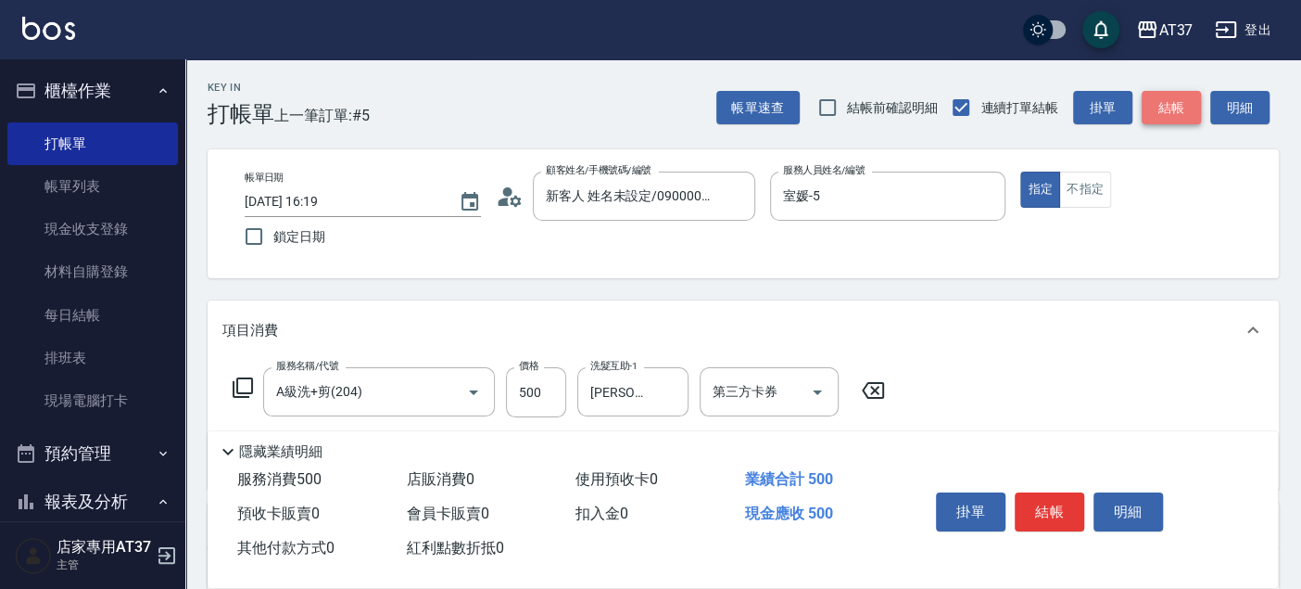
click at [1159, 95] on button "結帳" at bounding box center [1171, 108] width 59 height 34
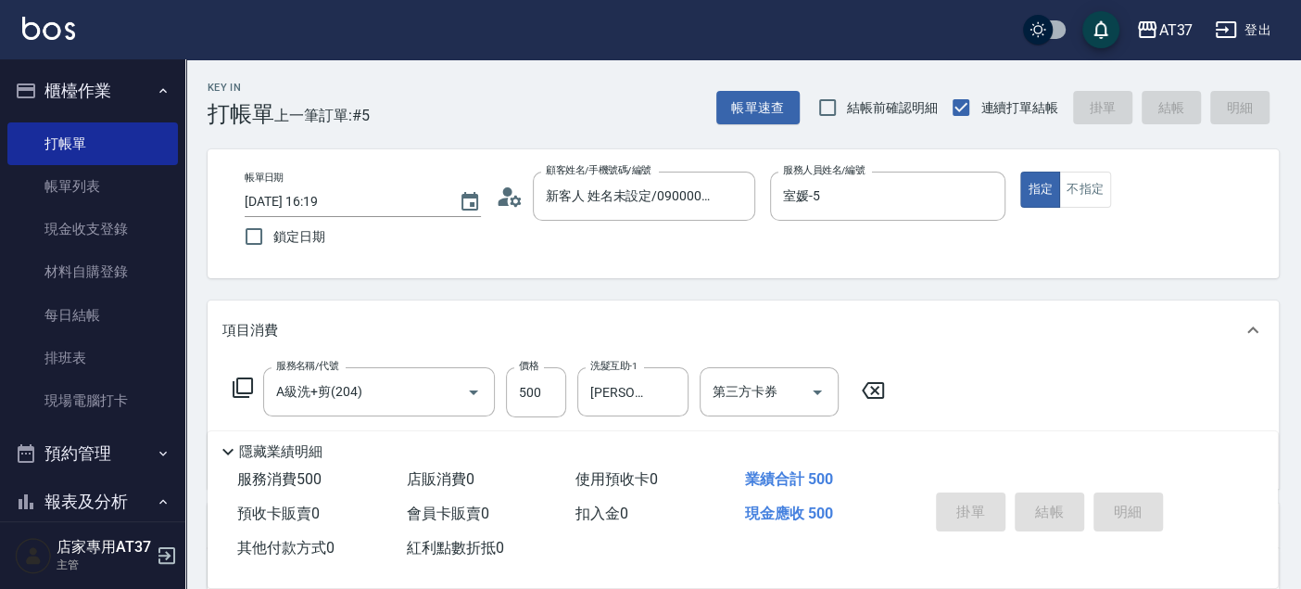
type input "2025/09/13 16:34"
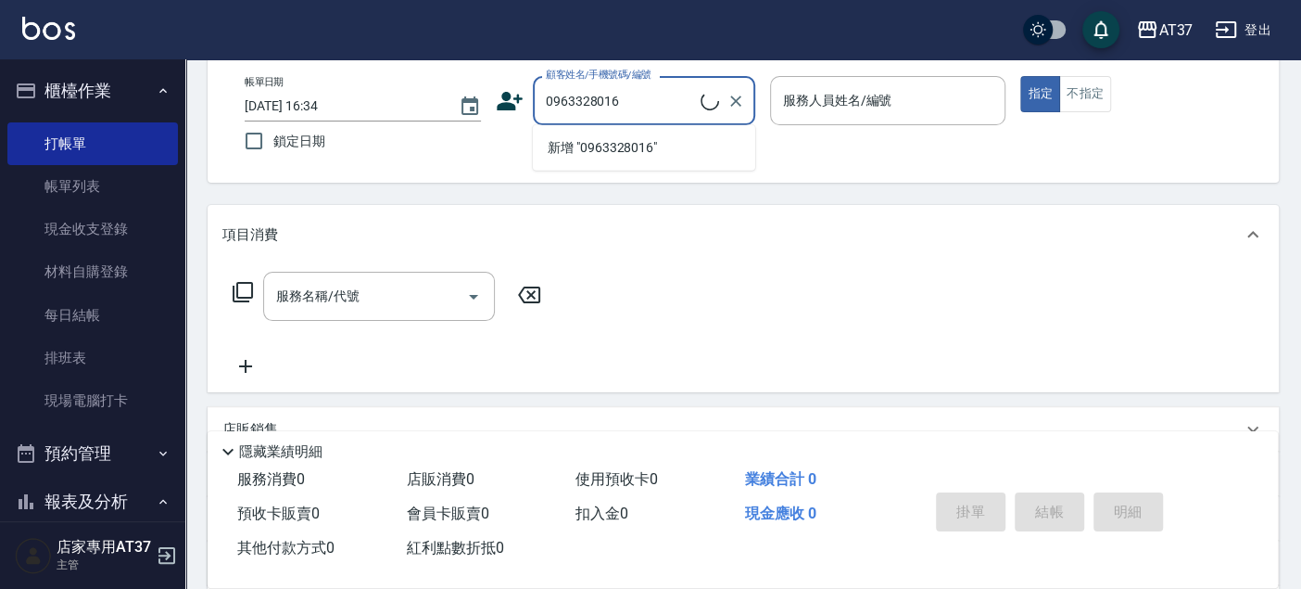
scroll to position [103, 0]
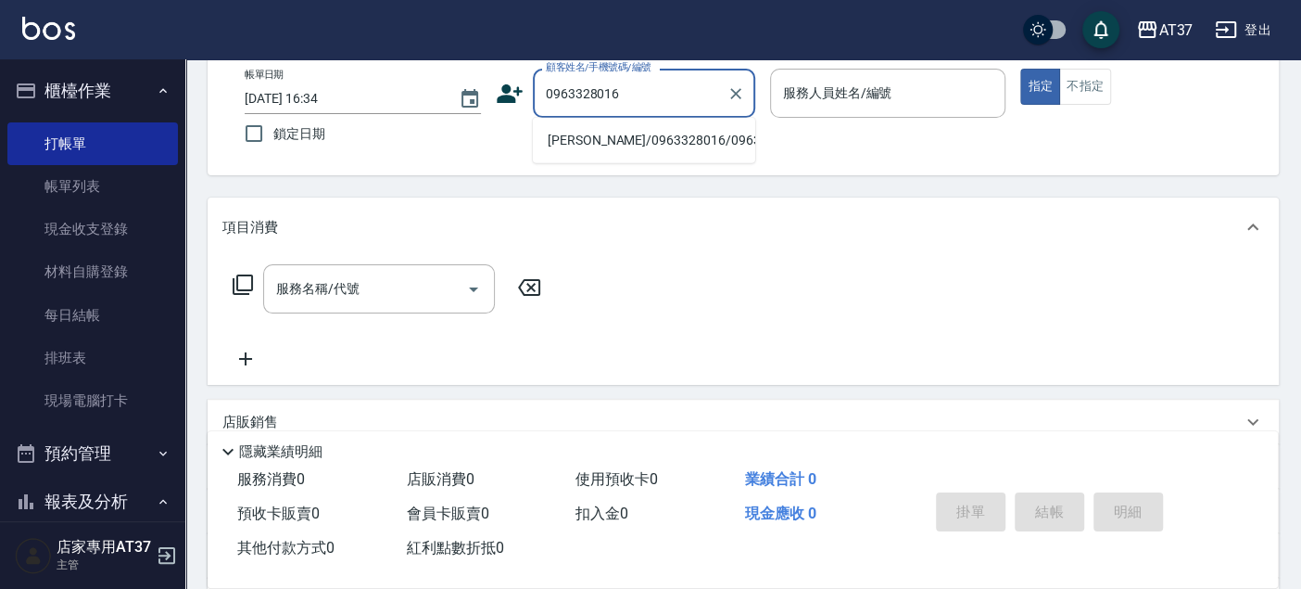
click at [697, 145] on li "楊維軒/0963328016/0963328016" at bounding box center [644, 140] width 222 height 31
type input "楊維軒/0963328016/0963328016"
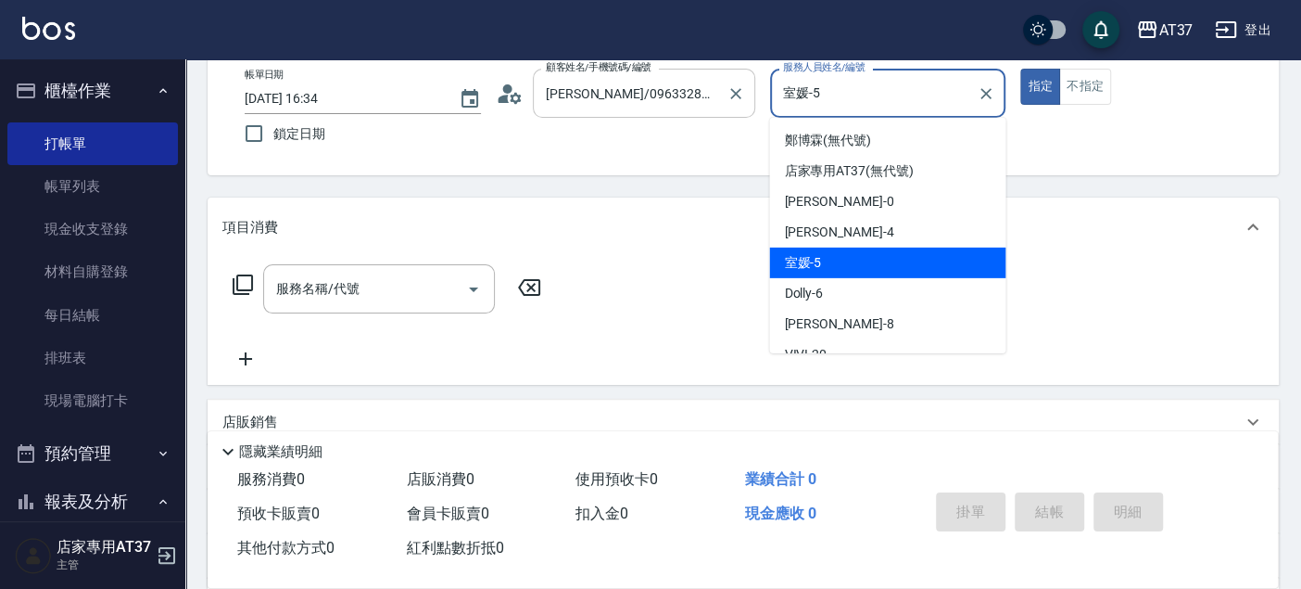
drag, startPoint x: 880, startPoint y: 87, endPoint x: 746, endPoint y: 106, distance: 135.7
click at [762, 100] on div "帳單日期 2025/09/13 16:34 鎖定日期 顧客姓名/手機號碼/編號 楊維軒/0963328016/0963328016 顧客姓名/手機號碼/編號 …" at bounding box center [743, 111] width 1027 height 84
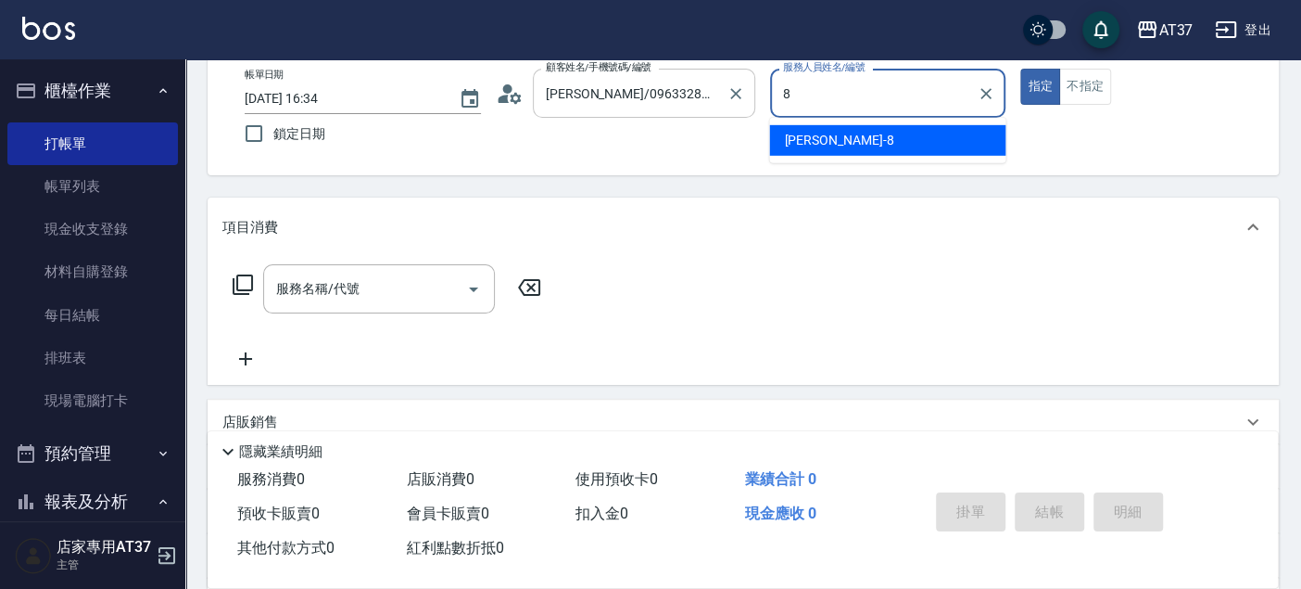
type input "Peggy-8"
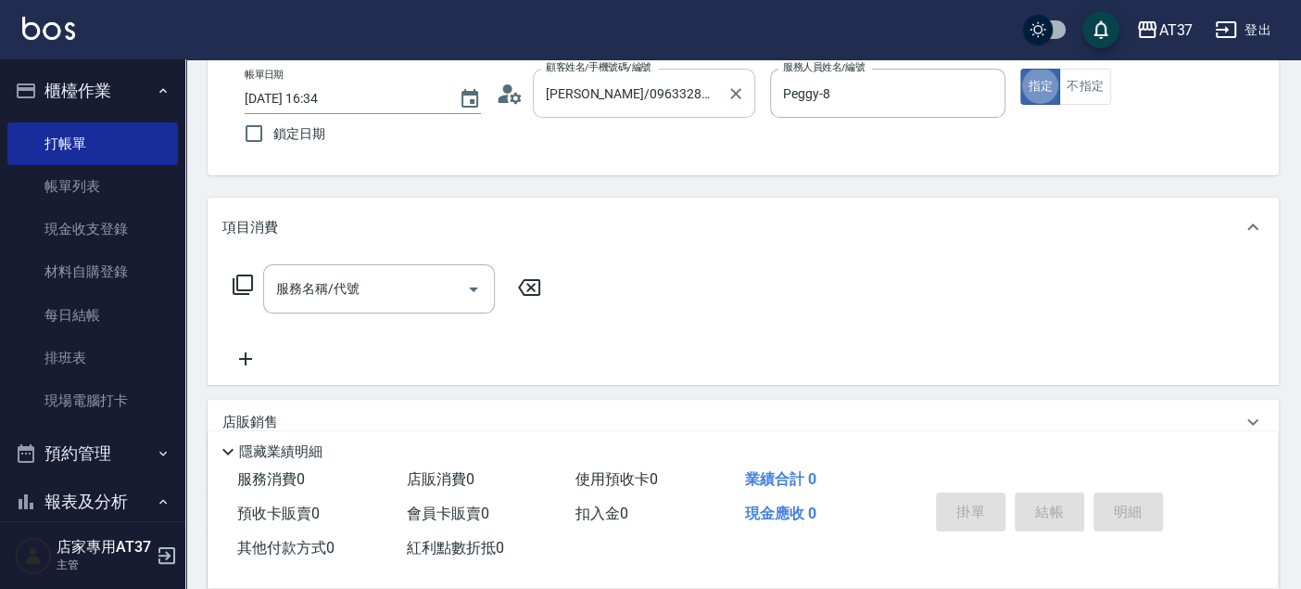
type button "true"
click at [1079, 79] on button "不指定" at bounding box center [1085, 87] width 52 height 36
drag, startPoint x: 373, startPoint y: 275, endPoint x: 301, endPoint y: 267, distance: 71.8
click at [372, 276] on input "服務名稱/代號" at bounding box center [365, 288] width 187 height 32
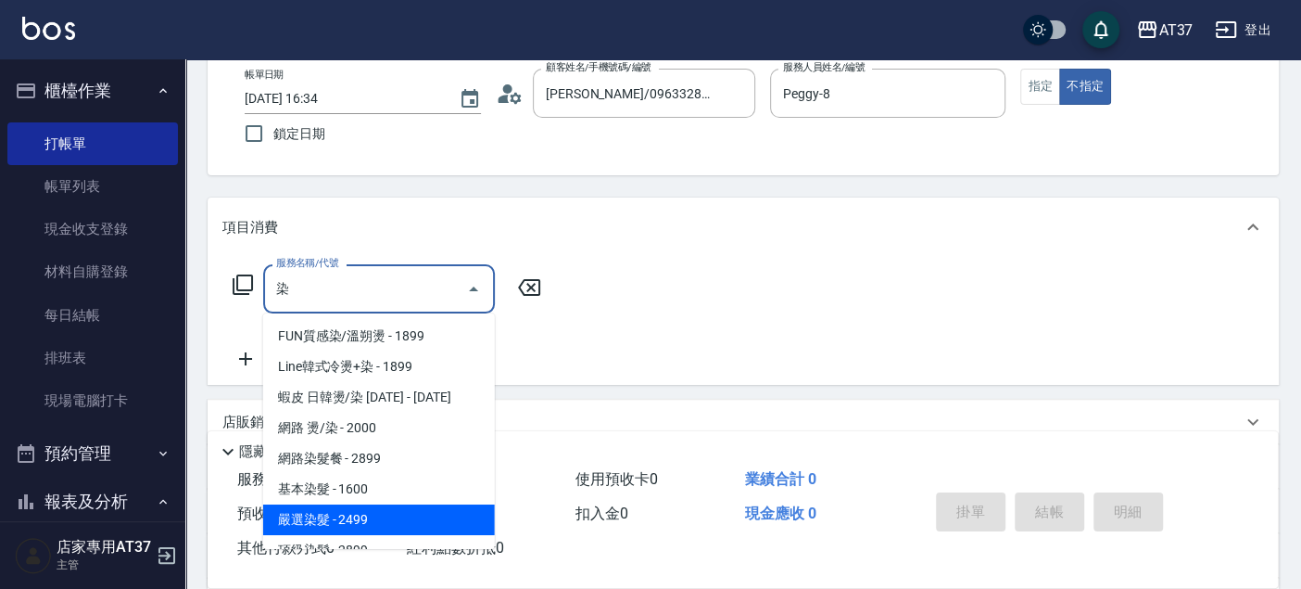
click at [436, 504] on span "嚴選染髮 - 2499" at bounding box center [379, 519] width 232 height 31
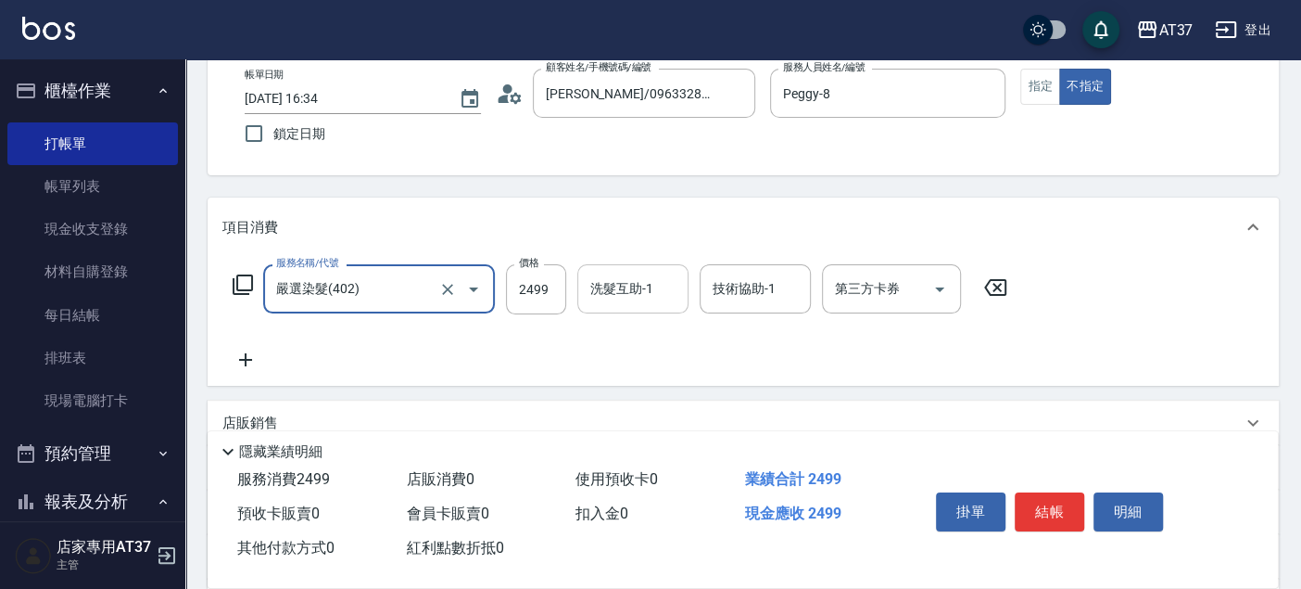
type input "嚴選染髮(402)"
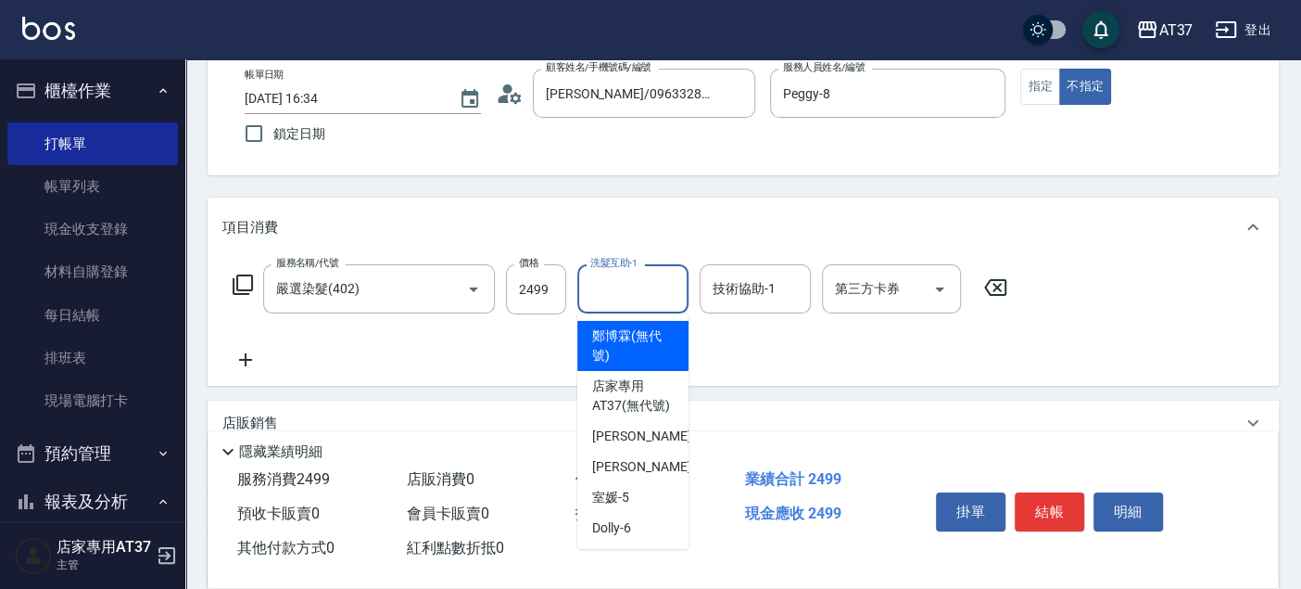
click at [635, 277] on div "洗髮互助-1 洗髮互助-1" at bounding box center [632, 288] width 111 height 49
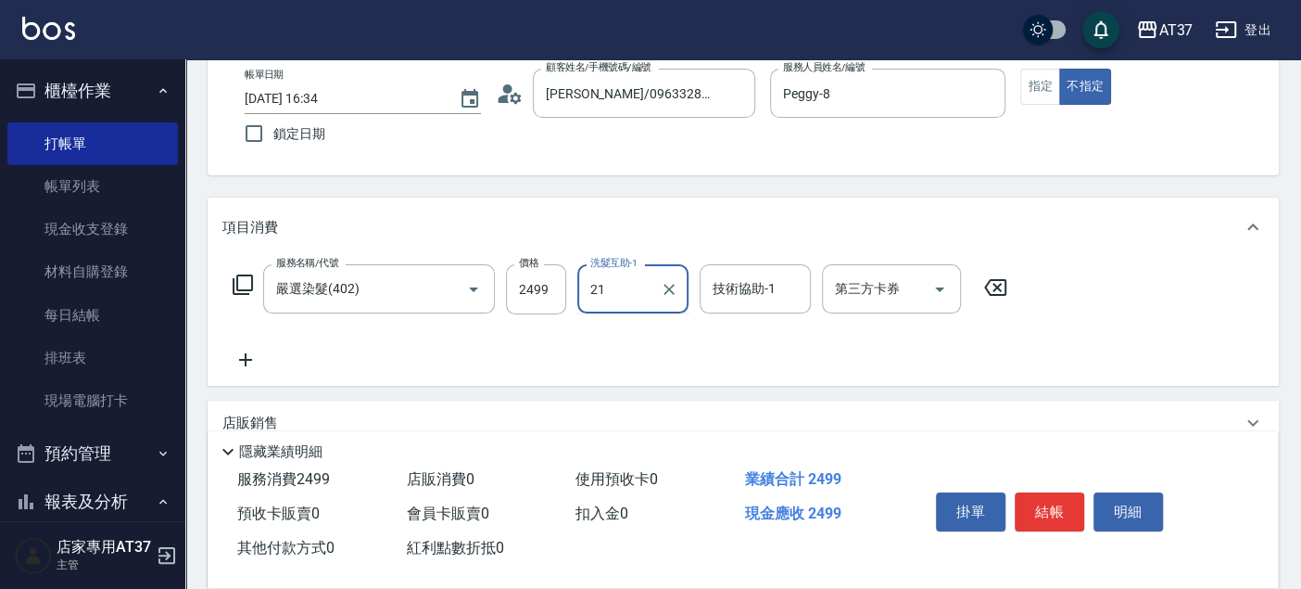
type input "微醺-21"
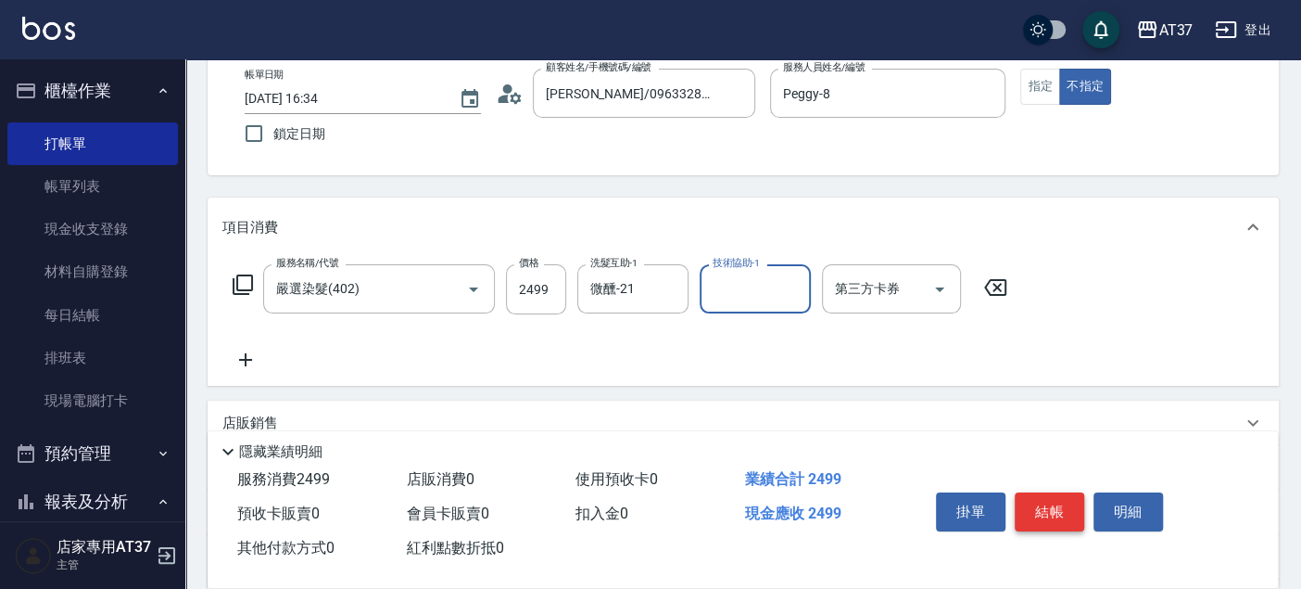
click at [1061, 514] on button "結帳" at bounding box center [1050, 511] width 70 height 39
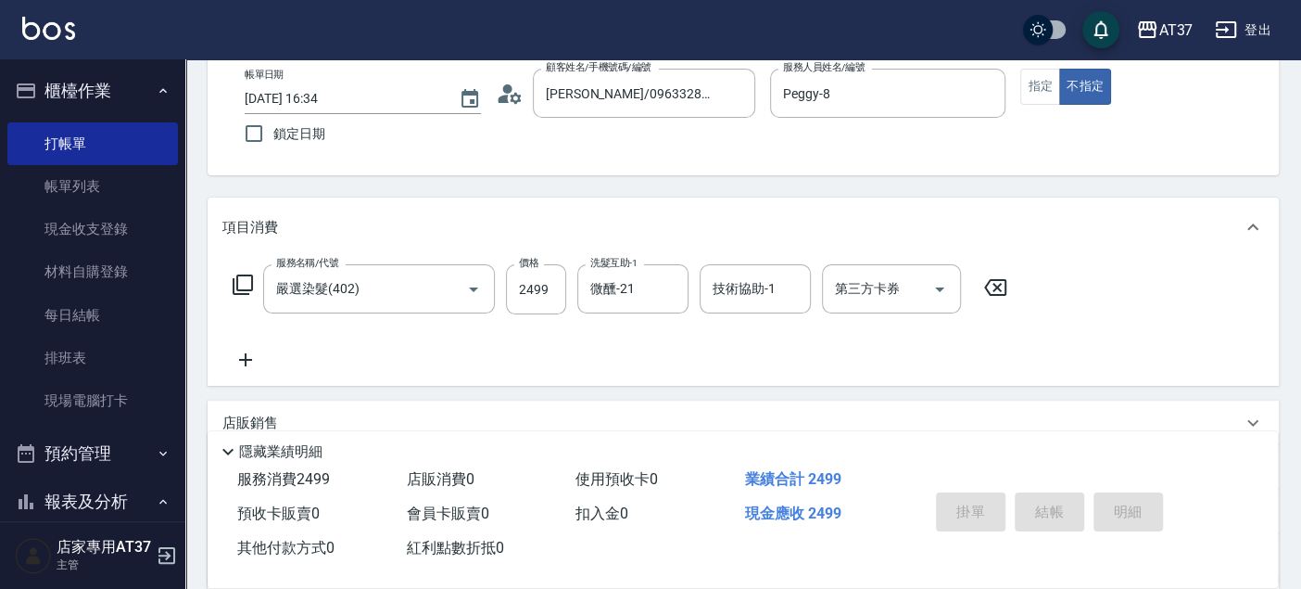
type input "2025/09/13 16:54"
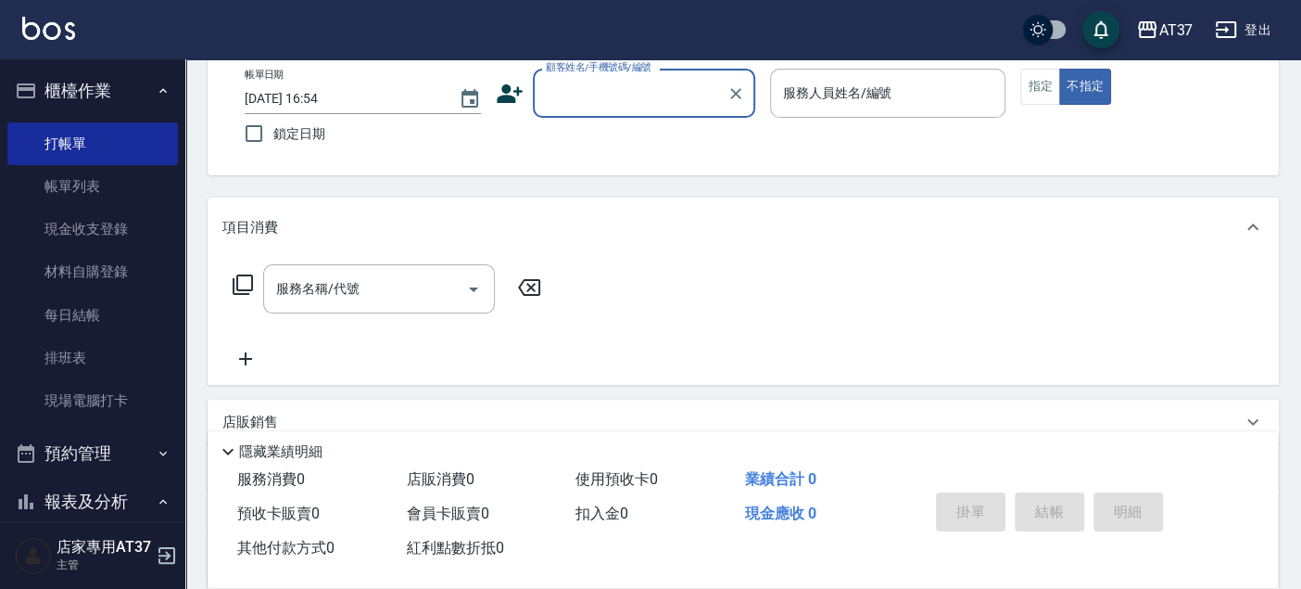
scroll to position [0, 0]
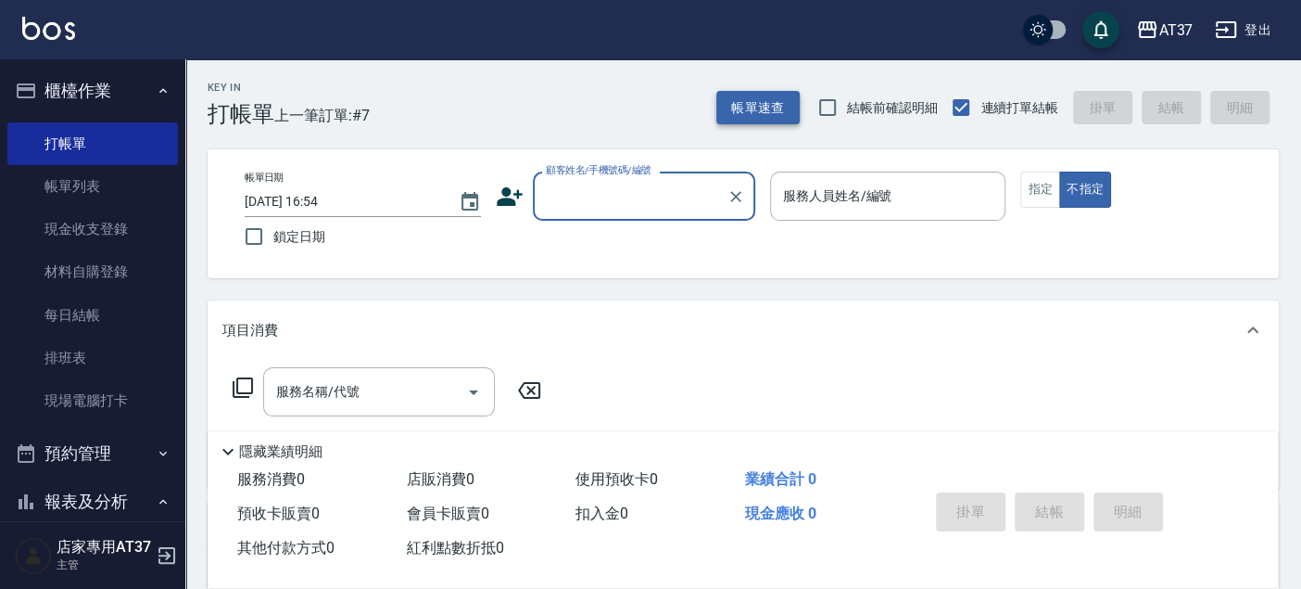
click at [769, 113] on button "帳單速查" at bounding box center [757, 108] width 83 height 34
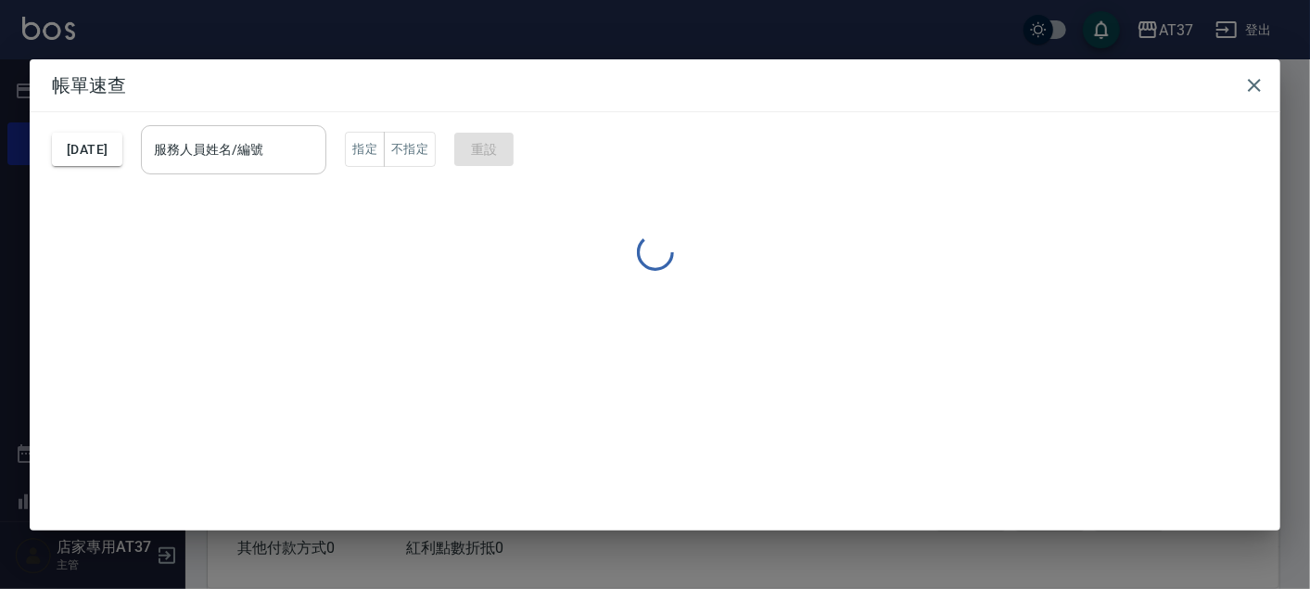
click at [318, 158] on input "服務人員姓名/編號" at bounding box center [233, 149] width 169 height 32
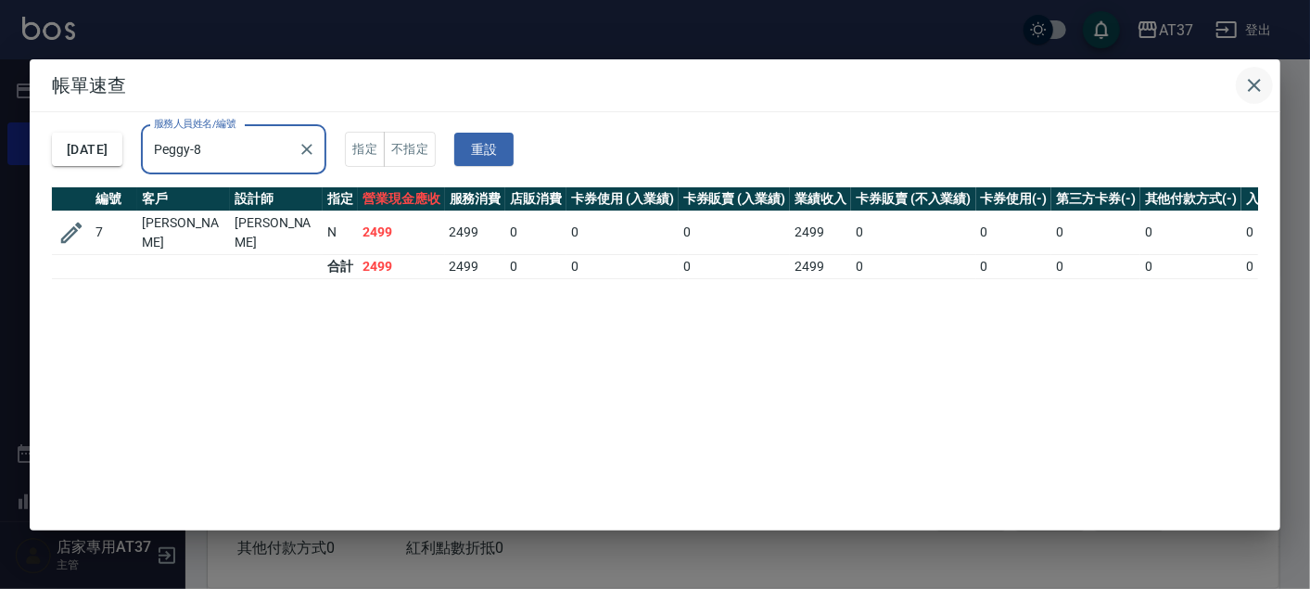
type input "Peggy-8"
click at [1255, 78] on icon "button" at bounding box center [1254, 85] width 22 height 22
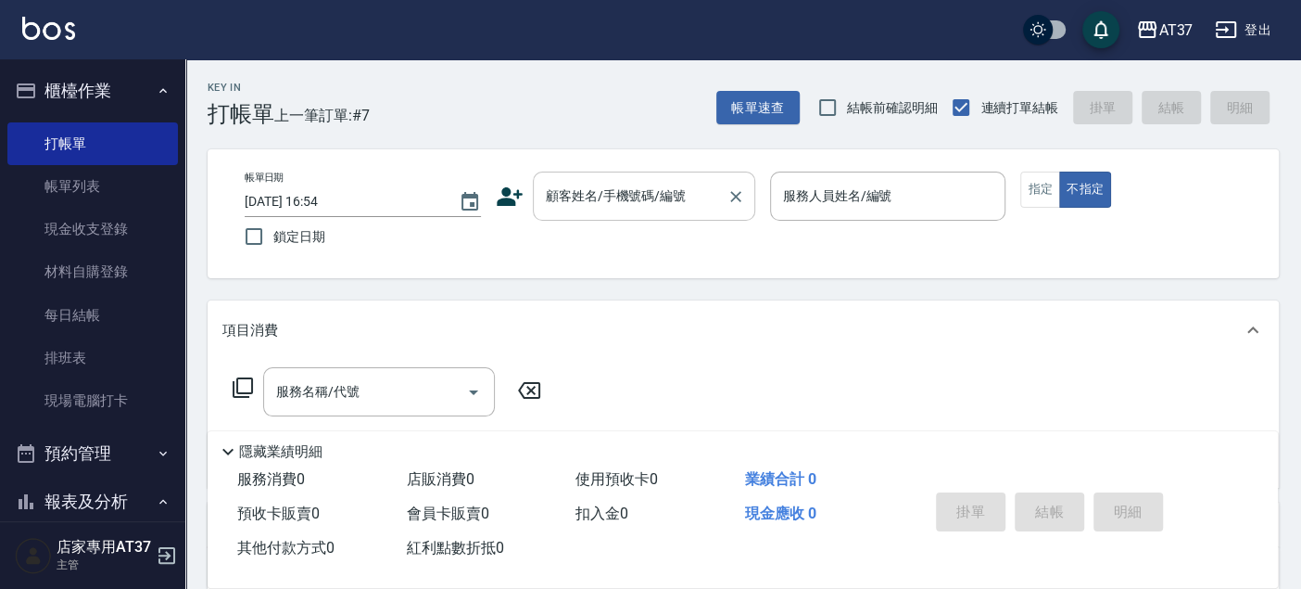
click at [660, 198] on input "顧客姓名/手機號碼/編號" at bounding box center [630, 196] width 178 height 32
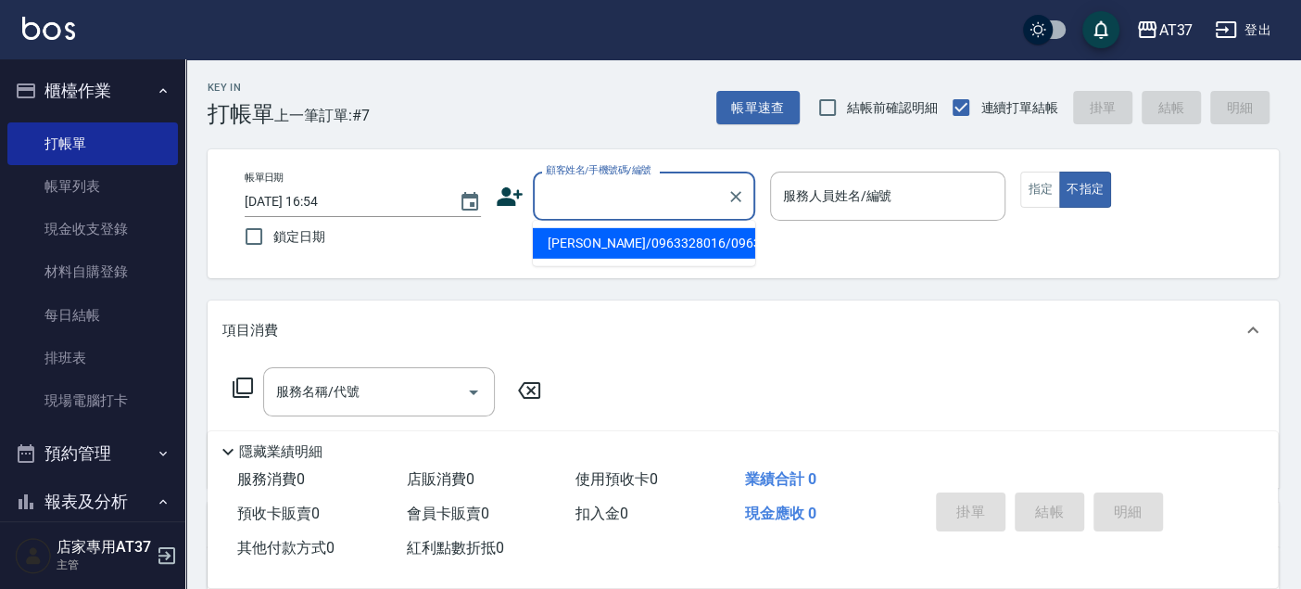
click at [624, 169] on label "顧客姓名/手機號碼/編號" at bounding box center [599, 170] width 106 height 14
click at [624, 180] on input "顧客姓名/手機號碼/編號" at bounding box center [630, 196] width 178 height 32
click at [607, 188] on input "顧客姓名/手機號碼/編號" at bounding box center [630, 196] width 178 height 32
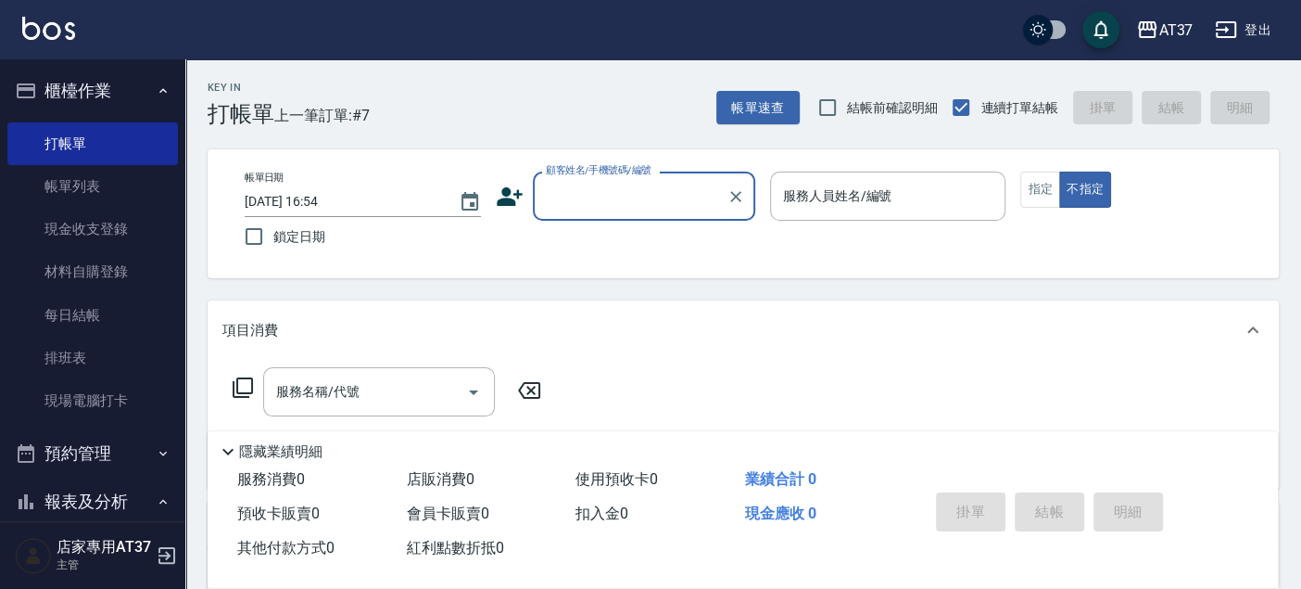
click at [581, 189] on input "顧客姓名/手機號碼/編號" at bounding box center [630, 196] width 178 height 32
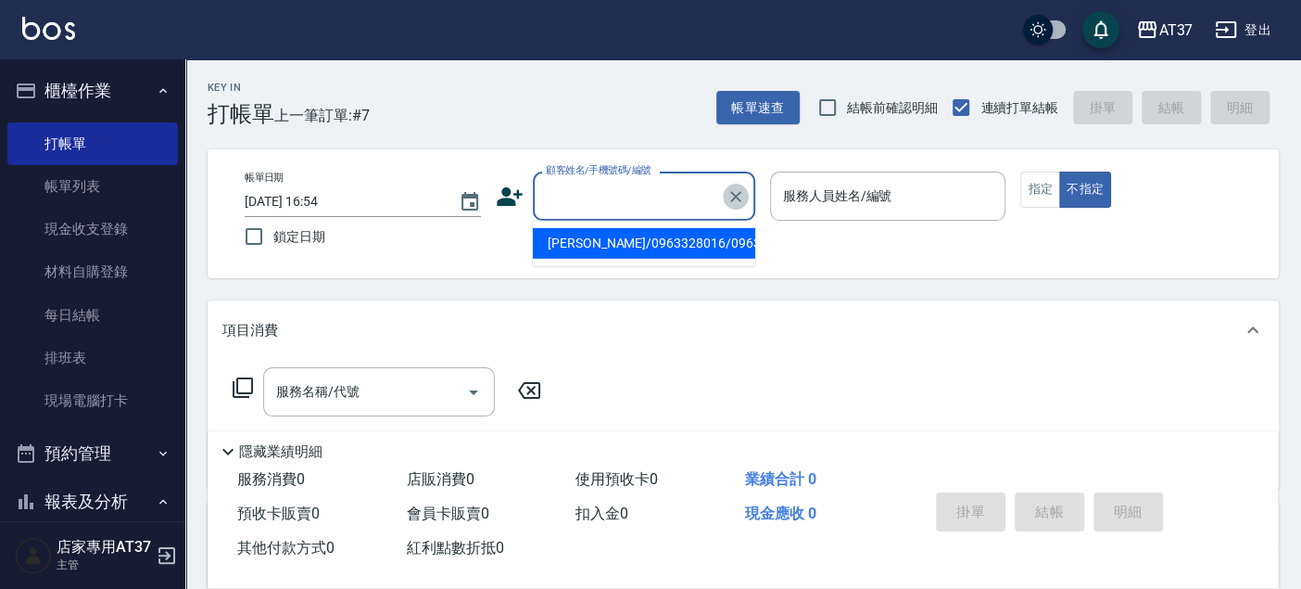
click at [739, 192] on icon "Clear" at bounding box center [735, 196] width 11 height 11
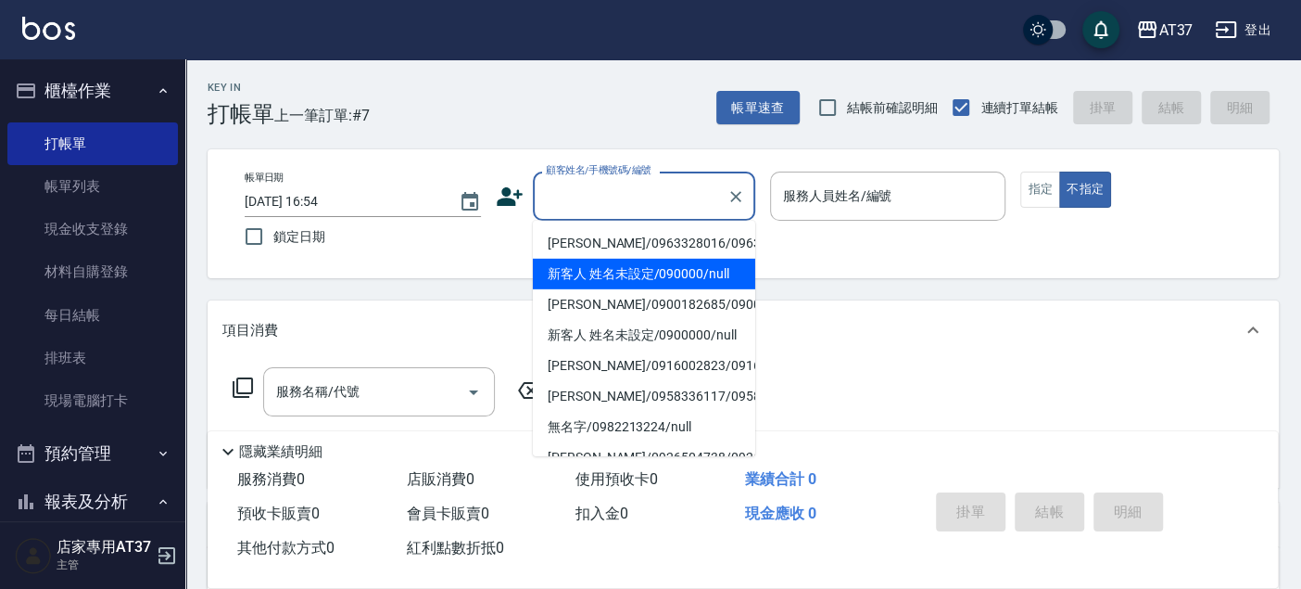
click at [576, 287] on li "新客人 姓名未設定/090000/null" at bounding box center [644, 274] width 222 height 31
type input "新客人 姓名未設定/090000/null"
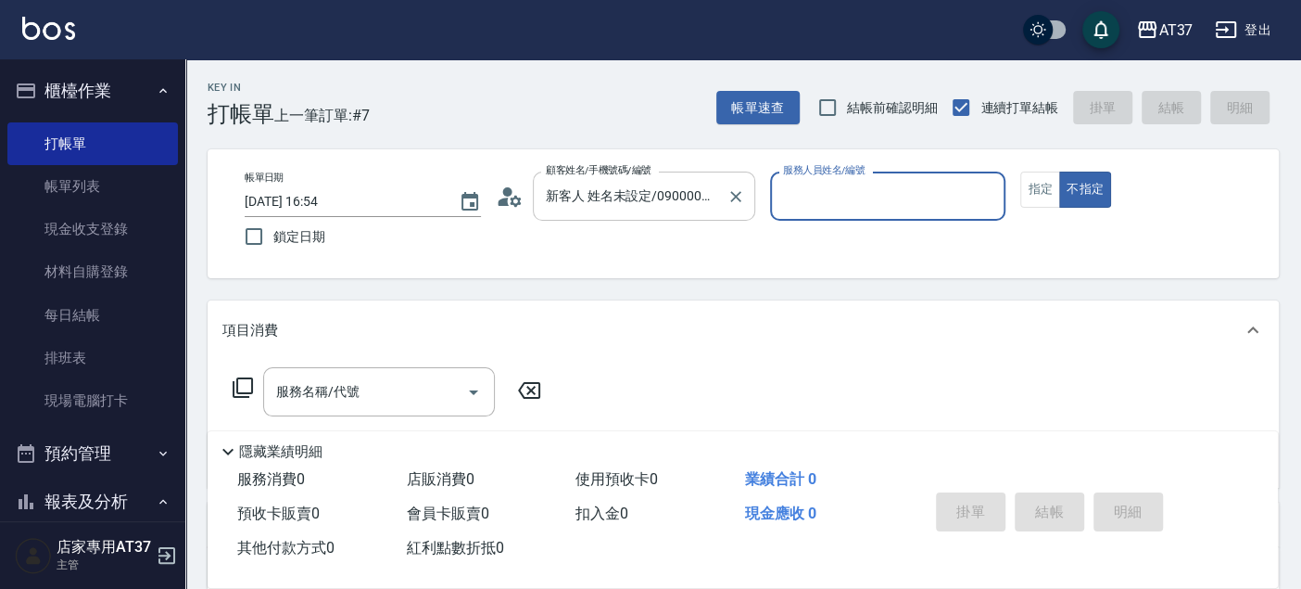
click at [853, 203] on input "服務人員姓名/編號" at bounding box center [889, 196] width 220 height 32
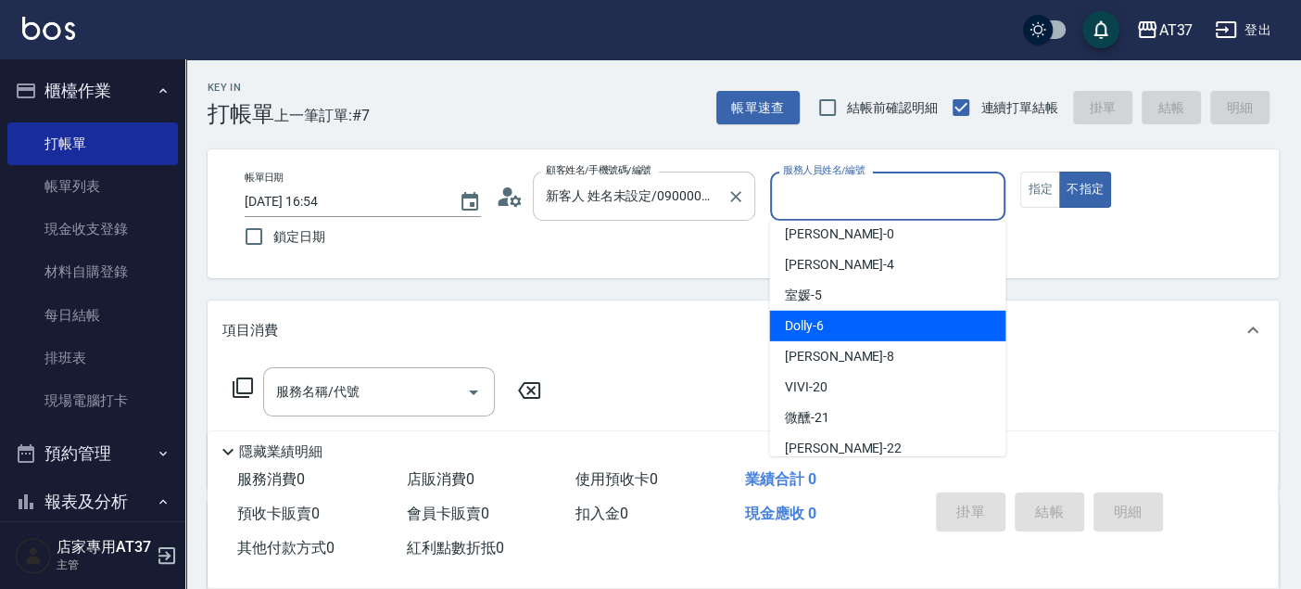
scroll to position [103, 0]
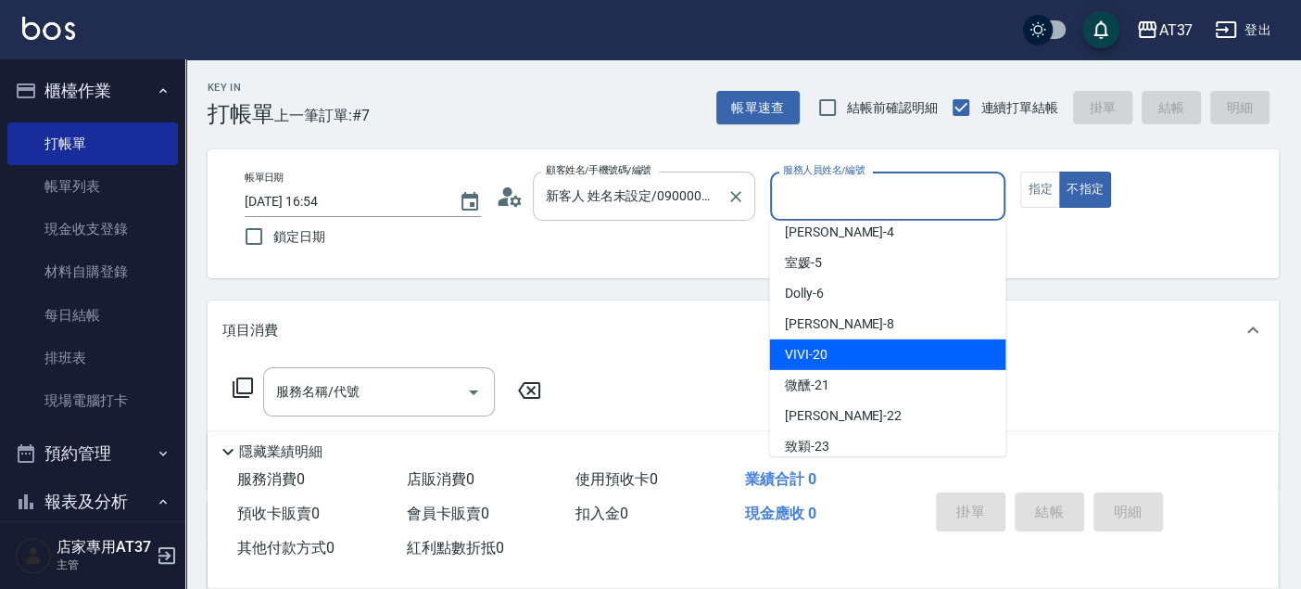
click at [839, 358] on div "VIVI -20" at bounding box center [887, 354] width 236 height 31
type input "VIVI-20"
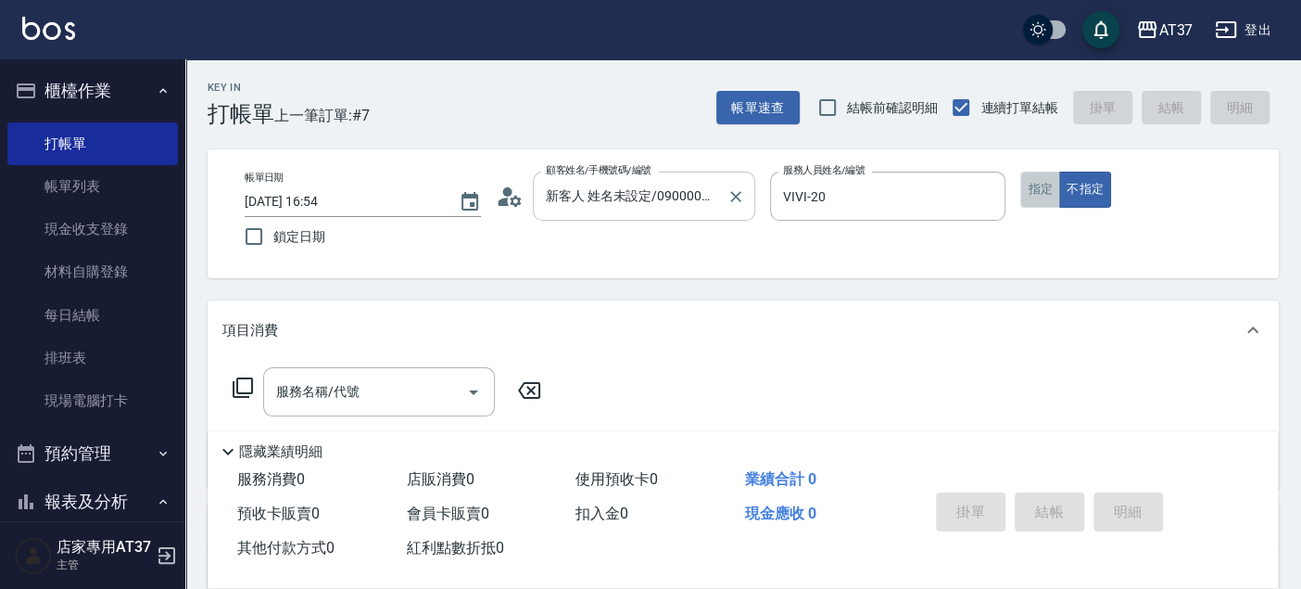
click at [1035, 201] on button "指定" at bounding box center [1040, 189] width 40 height 36
click at [407, 410] on div "服務名稱/代號" at bounding box center [379, 391] width 232 height 49
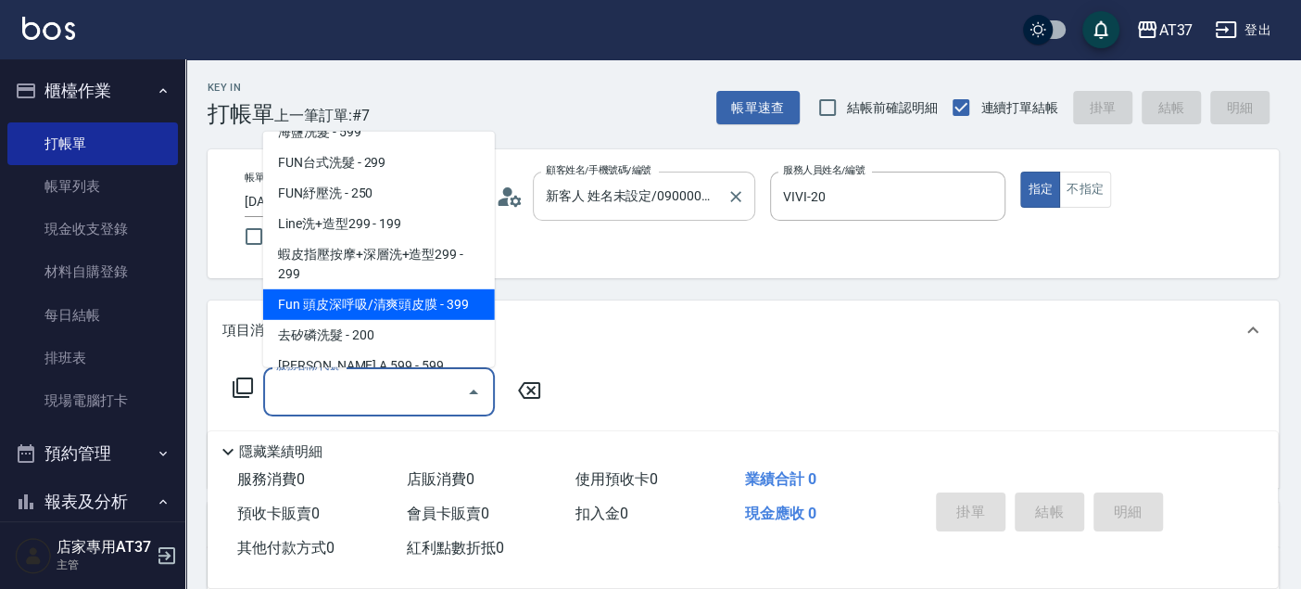
scroll to position [411, 0]
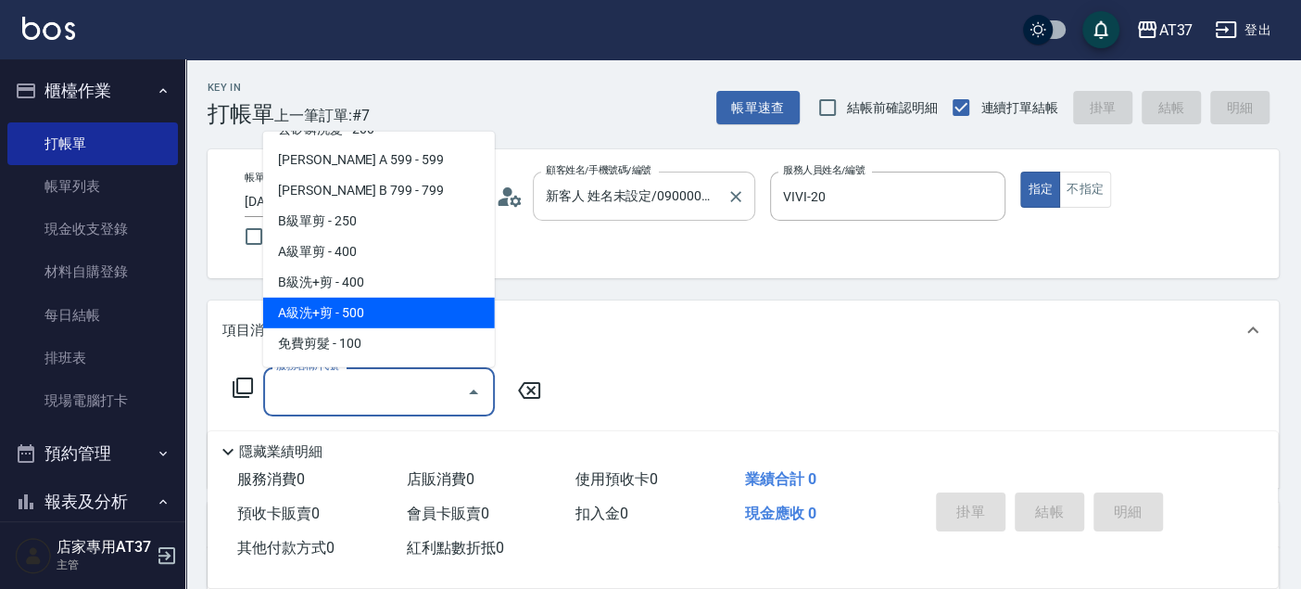
click at [397, 304] on span "A級洗+剪 - 500" at bounding box center [379, 313] width 232 height 31
type input "A級洗+剪(204)"
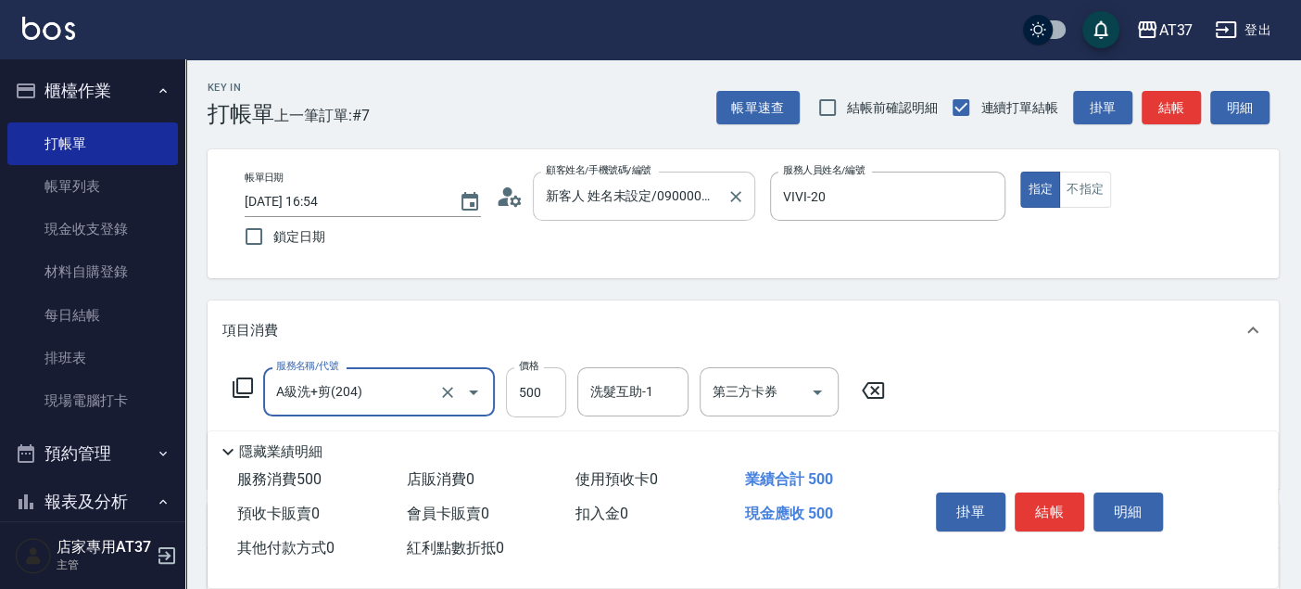
click at [545, 391] on input "500" at bounding box center [536, 392] width 60 height 50
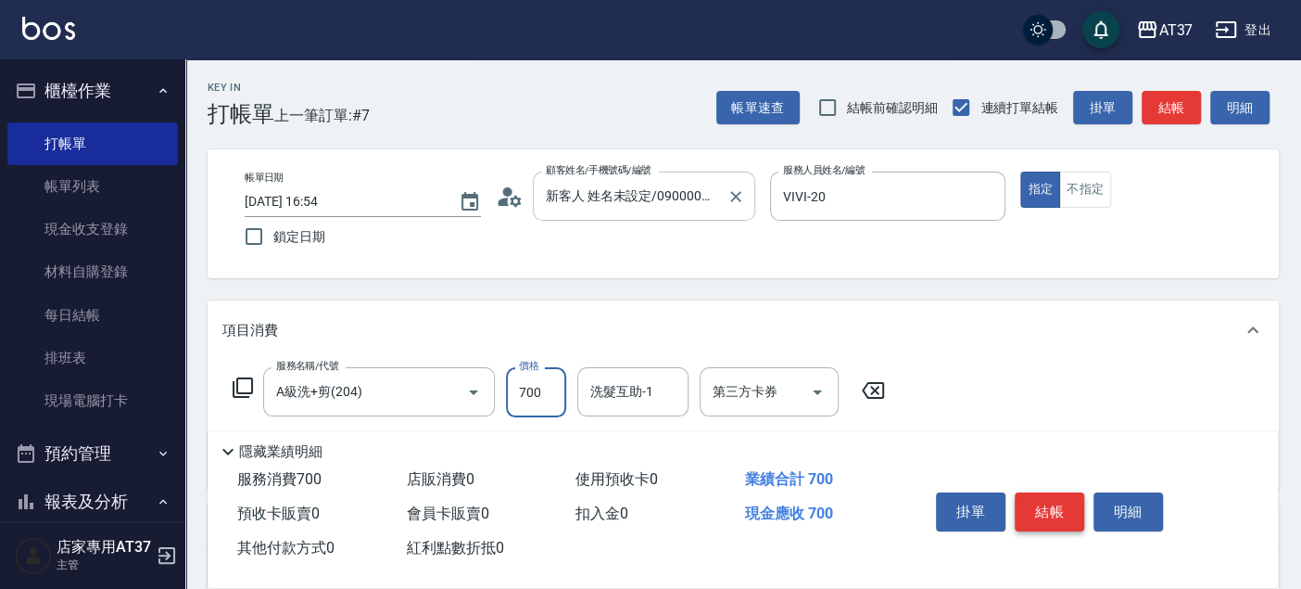
type input "700"
click at [1068, 505] on button "結帳" at bounding box center [1050, 511] width 70 height 39
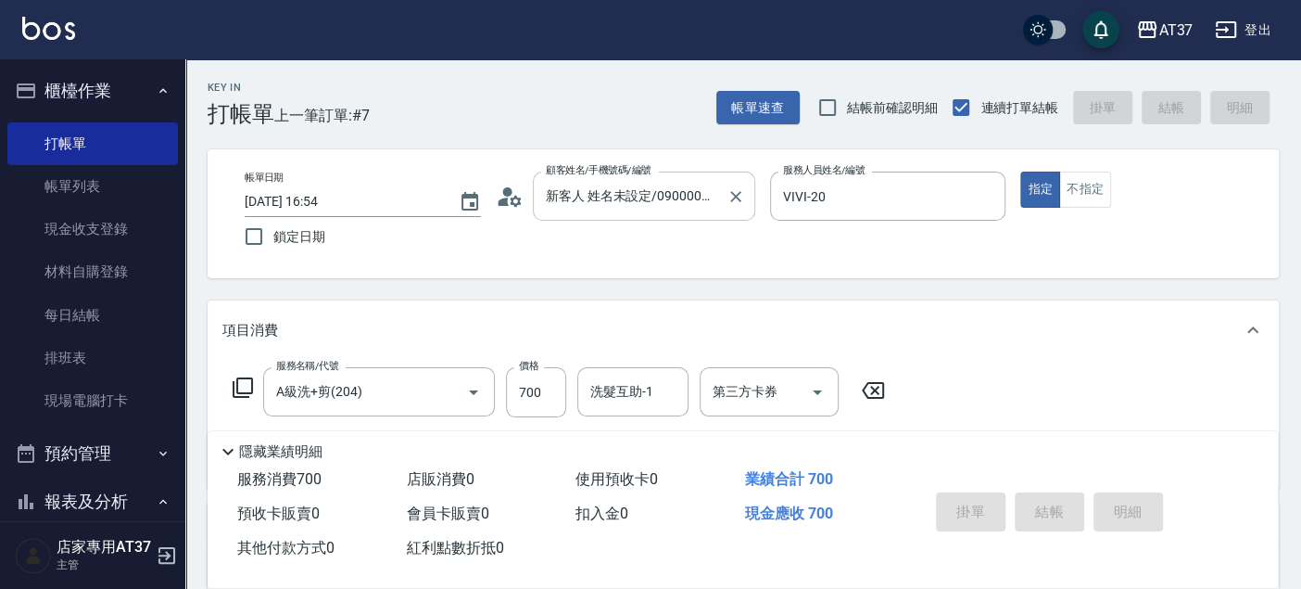
type input "2025/09/13 17:33"
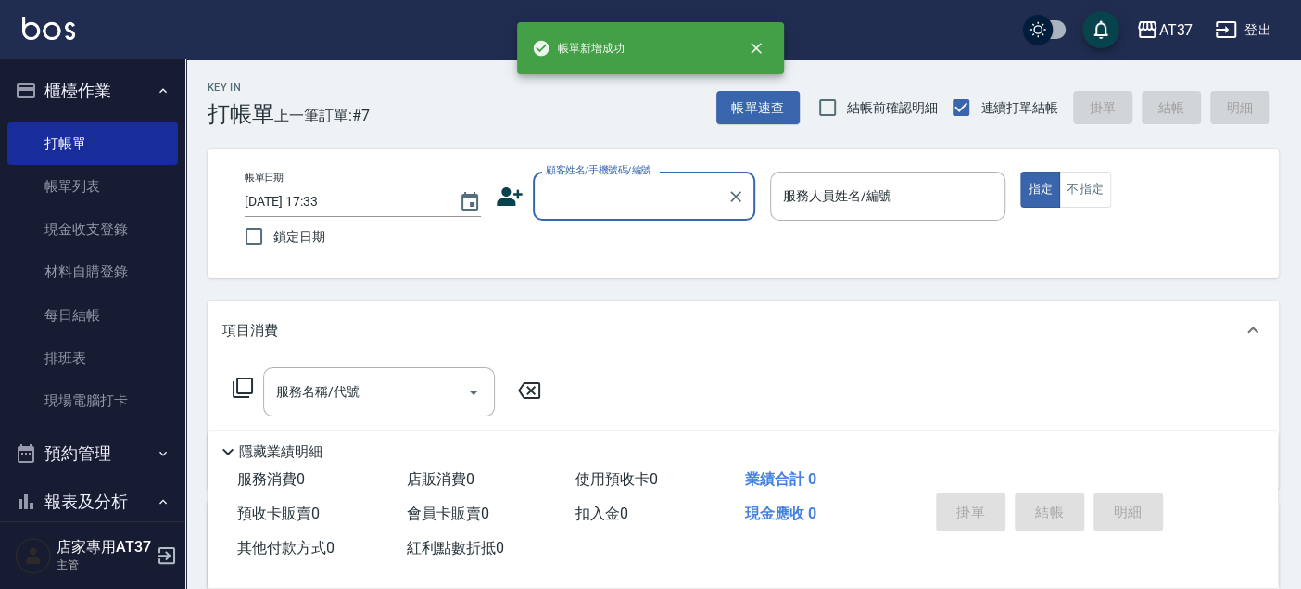
scroll to position [0, 0]
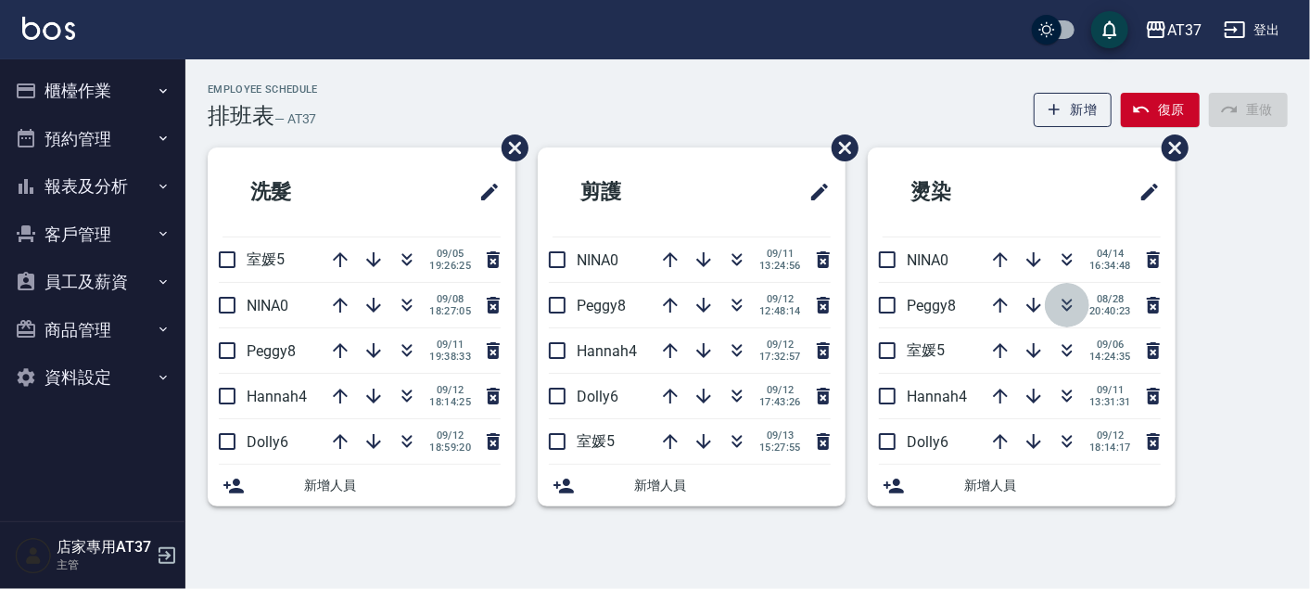
click at [1070, 301] on icon "button" at bounding box center [1067, 305] width 22 height 22
